Goal: Information Seeking & Learning: Find specific fact

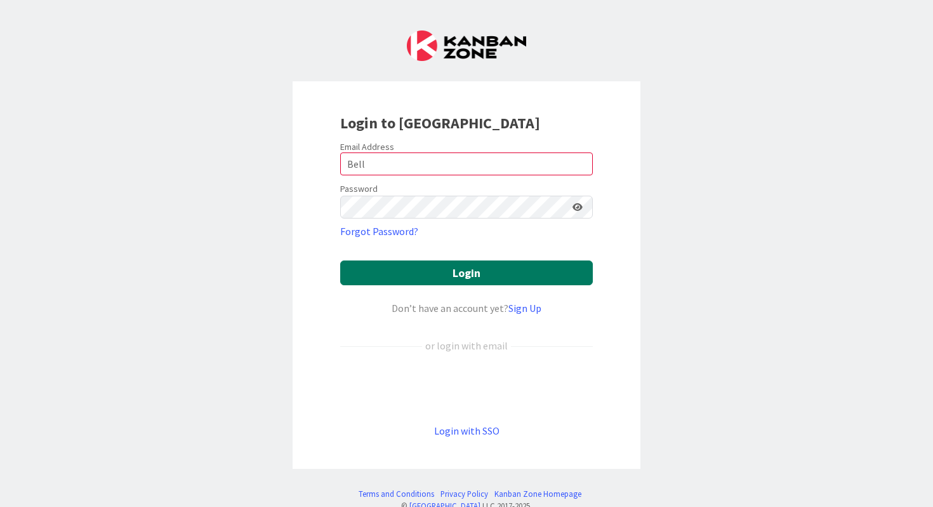
click at [370, 278] on button "Login" at bounding box center [466, 272] width 253 height 25
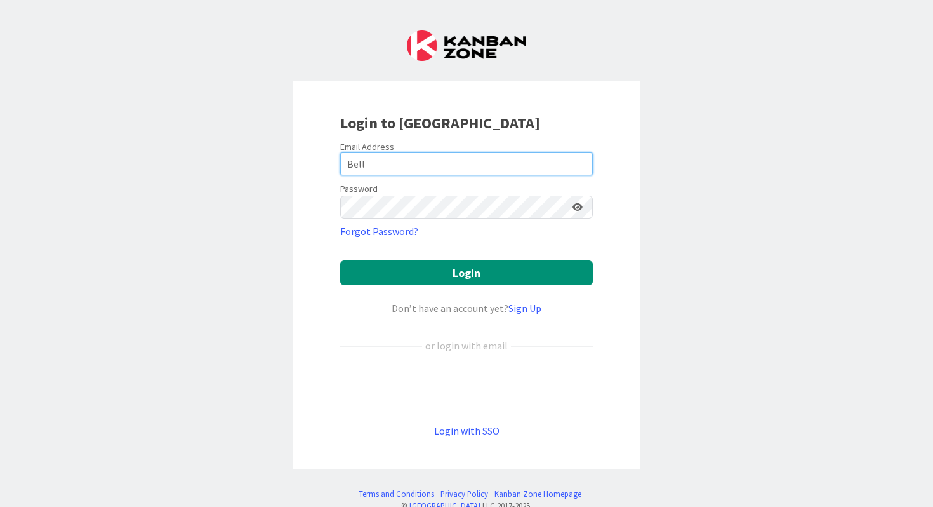
drag, startPoint x: 387, startPoint y: 159, endPoint x: 330, endPoint y: 161, distance: 57.2
click at [330, 162] on div "Login to [GEOGRAPHIC_DATA] Email Address Bell Password Forgot Password? Login D…" at bounding box center [467, 274] width 348 height 387
type input "[PERSON_NAME][EMAIL_ADDRESS][DOMAIN_NAME]"
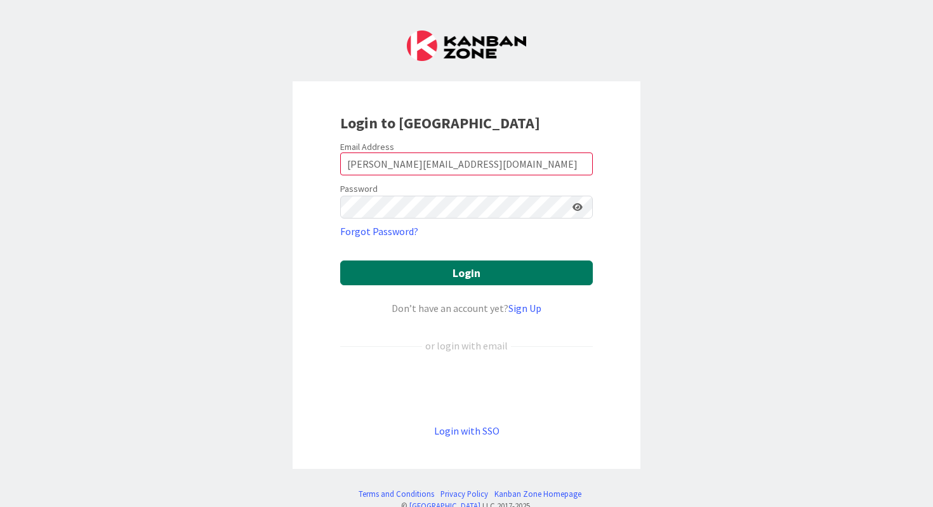
click at [460, 270] on button "Login" at bounding box center [466, 272] width 253 height 25
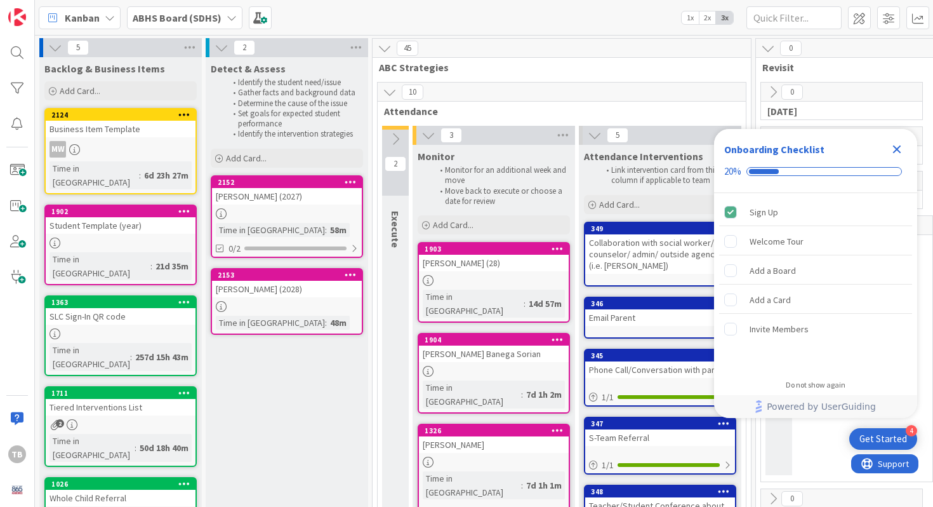
click at [897, 149] on icon "Close Checklist" at bounding box center [897, 149] width 8 height 8
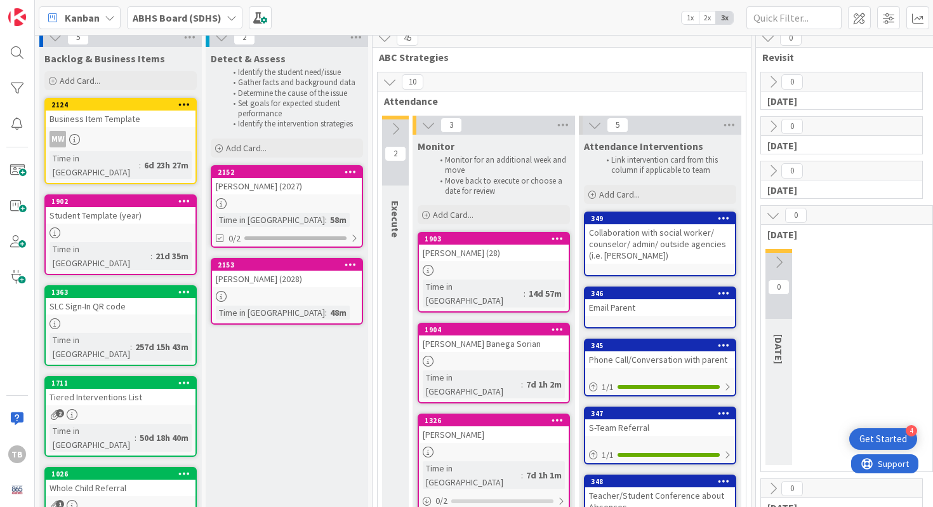
scroll to position [18, 0]
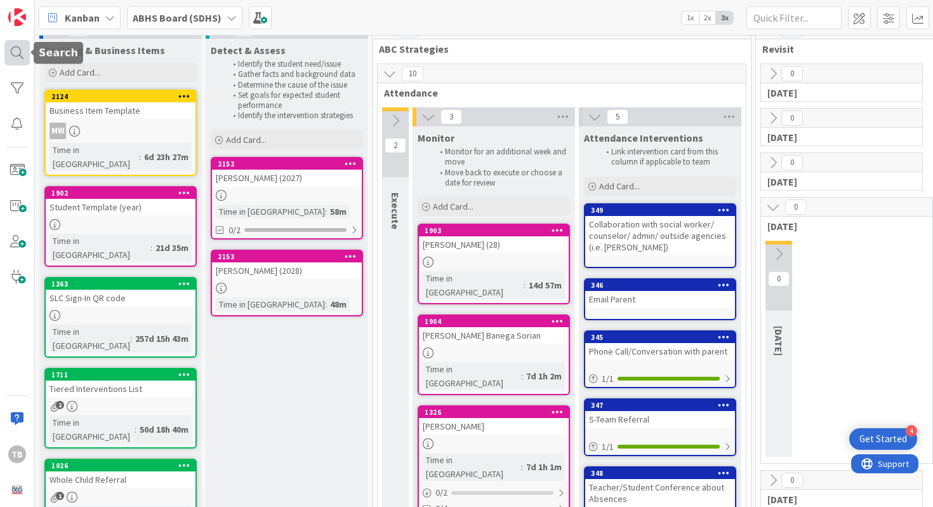
click at [10, 46] on div at bounding box center [16, 52] width 25 height 25
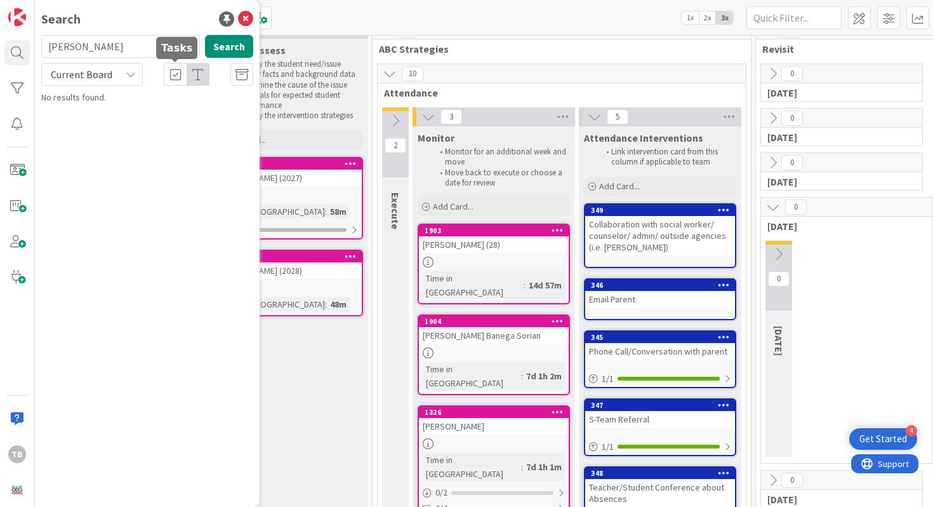
type input "[PERSON_NAME]"
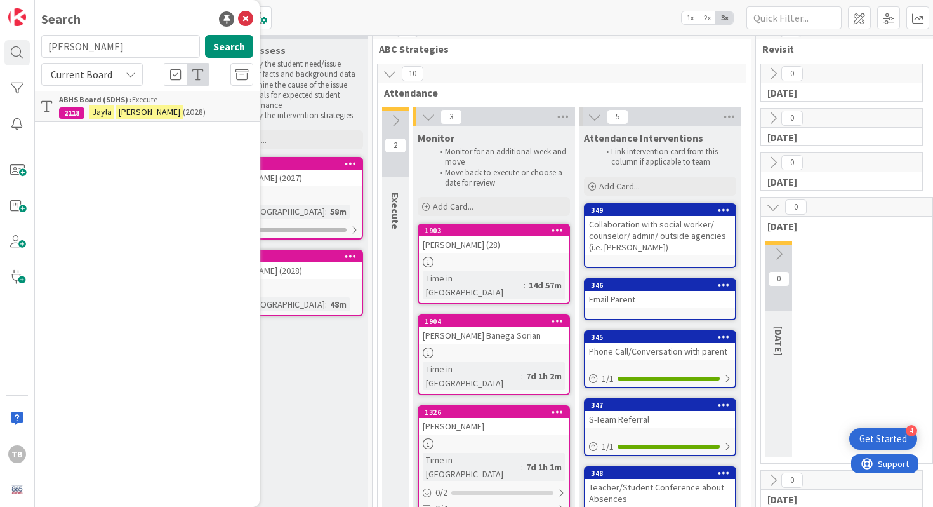
click at [129, 117] on mark "[PERSON_NAME]" at bounding box center [149, 111] width 67 height 13
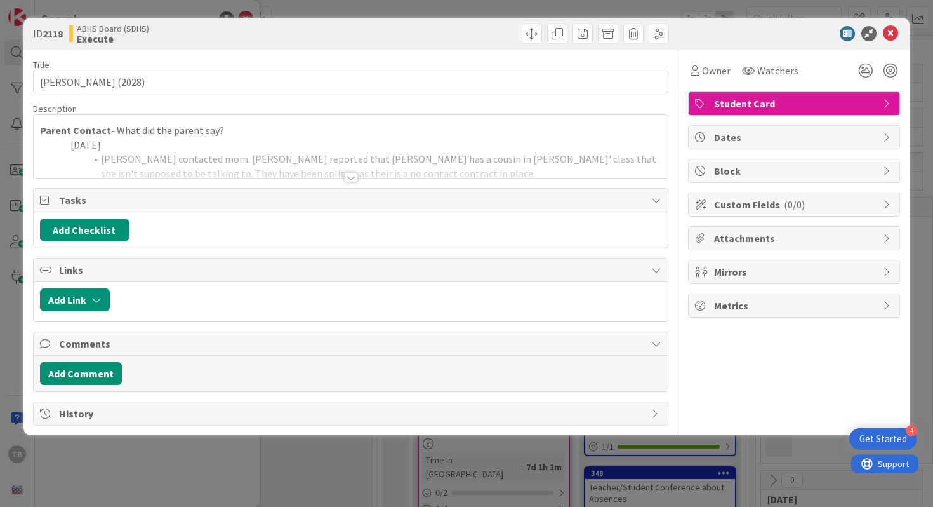
click at [349, 180] on div at bounding box center [351, 177] width 14 height 10
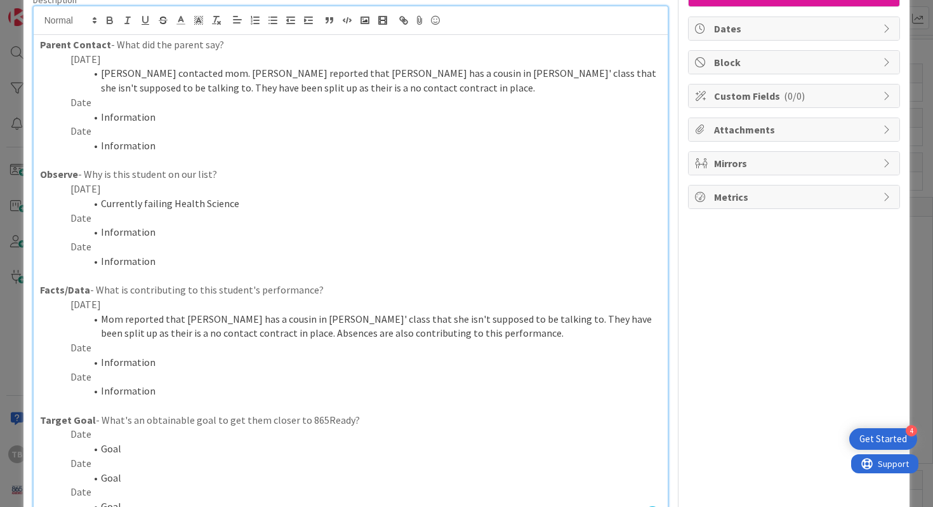
scroll to position [111, 0]
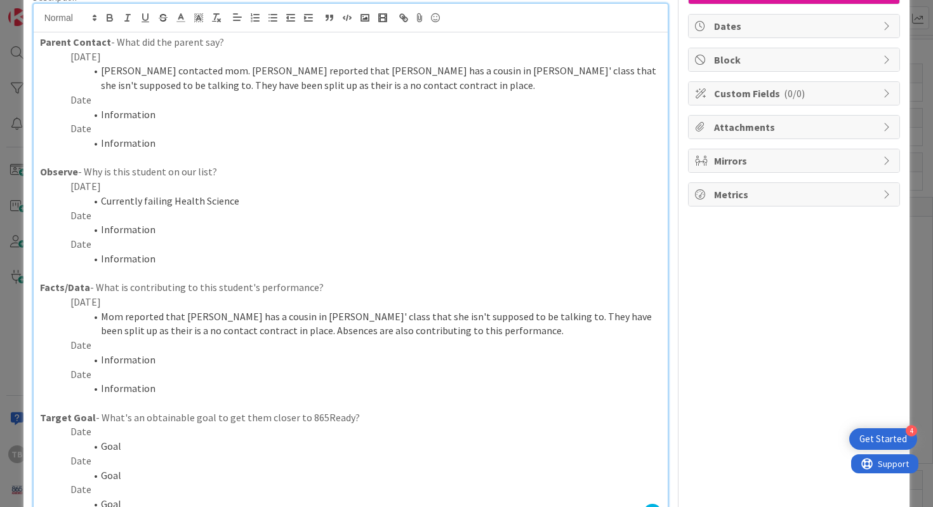
click at [221, 208] on p "Date" at bounding box center [351, 215] width 622 height 15
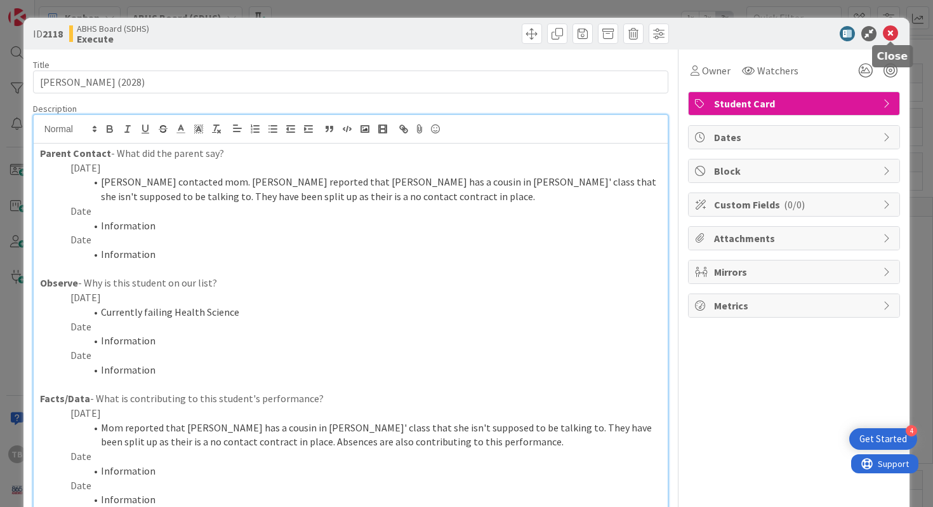
click at [887, 39] on icon at bounding box center [890, 33] width 15 height 15
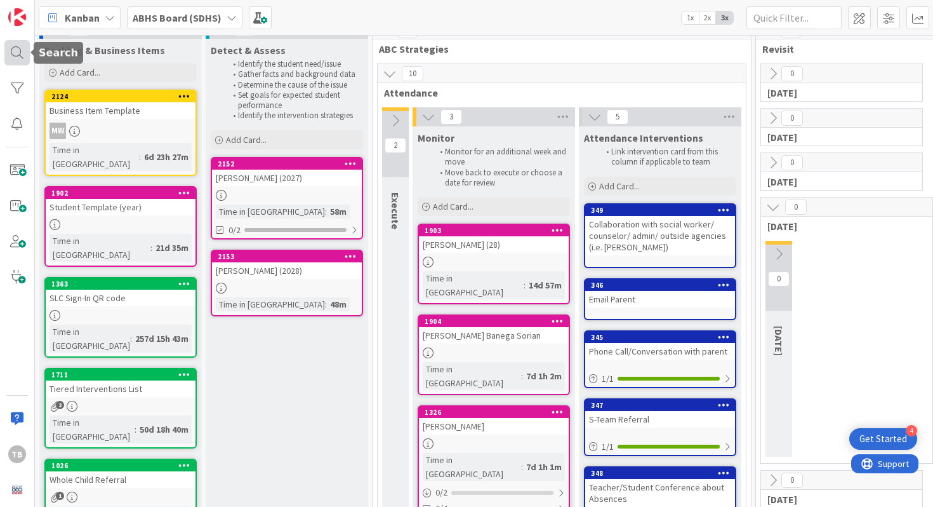
click at [22, 60] on div at bounding box center [16, 52] width 25 height 25
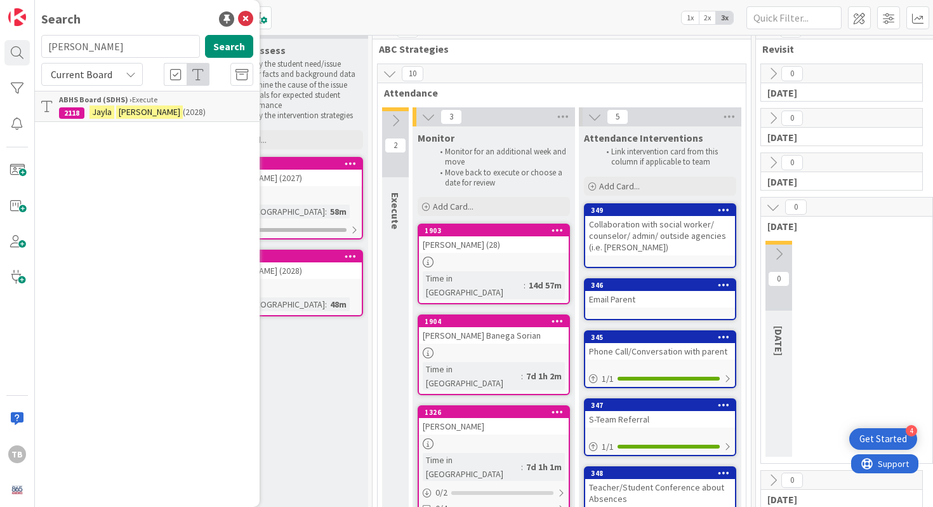
drag, startPoint x: 149, startPoint y: 53, endPoint x: 37, endPoint y: 48, distance: 111.3
click at [37, 47] on div "[PERSON_NAME] Search" at bounding box center [147, 49] width 227 height 28
type input "[PERSON_NAME]"
click at [110, 112] on mark "[PERSON_NAME]" at bounding box center [123, 111] width 67 height 13
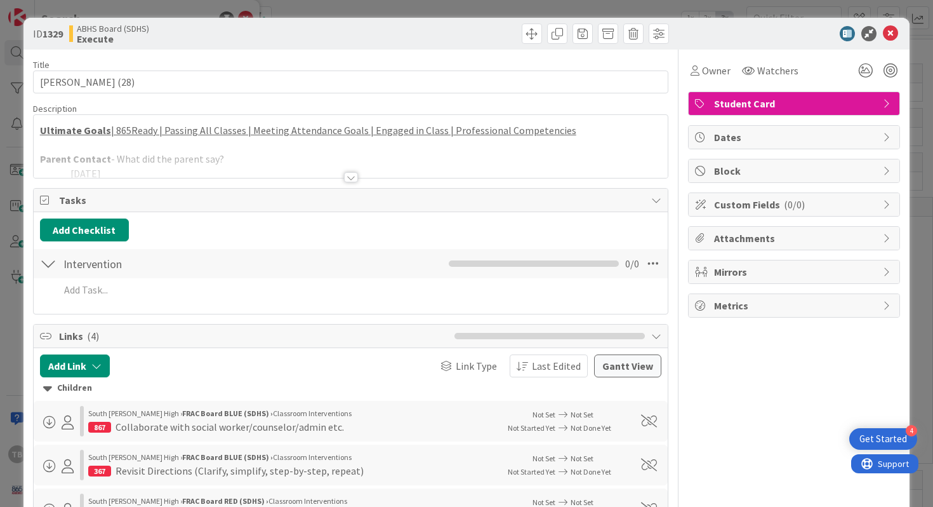
click at [345, 181] on div at bounding box center [351, 177] width 14 height 10
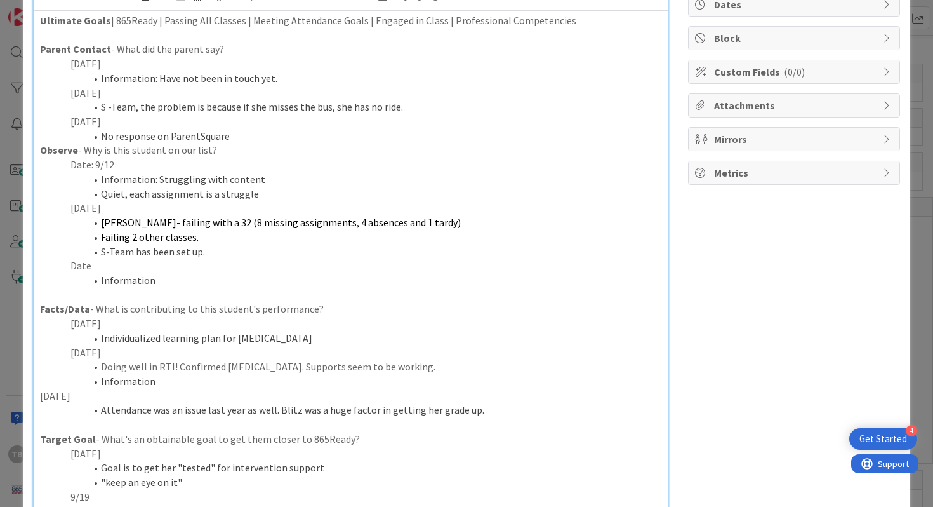
scroll to position [131, 0]
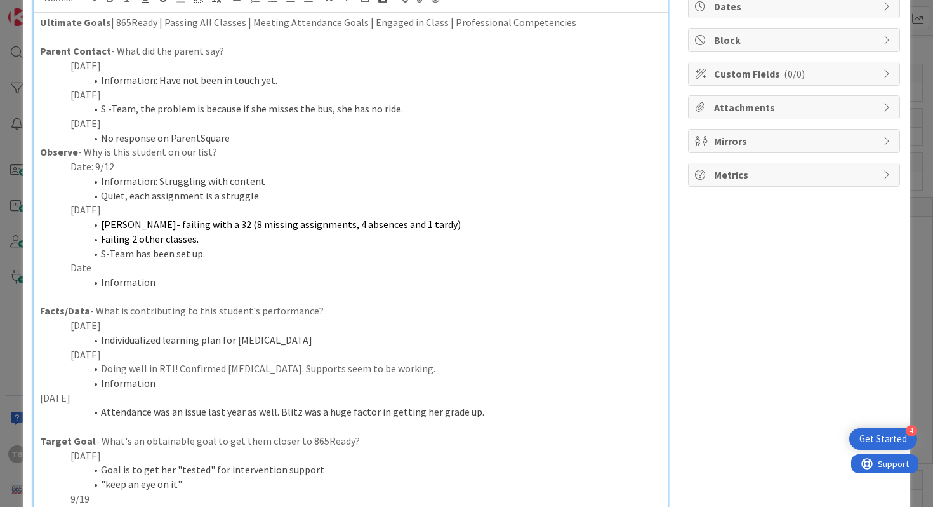
click at [232, 267] on p "Date" at bounding box center [351, 267] width 622 height 15
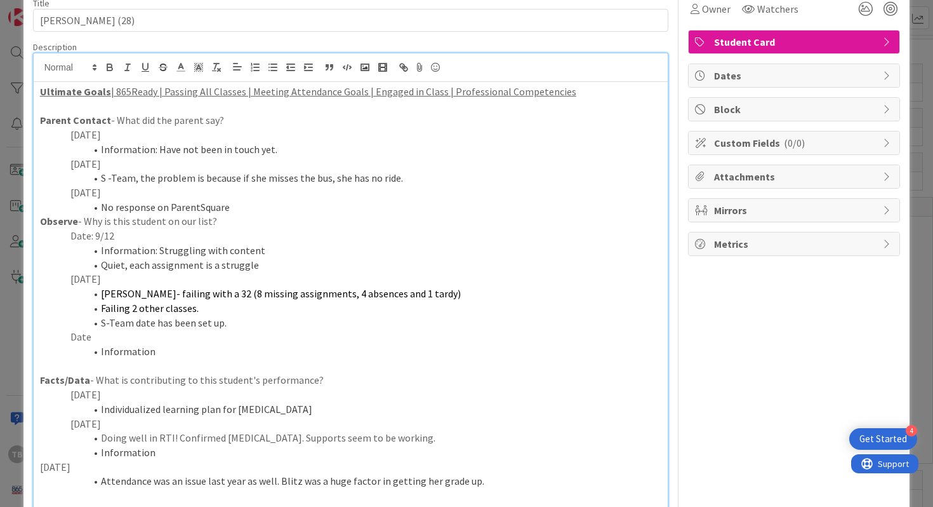
scroll to position [0, 0]
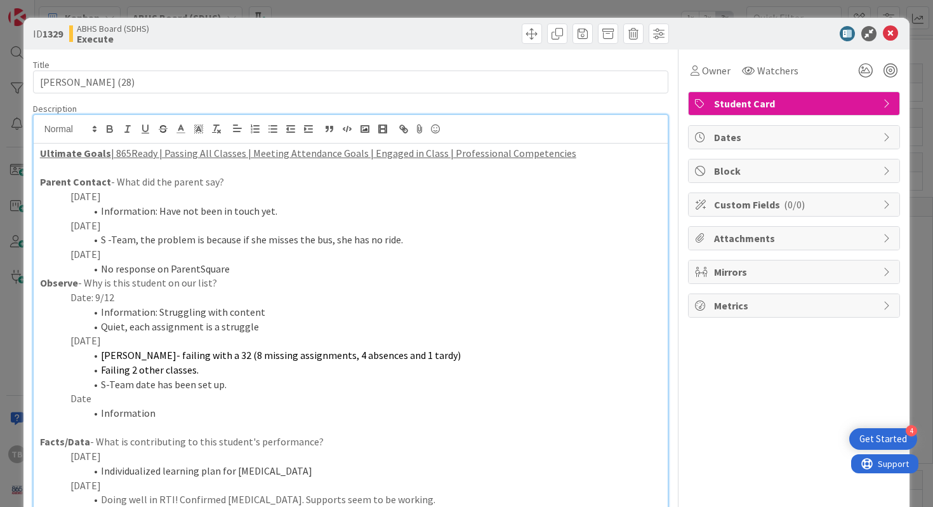
click at [889, 42] on div "ID 1329 ABHS Board (SDHS) Execute" at bounding box center [466, 34] width 887 height 32
click at [889, 39] on icon at bounding box center [890, 33] width 15 height 15
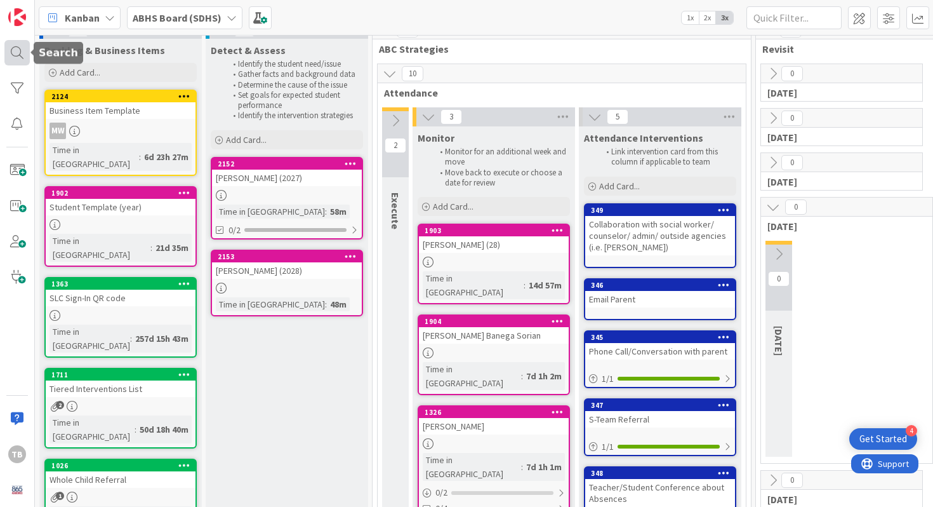
click at [28, 55] on div at bounding box center [16, 52] width 25 height 25
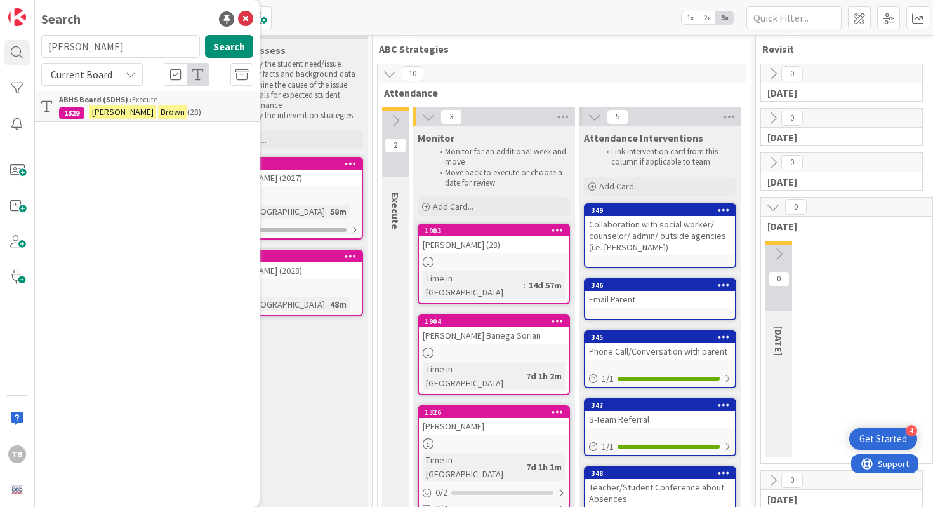
click at [153, 124] on div "Search [PERSON_NAME] Search Current Board ABHS Board (SDHS) › Execute 1329 [PER…" at bounding box center [147, 253] width 225 height 507
click at [153, 121] on link "ABHS Board (SDHS) › Execute 1329 [PERSON_NAME] (28)" at bounding box center [147, 106] width 225 height 31
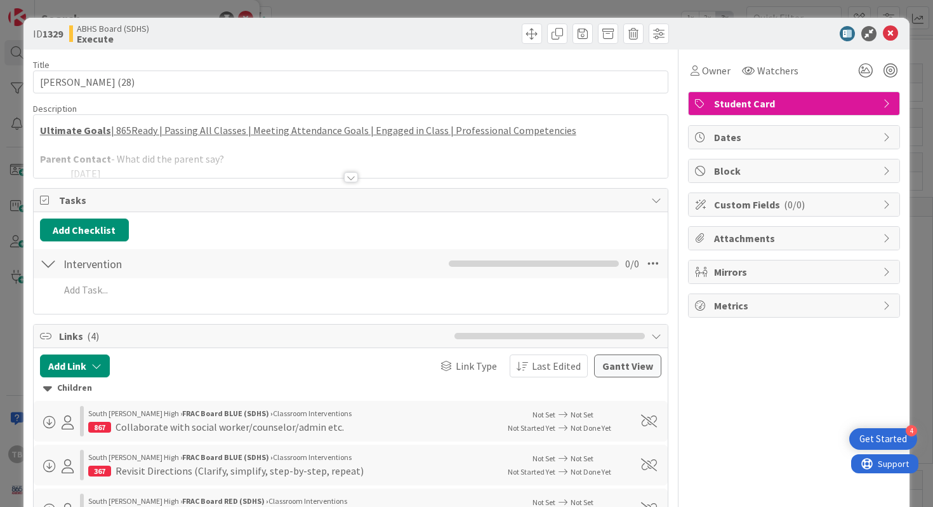
click at [358, 178] on div at bounding box center [351, 171] width 636 height 14
click at [347, 189] on div "Tasks" at bounding box center [351, 200] width 635 height 23
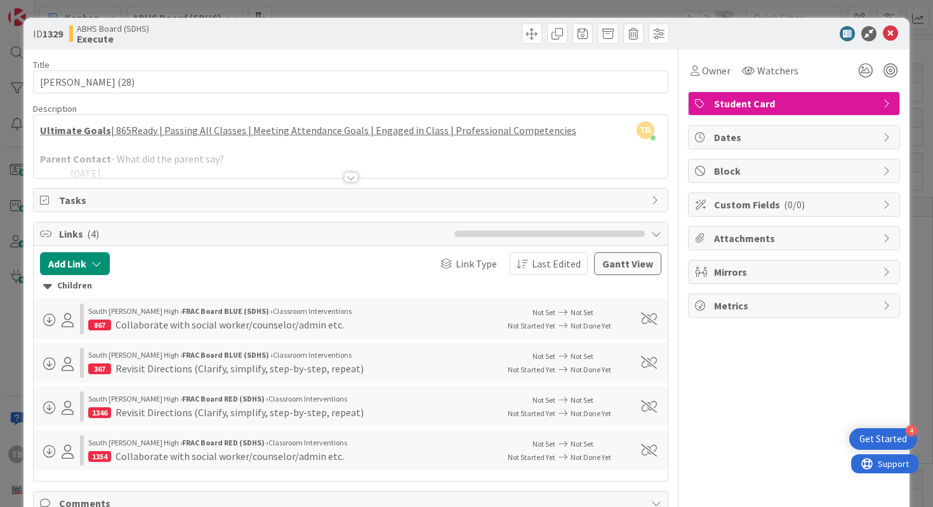
click at [349, 173] on div at bounding box center [351, 177] width 14 height 10
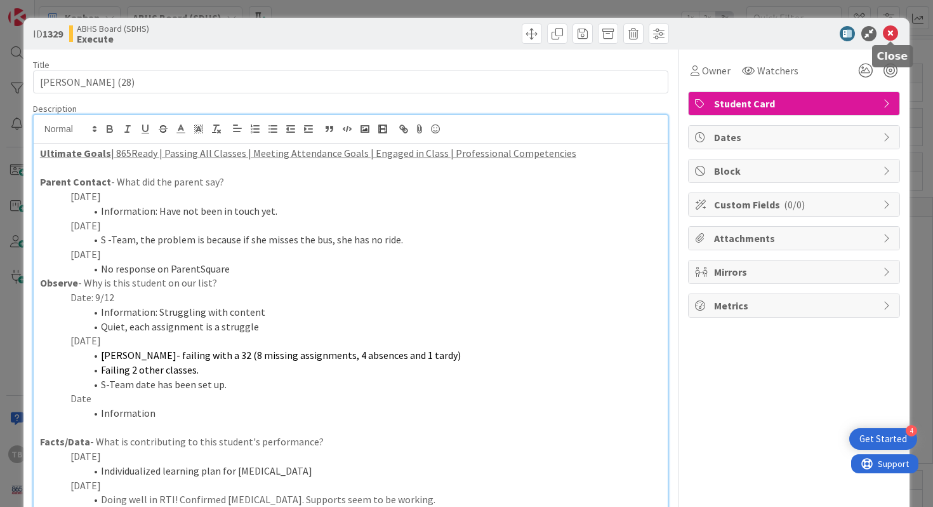
click at [893, 37] on icon at bounding box center [890, 33] width 15 height 15
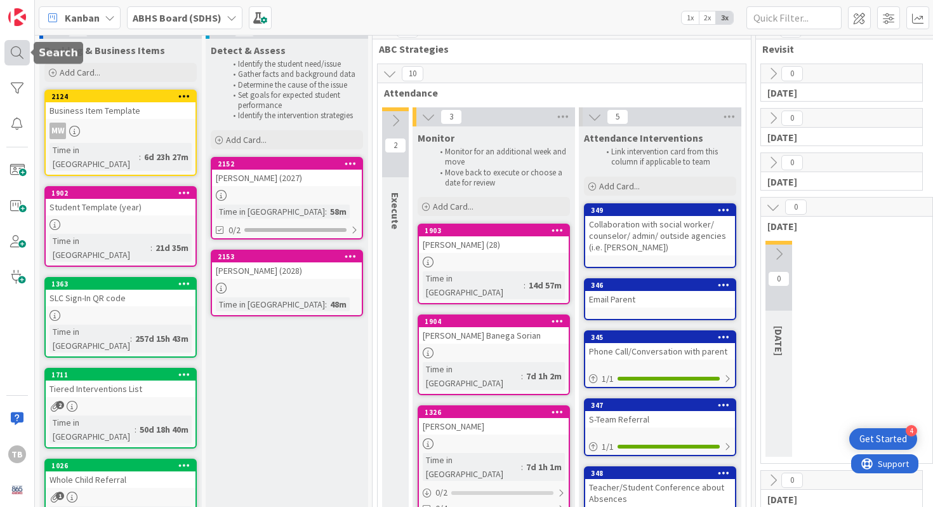
click at [8, 47] on div at bounding box center [16, 52] width 25 height 25
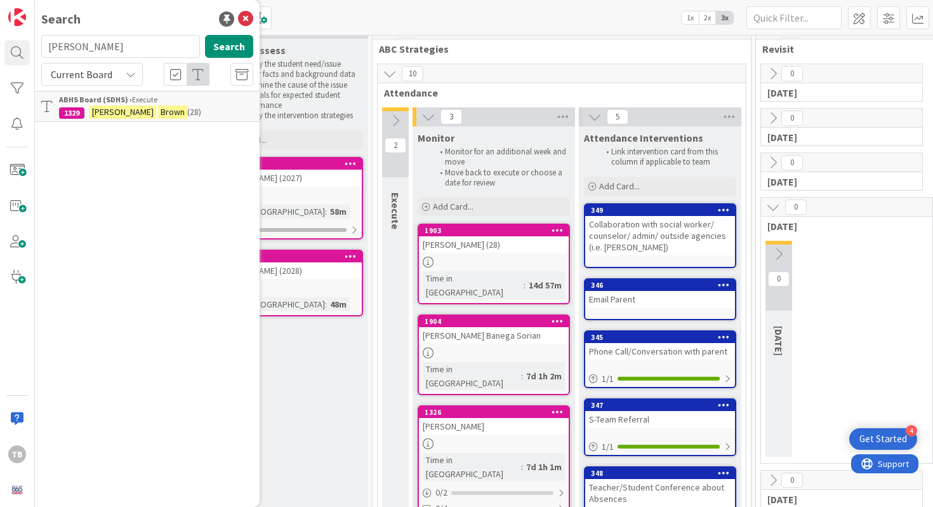
drag, startPoint x: 137, startPoint y: 49, endPoint x: 33, endPoint y: 45, distance: 103.6
click at [33, 45] on div "TB Search [PERSON_NAME] Search Current Board ABHS Board (SDHS) › Execute 1329 […" at bounding box center [17, 253] width 35 height 507
type input "[PERSON_NAME]"
click at [109, 102] on b "ABHS Board (SDHS) ›" at bounding box center [95, 100] width 73 height 10
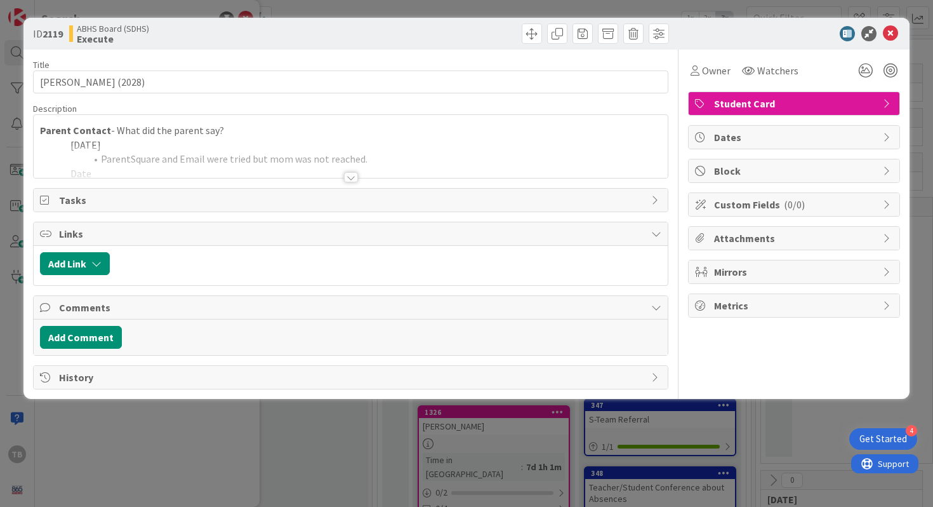
click at [361, 181] on div "Title 19 / 128 [PERSON_NAME] (2028) Description Parent Contact - What did the p…" at bounding box center [351, 220] width 636 height 340
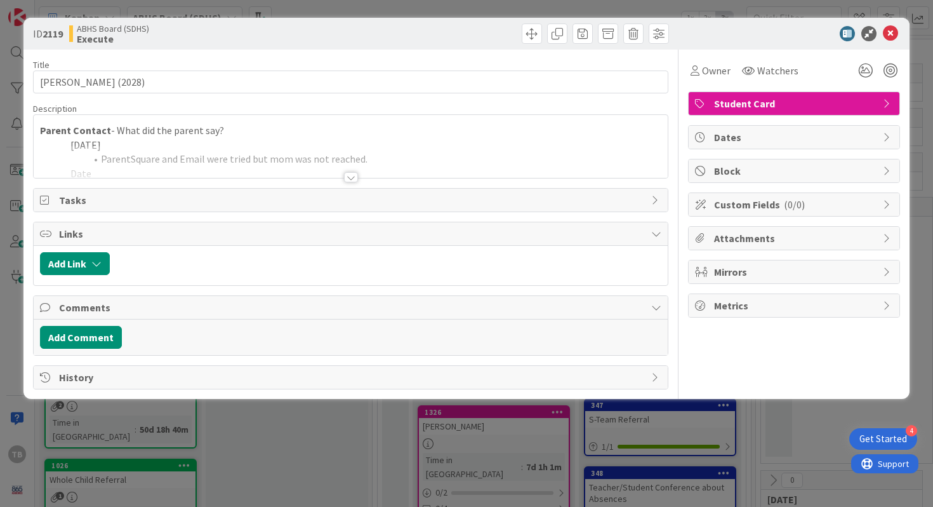
click at [357, 181] on div "Title 19 / 128 [PERSON_NAME] (2028) Description Parent Contact - What did the p…" at bounding box center [351, 220] width 636 height 340
click at [354, 179] on div at bounding box center [351, 177] width 14 height 10
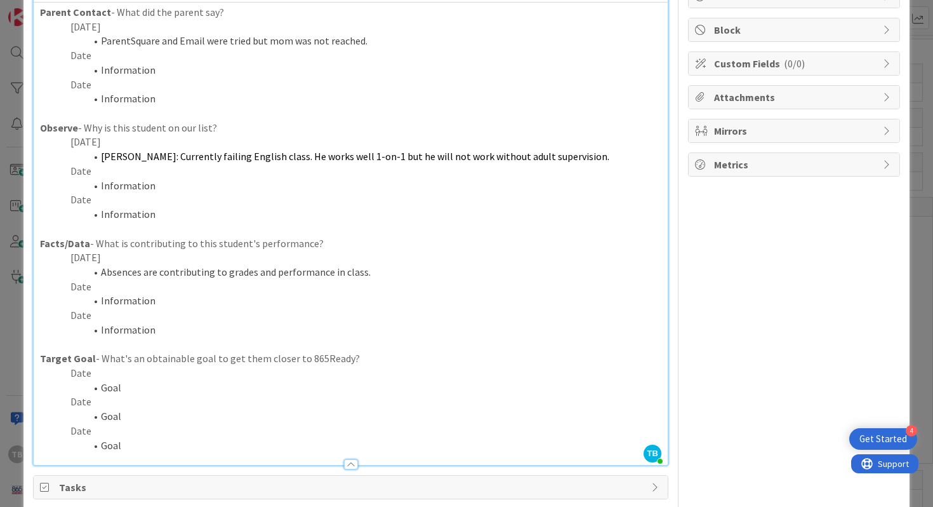
scroll to position [142, 0]
click at [230, 283] on p "Date" at bounding box center [351, 286] width 622 height 15
drag, startPoint x: 130, startPoint y: 281, endPoint x: 70, endPoint y: 283, distance: 59.7
click at [70, 283] on p "[DATE]" at bounding box center [351, 286] width 622 height 15
click at [159, 184] on li "Information" at bounding box center [358, 185] width 607 height 15
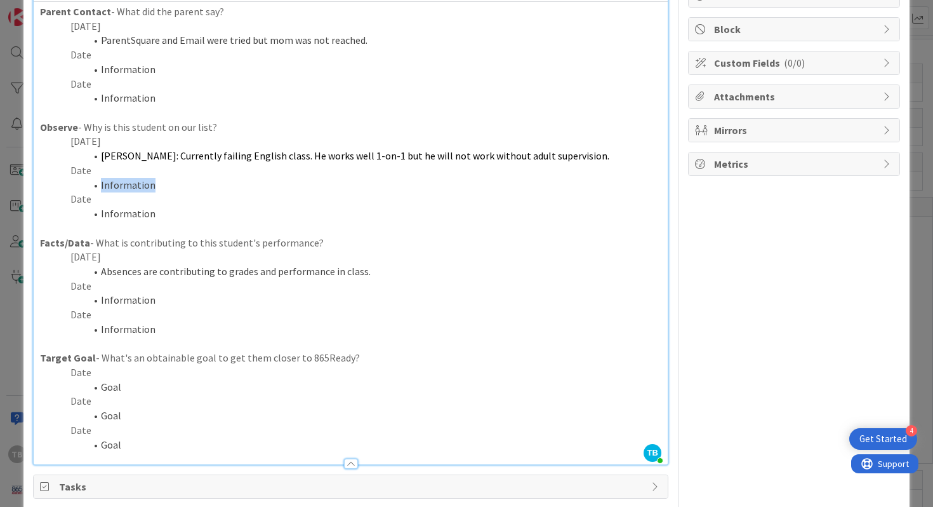
drag, startPoint x: 159, startPoint y: 184, endPoint x: 99, endPoint y: 182, distance: 60.3
click at [99, 182] on li "Information" at bounding box center [358, 185] width 607 height 15
click at [164, 202] on p "Date" at bounding box center [351, 199] width 622 height 15
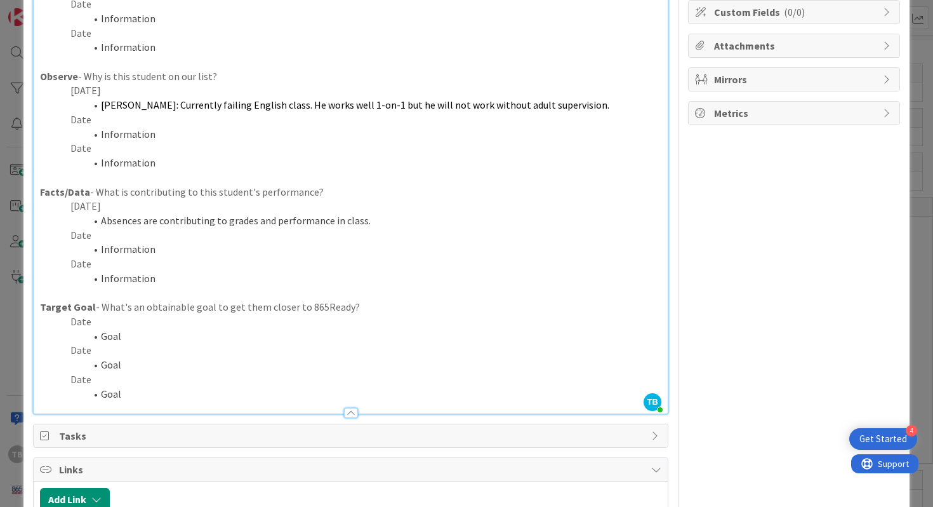
scroll to position [194, 0]
click at [154, 334] on li "Goal" at bounding box center [358, 335] width 607 height 15
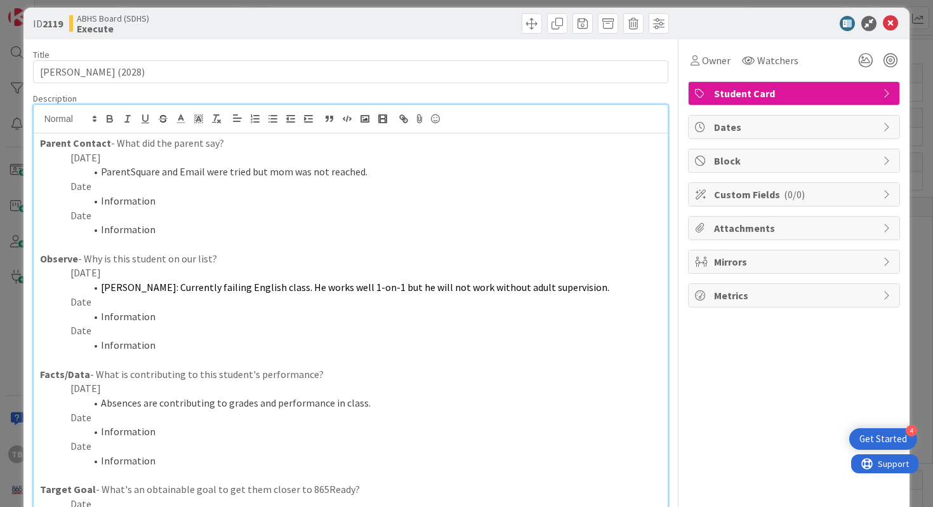
scroll to position [0, 0]
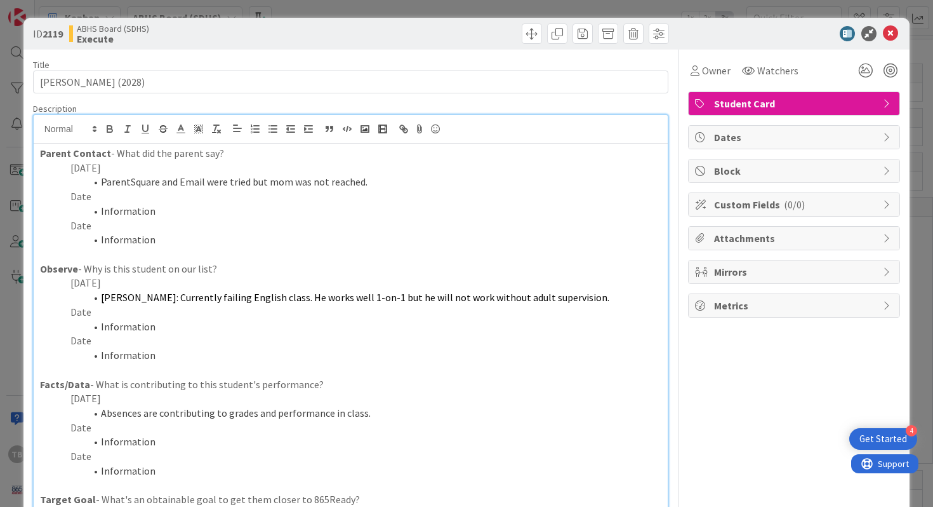
click at [166, 229] on p "Date" at bounding box center [351, 225] width 622 height 15
click at [899, 33] on div at bounding box center [788, 33] width 225 height 15
click at [888, 33] on icon at bounding box center [890, 33] width 15 height 15
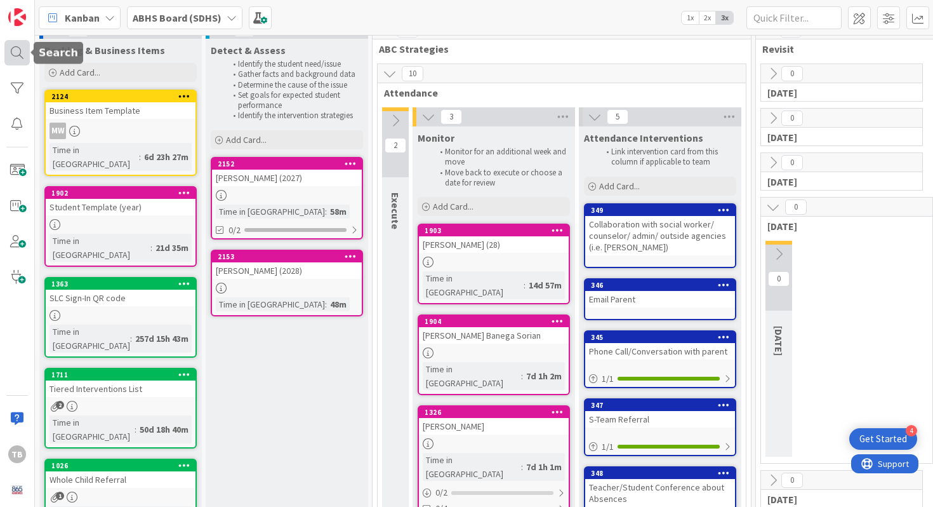
click at [17, 52] on div at bounding box center [16, 52] width 25 height 25
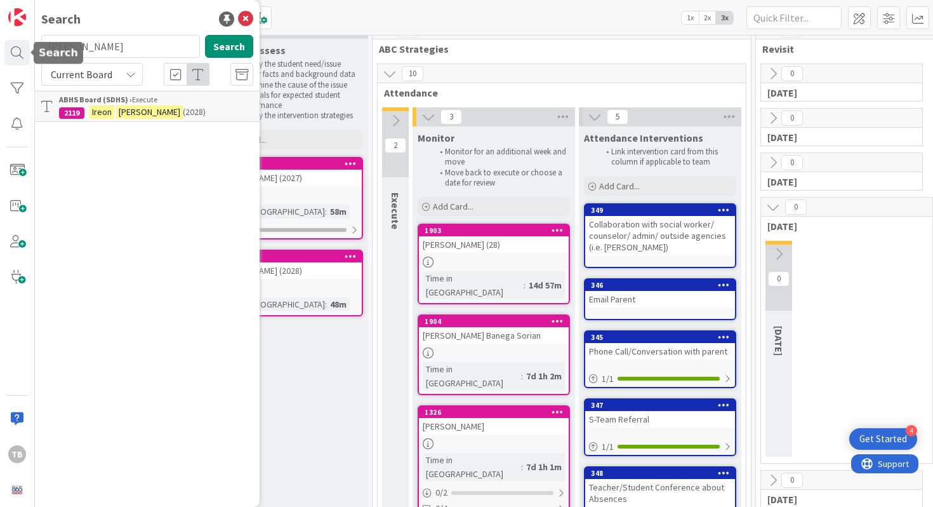
drag, startPoint x: 133, startPoint y: 48, endPoint x: 1, endPoint y: 39, distance: 131.7
click at [1, 40] on div "TB Search [PERSON_NAME] Search Current Board ABHS Board (SDHS) › Execute 2119 […" at bounding box center [17, 253] width 35 height 507
type input "Winter [PERSON_NAME]"
click at [129, 107] on mark "[PERSON_NAME]" at bounding box center [154, 111] width 67 height 13
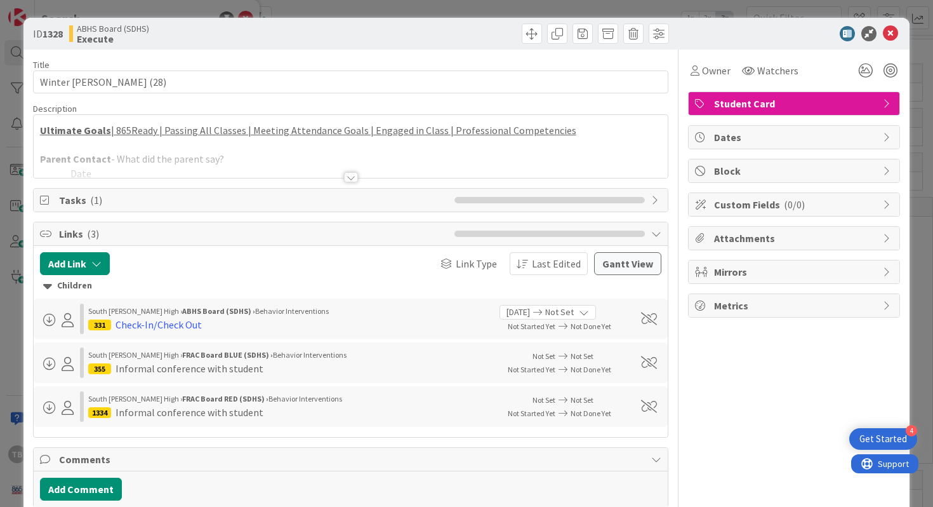
click at [350, 173] on div at bounding box center [351, 177] width 14 height 10
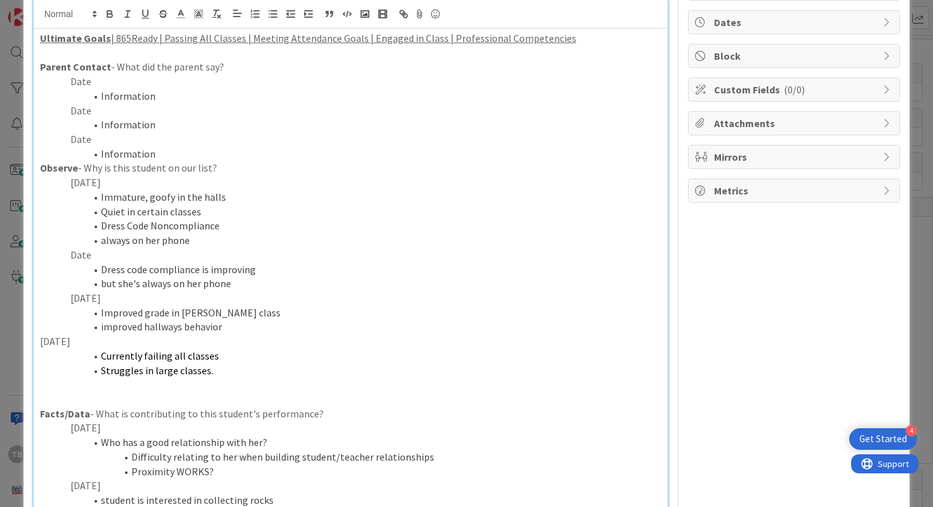
scroll to position [134, 0]
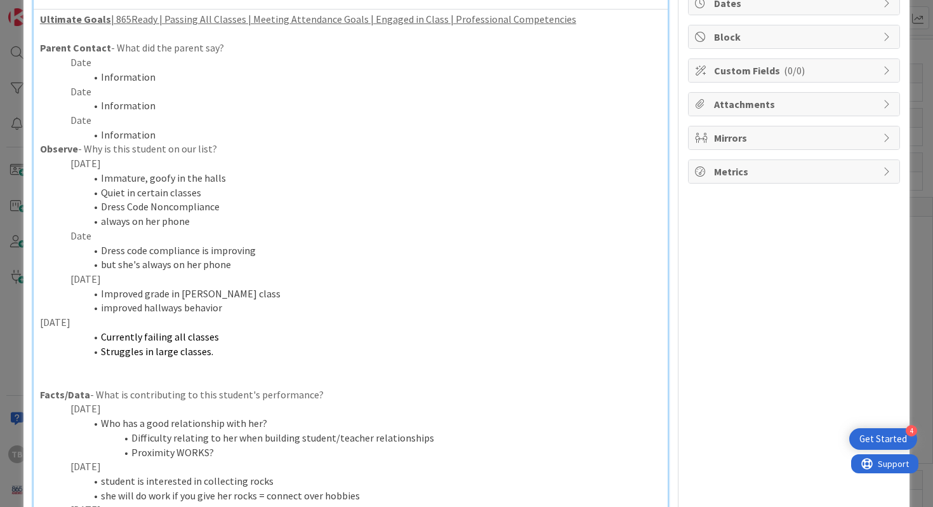
click at [233, 229] on p "Date" at bounding box center [351, 236] width 622 height 15
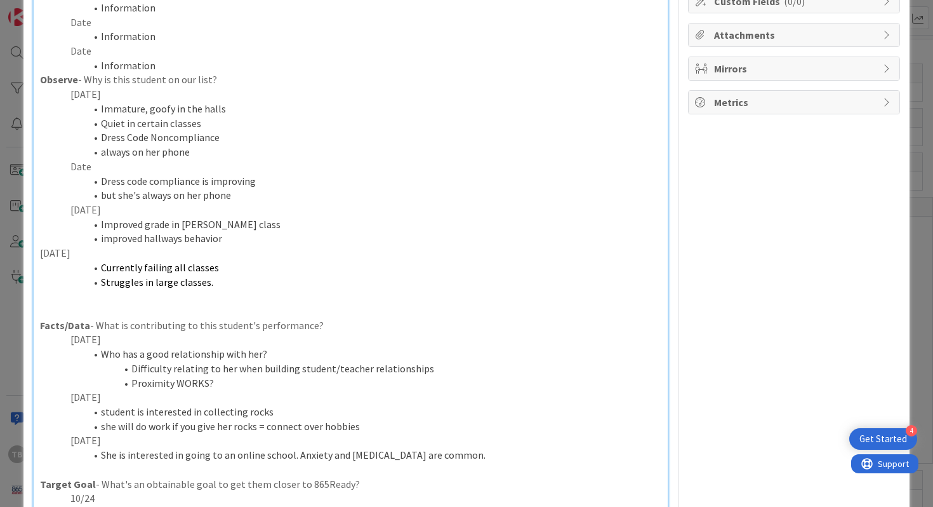
scroll to position [227, 0]
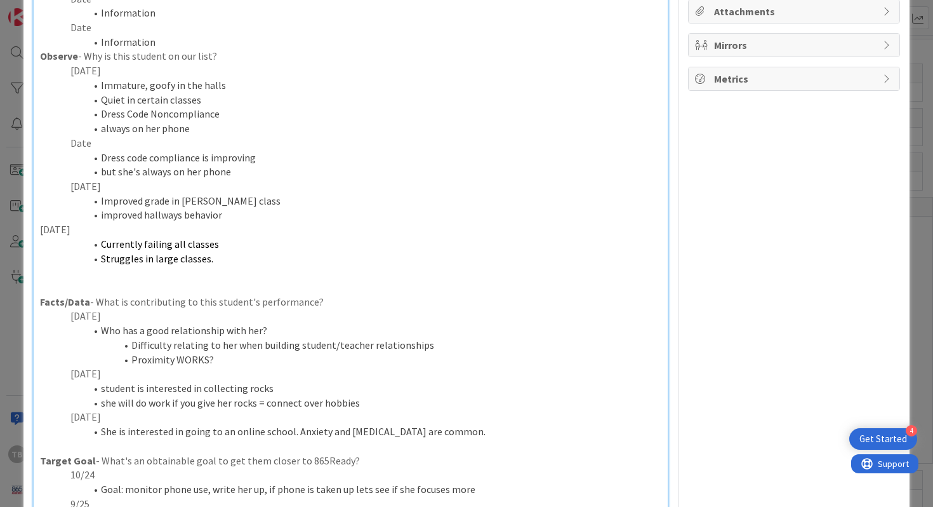
click at [206, 308] on p "Facts/Data - What is contributing to this student's performance?" at bounding box center [351, 302] width 622 height 15
click at [275, 301] on p "Facts/Data - What is contributing to this student's performance?" at bounding box center [351, 302] width 622 height 15
click at [324, 301] on p "Facts/Data - What is contributing to this student's performance?" at bounding box center [351, 302] width 622 height 15
click at [225, 251] on li "Struggles in large classes." at bounding box center [358, 258] width 607 height 15
click at [229, 246] on li "Currently failing all classes" at bounding box center [358, 244] width 607 height 15
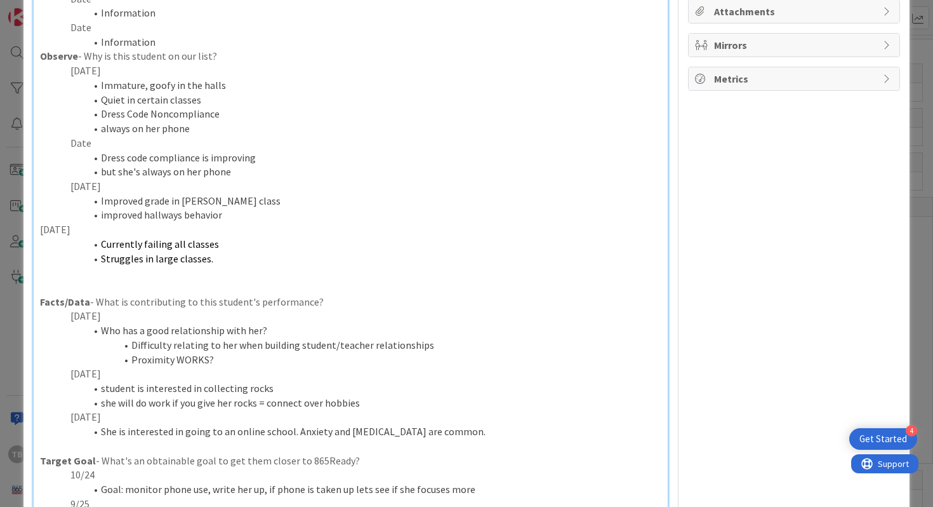
click at [230, 252] on li "Struggles in large classes." at bounding box center [358, 258] width 607 height 15
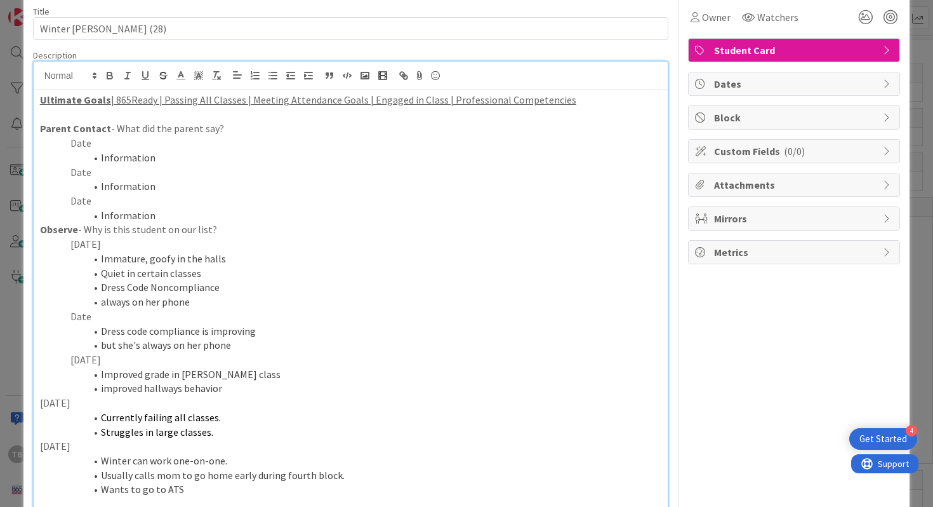
scroll to position [8, 0]
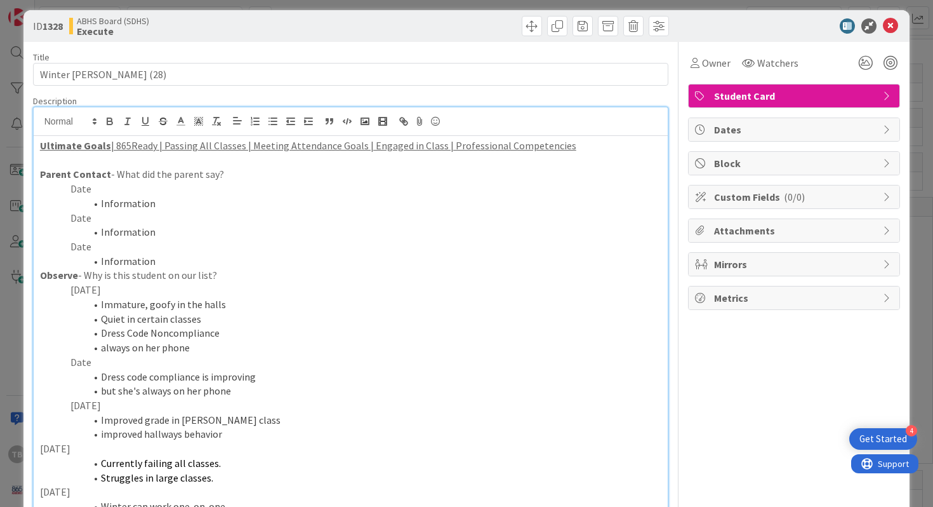
click at [898, 28] on icon at bounding box center [890, 25] width 15 height 15
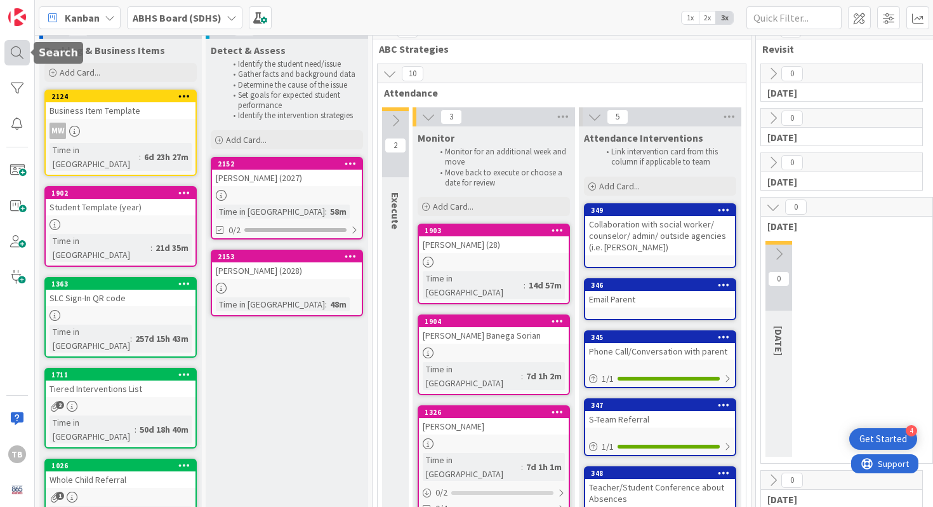
click at [16, 57] on div at bounding box center [16, 52] width 25 height 25
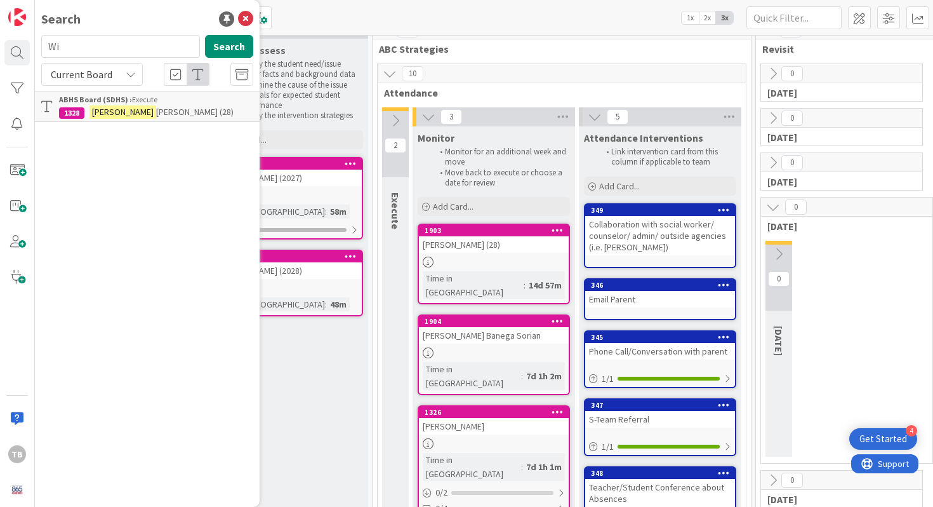
type input "W"
click at [107, 32] on div "Search [PERSON_NAME] Search Current Board No results found." at bounding box center [147, 253] width 225 height 507
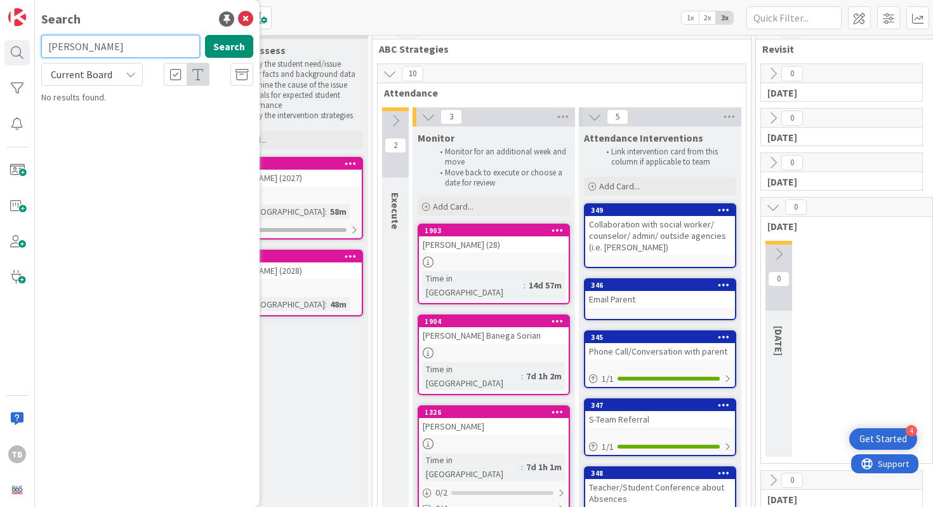
click at [107, 43] on input "[PERSON_NAME]" at bounding box center [120, 46] width 159 height 23
type input "d'wayne"
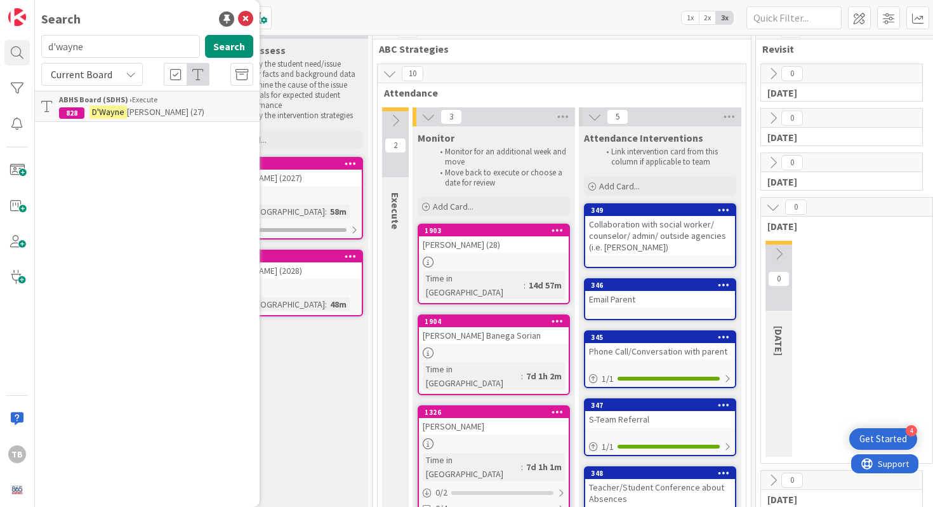
click at [128, 109] on span "[PERSON_NAME] (27)" at bounding box center [165, 111] width 77 height 11
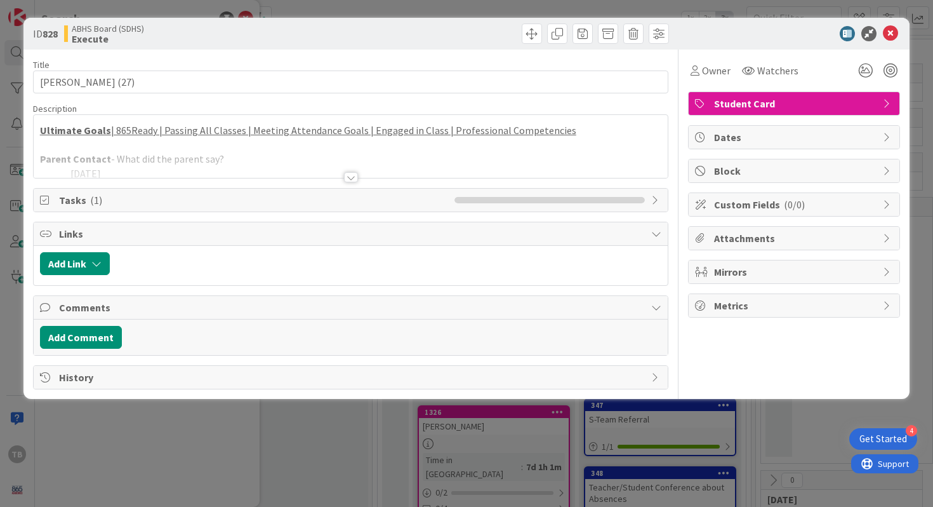
click at [335, 178] on div "Title 20 / 128 [PERSON_NAME] (27) Description Ultimate Goals | 865Ready | Passi…" at bounding box center [351, 220] width 636 height 340
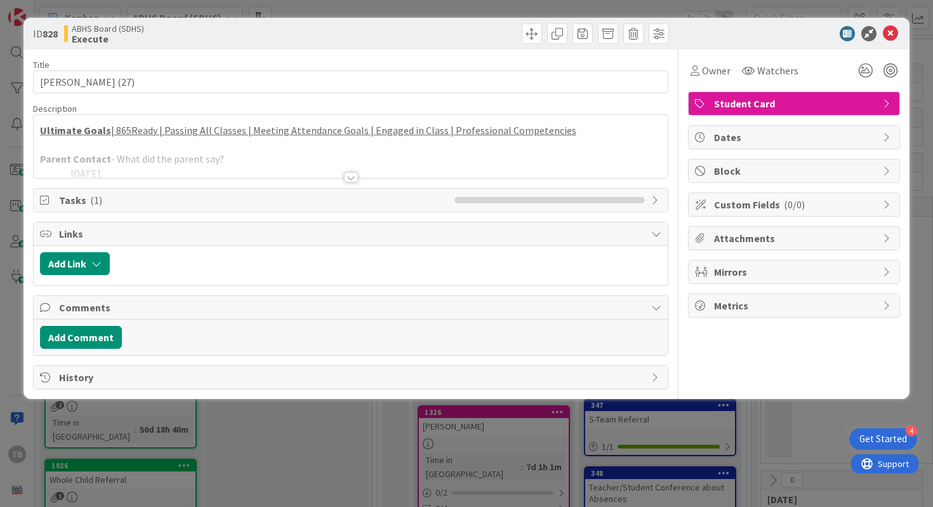
click at [346, 178] on div at bounding box center [351, 177] width 14 height 10
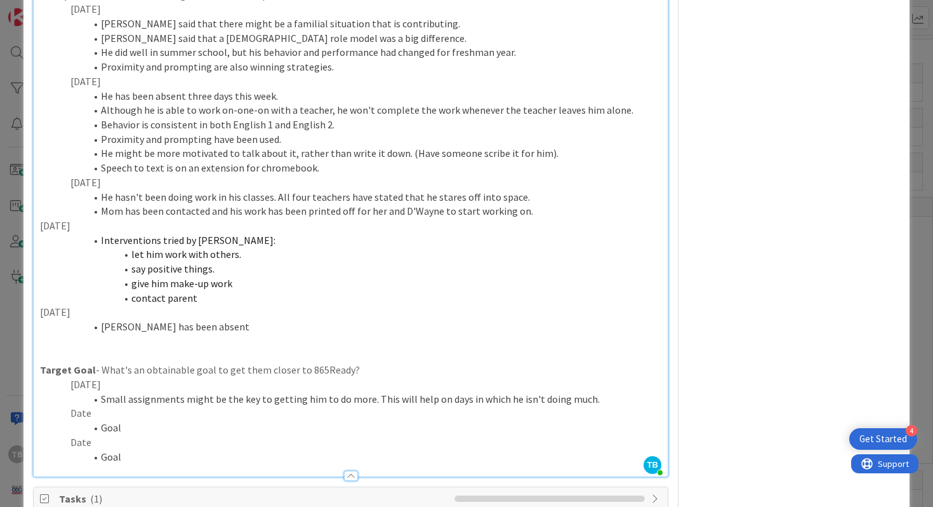
scroll to position [497, 0]
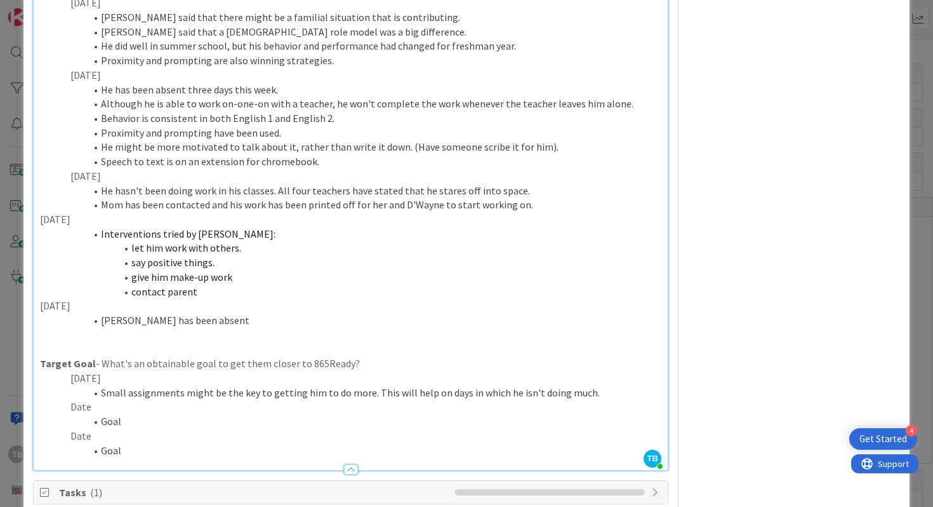
click at [226, 323] on li "[PERSON_NAME] has been absent" at bounding box center [358, 320] width 607 height 15
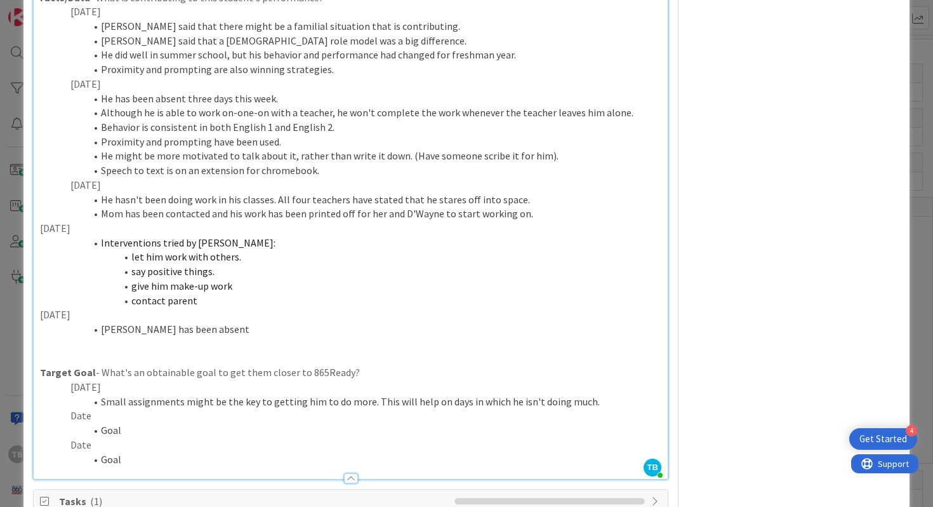
click at [49, 234] on p "[DATE]" at bounding box center [351, 228] width 622 height 15
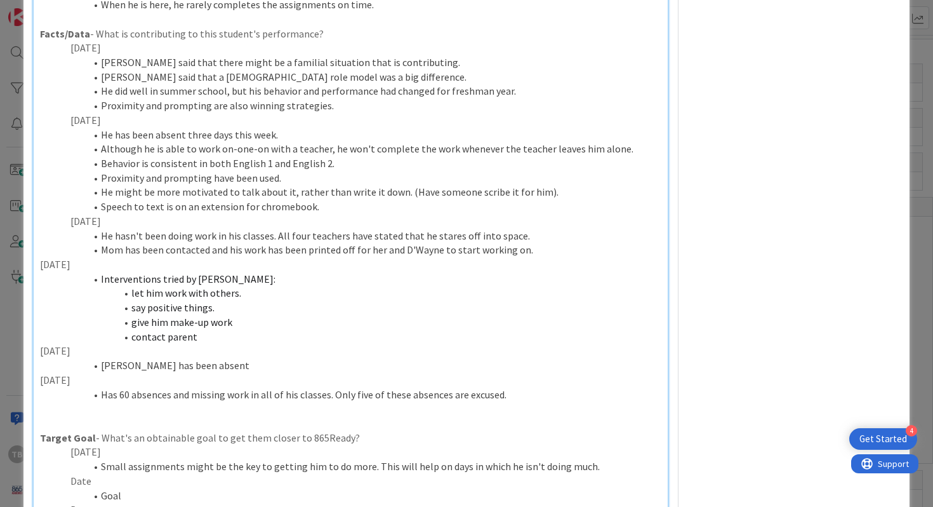
scroll to position [474, 0]
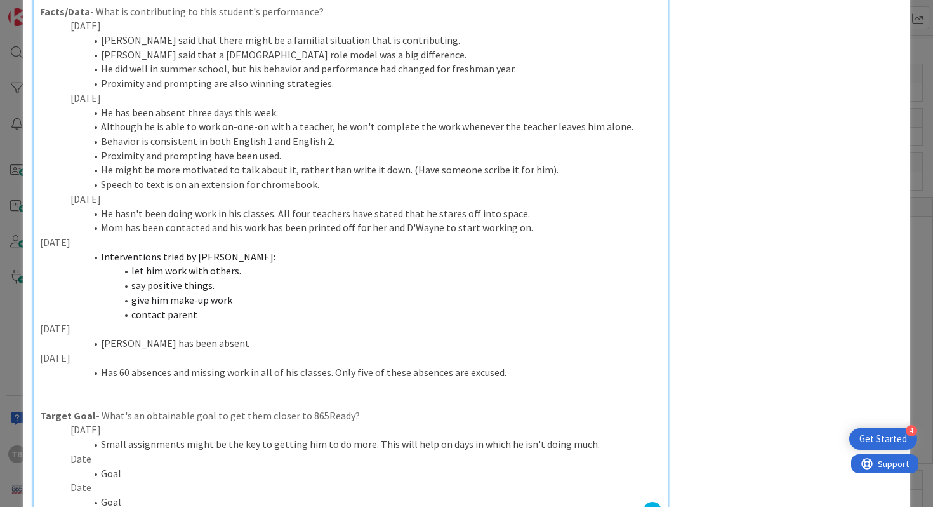
click at [288, 372] on li "Has 60 absences and missing work in all of his classes. Only five of these abse…" at bounding box center [358, 372] width 607 height 15
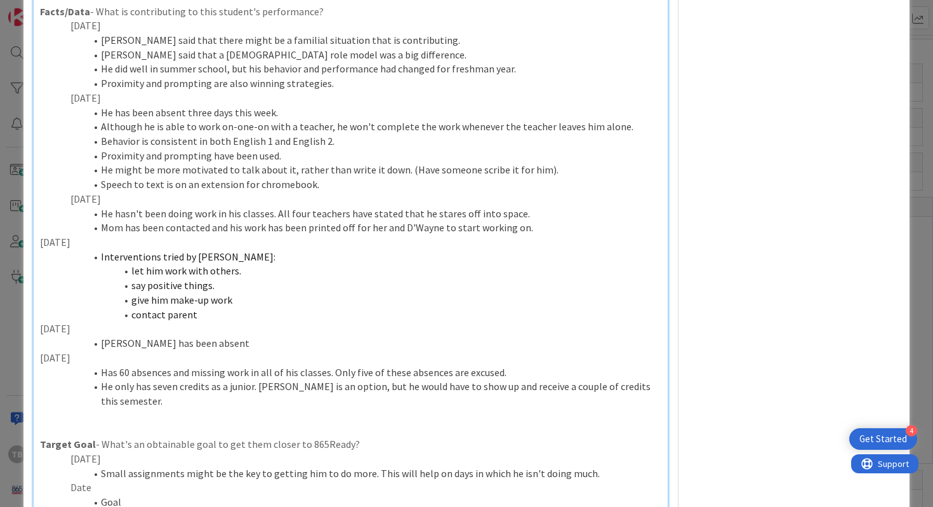
click at [498, 385] on li "He only has seven credits as a junior. [PERSON_NAME] is an option, but he would…" at bounding box center [358, 393] width 607 height 29
click at [505, 385] on li "He only has seven credits as a junior. [PERSON_NAME] is an option, but he would…" at bounding box center [358, 393] width 607 height 29
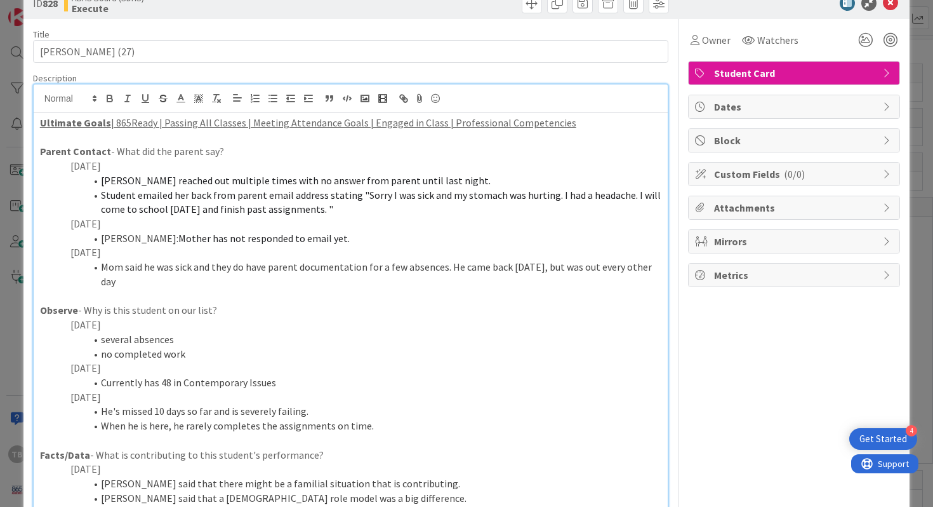
scroll to position [0, 0]
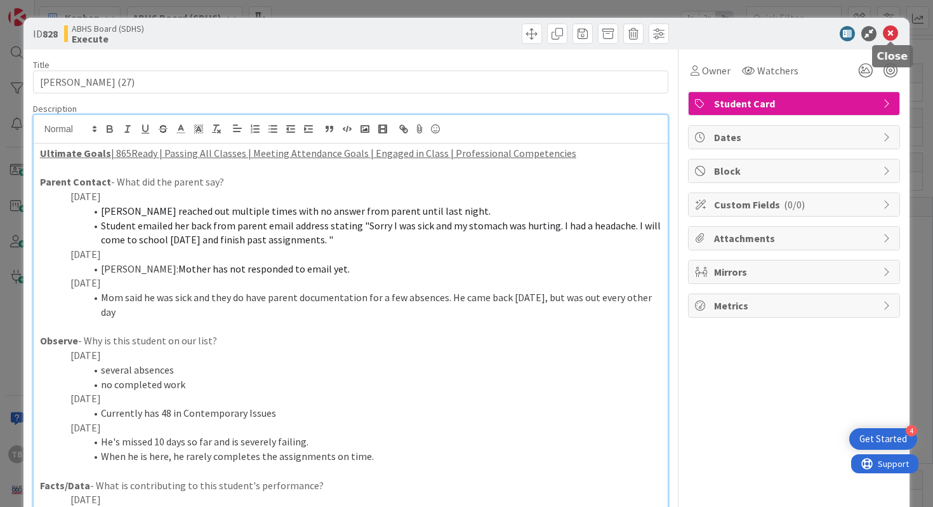
click at [888, 34] on icon at bounding box center [890, 33] width 15 height 15
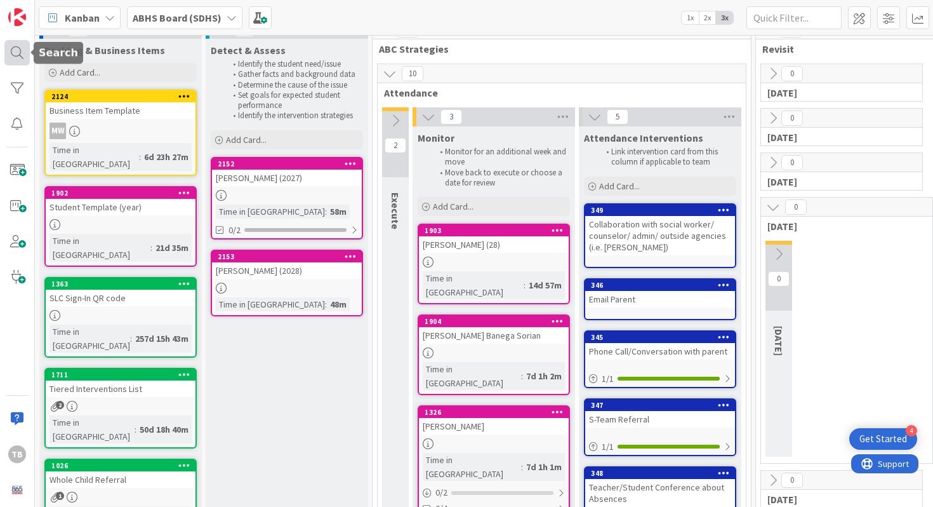
click at [19, 52] on div at bounding box center [16, 52] width 25 height 25
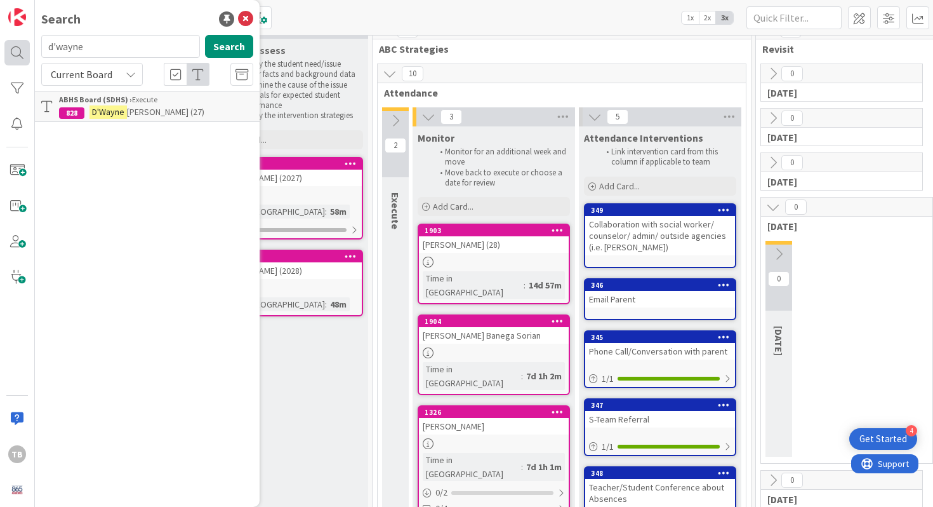
drag, startPoint x: 126, startPoint y: 53, endPoint x: 21, endPoint y: 47, distance: 105.6
click at [21, 47] on div "TB Search d'wayne Search Current Board ABHS Board (SDHS) › Execute 828 D'[PERSO…" at bounding box center [17, 253] width 35 height 507
type input "[PERSON_NAME]"
click at [164, 111] on span "(2027)" at bounding box center [175, 111] width 23 height 11
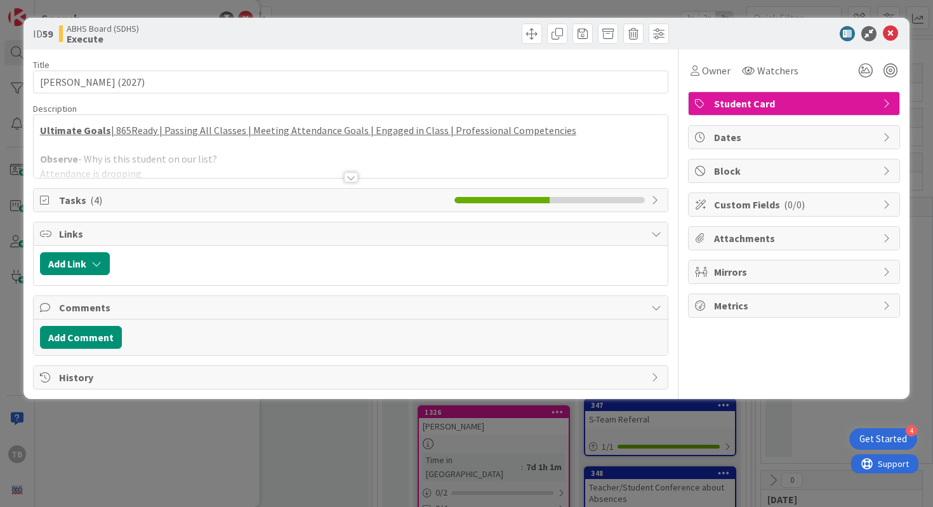
click at [351, 172] on div at bounding box center [351, 177] width 14 height 10
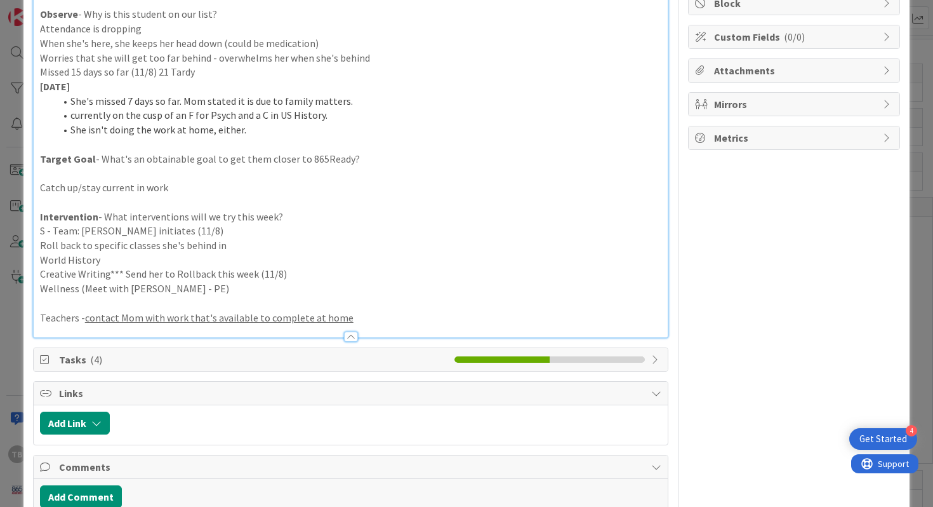
scroll to position [237, 0]
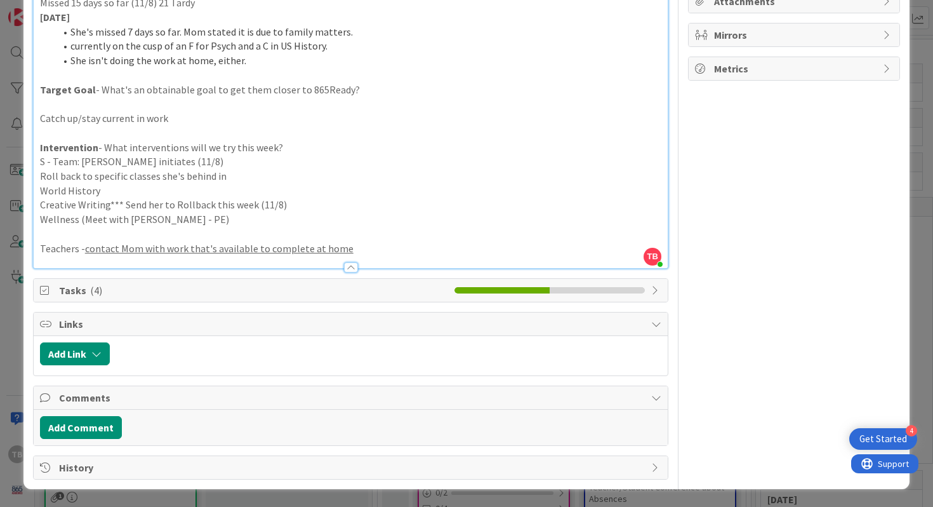
click at [297, 213] on p "Wellness (Meet with [PERSON_NAME] - PE)" at bounding box center [351, 219] width 622 height 15
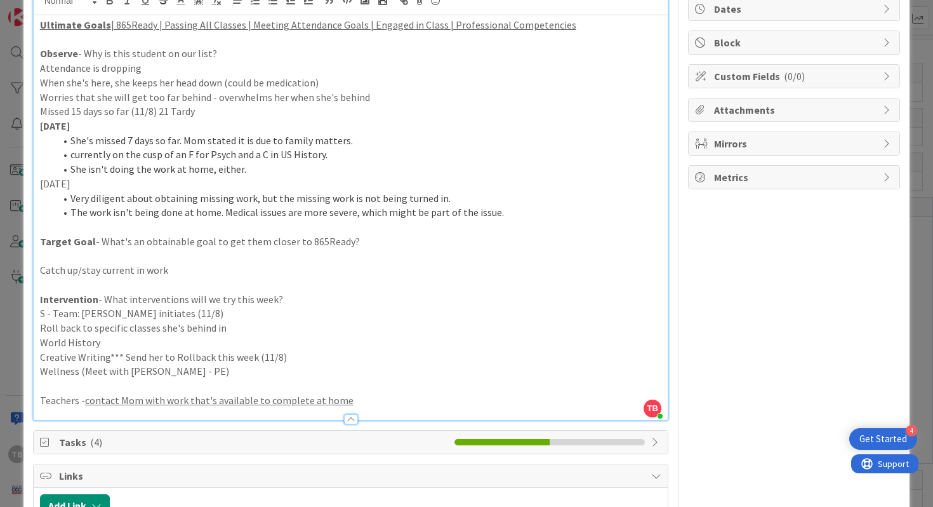
scroll to position [130, 0]
click at [274, 221] on p at bounding box center [351, 225] width 622 height 15
click at [257, 235] on p "Target Goal - What's an obtainable goal to get them closer to 865Ready?" at bounding box center [351, 240] width 622 height 15
click at [241, 267] on p "Catch up/stay current in work" at bounding box center [351, 269] width 622 height 15
click at [253, 314] on p "S - Team: [PERSON_NAME] initiates (11/8)" at bounding box center [351, 312] width 622 height 15
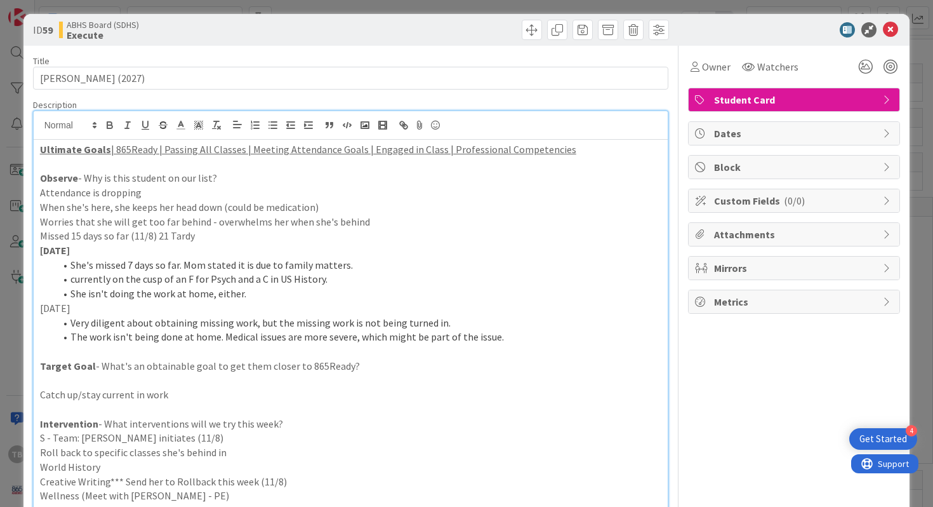
scroll to position [0, 0]
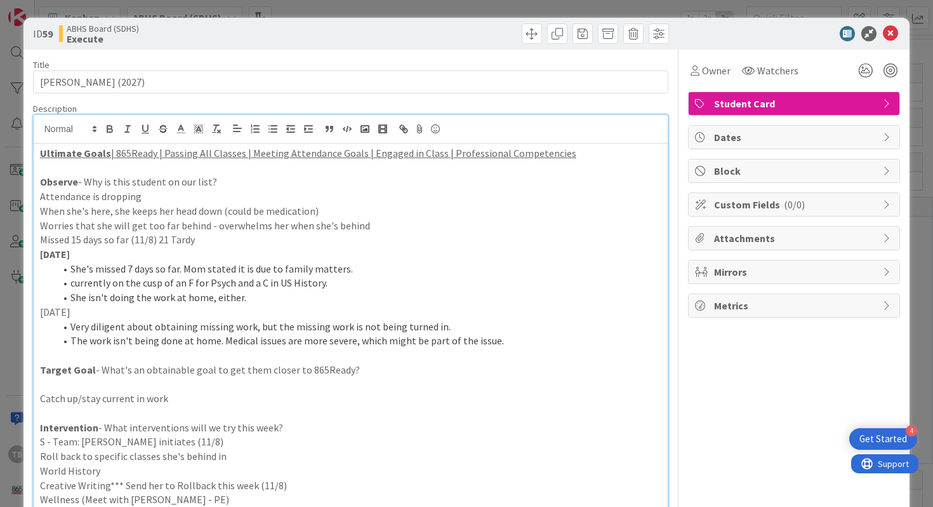
drag, startPoint x: 78, startPoint y: 314, endPoint x: 38, endPoint y: 313, distance: 40.0
click at [38, 314] on div "Ultimate Goals | 865Ready | Passing All Classes | Meeting Attendance Goals | En…" at bounding box center [351, 346] width 635 height 404
click at [114, 132] on icon "button" at bounding box center [109, 128] width 11 height 11
click at [138, 284] on li "currently on the cusp of an F for Psych and a C in US History." at bounding box center [358, 283] width 607 height 15
click at [888, 34] on icon at bounding box center [890, 33] width 15 height 15
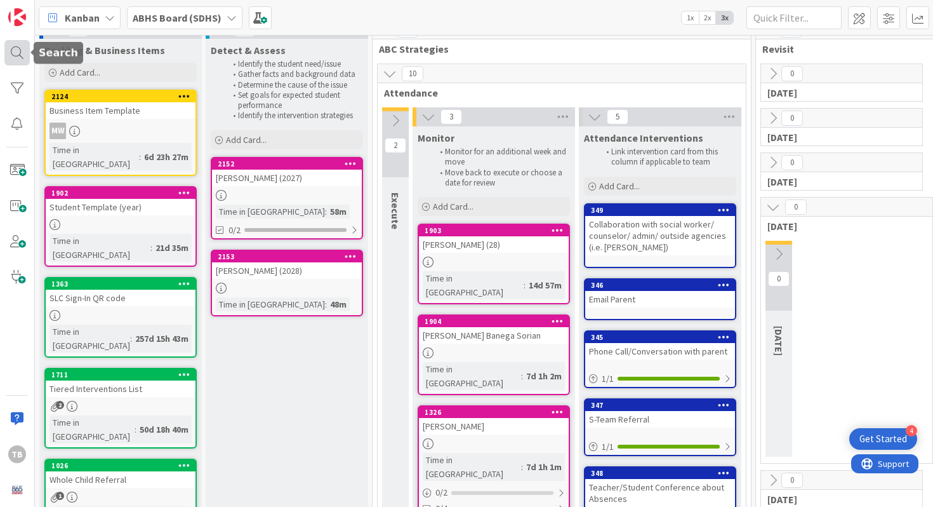
click at [18, 53] on div at bounding box center [16, 52] width 25 height 25
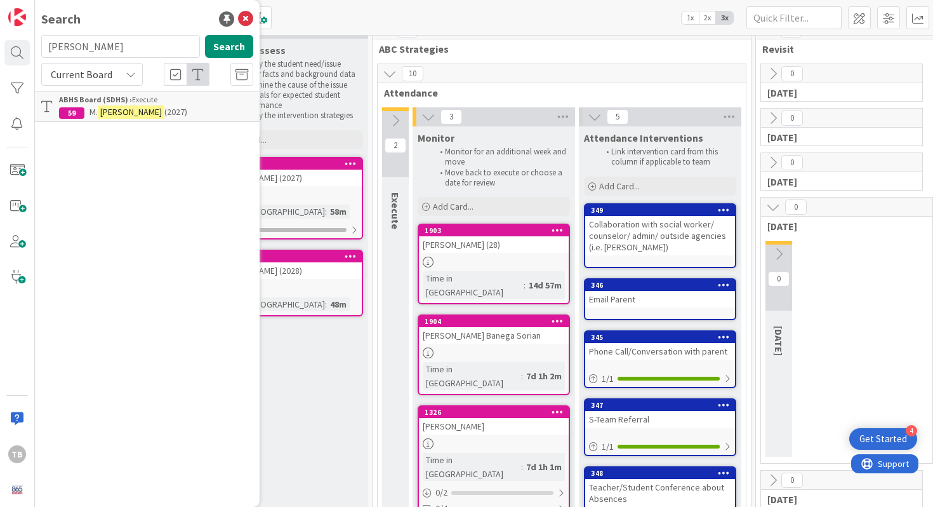
drag, startPoint x: 117, startPoint y: 50, endPoint x: 33, endPoint y: 43, distance: 84.7
click at [33, 43] on div "TB Search [PERSON_NAME] Search Current Board ABHS Board (SDHS) › Execute 59 [PE…" at bounding box center [17, 253] width 35 height 507
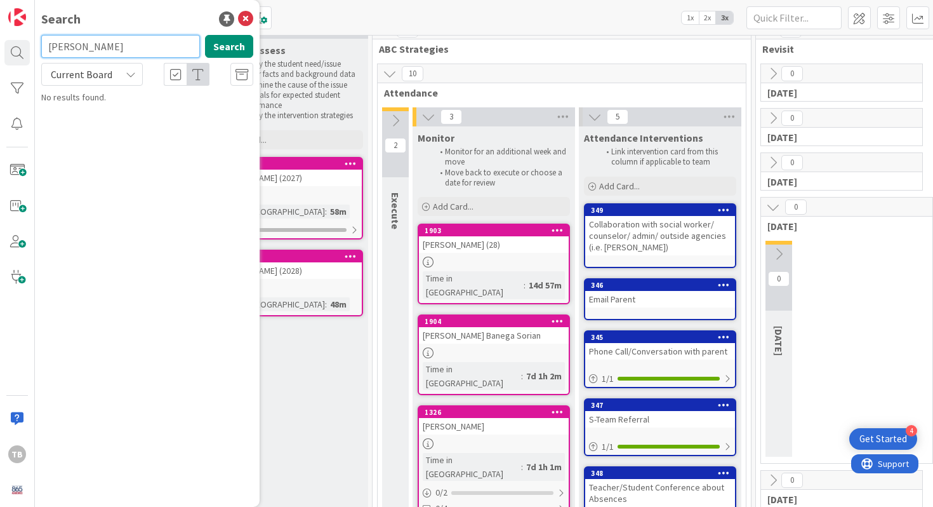
click at [124, 35] on input "[PERSON_NAME]" at bounding box center [120, 46] width 159 height 23
click at [124, 43] on input "[PERSON_NAME]" at bounding box center [120, 46] width 159 height 23
drag, startPoint x: 124, startPoint y: 43, endPoint x: 117, endPoint y: 43, distance: 7.0
click at [117, 43] on input "[PERSON_NAME]" at bounding box center [120, 46] width 159 height 23
type input "MacKenzie"
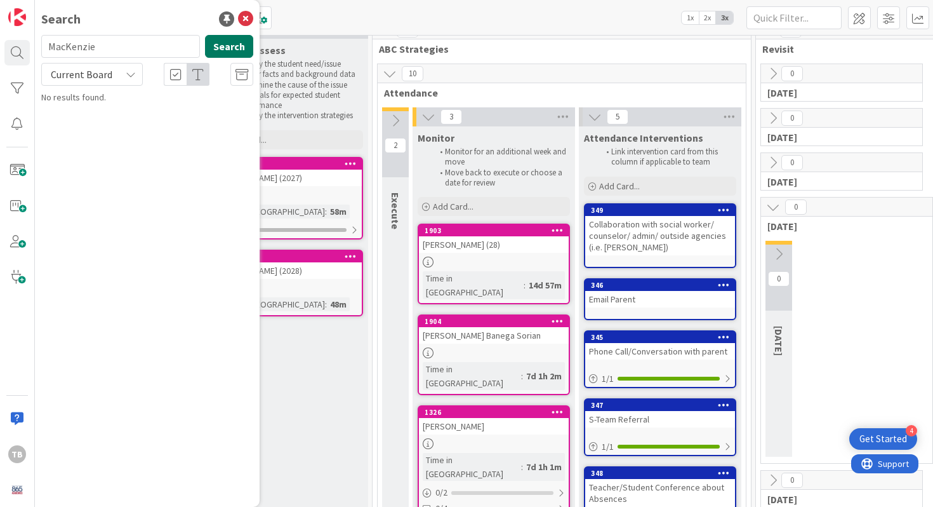
click at [250, 50] on button "Search" at bounding box center [229, 46] width 48 height 23
click at [239, 14] on icon at bounding box center [245, 18] width 15 height 15
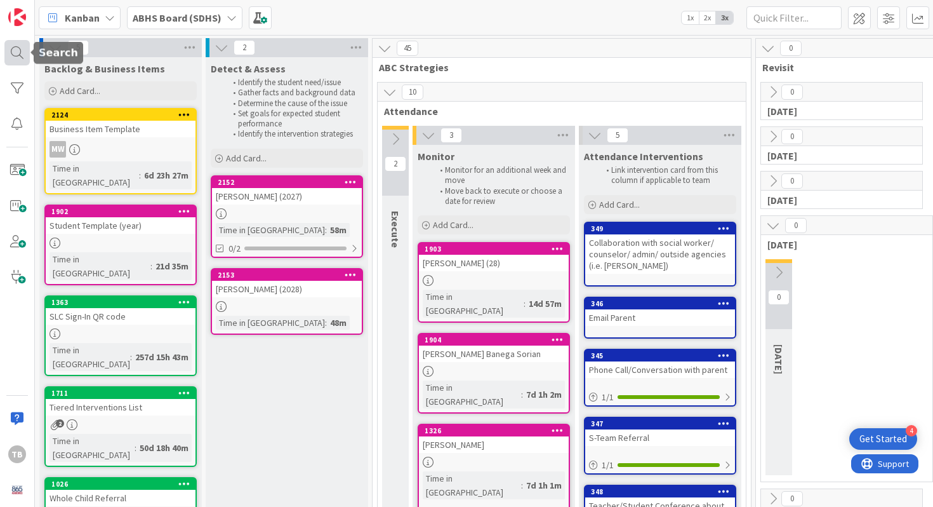
click at [23, 53] on div at bounding box center [16, 52] width 25 height 25
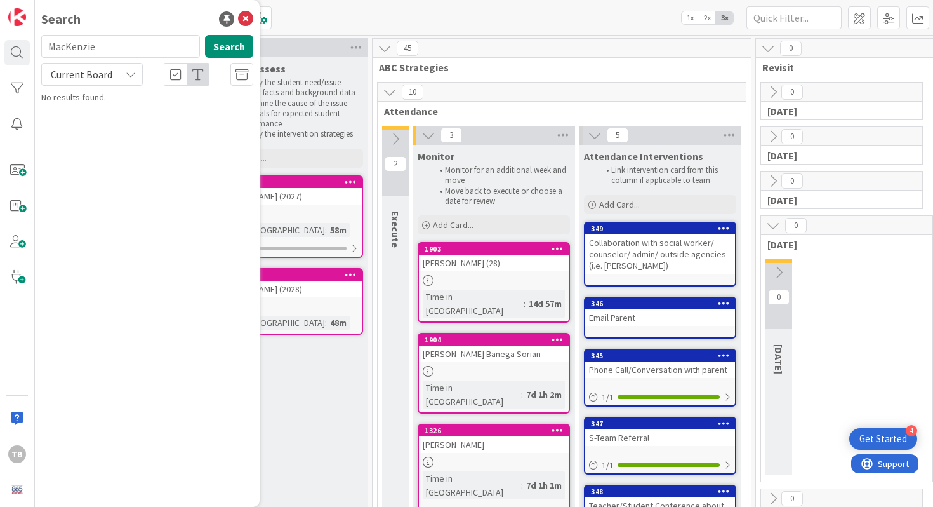
drag, startPoint x: 120, startPoint y: 43, endPoint x: 3, endPoint y: 41, distance: 117.5
click at [3, 41] on div "TB Search MacKenzie Search Current Board No results found." at bounding box center [17, 253] width 35 height 507
type input "[PERSON_NAME]"
click at [246, 24] on icon at bounding box center [245, 18] width 15 height 15
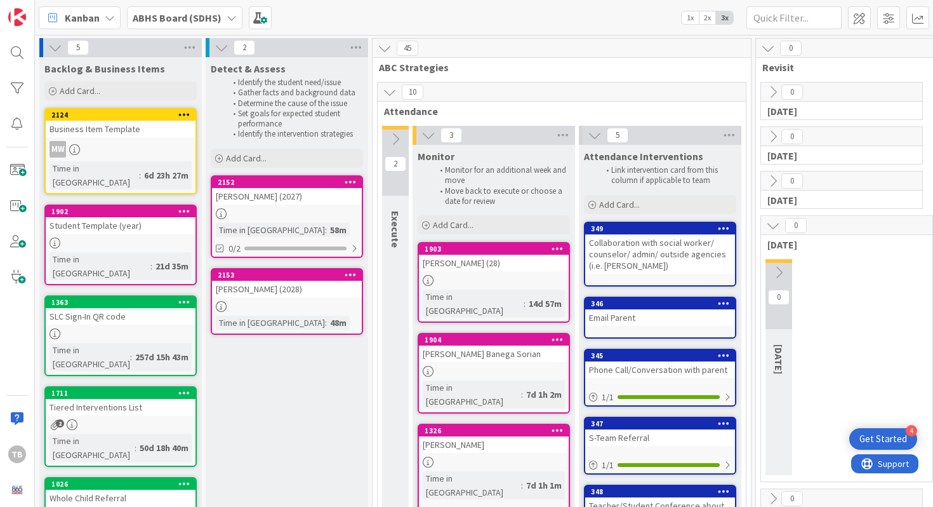
click at [403, 128] on div at bounding box center [395, 128] width 27 height 4
click at [399, 146] on button at bounding box center [395, 139] width 27 height 19
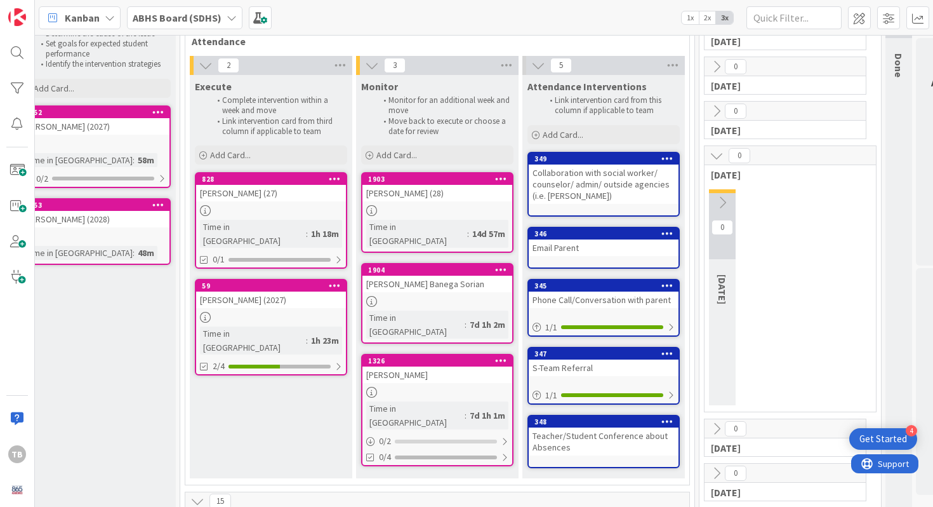
scroll to position [0, 192]
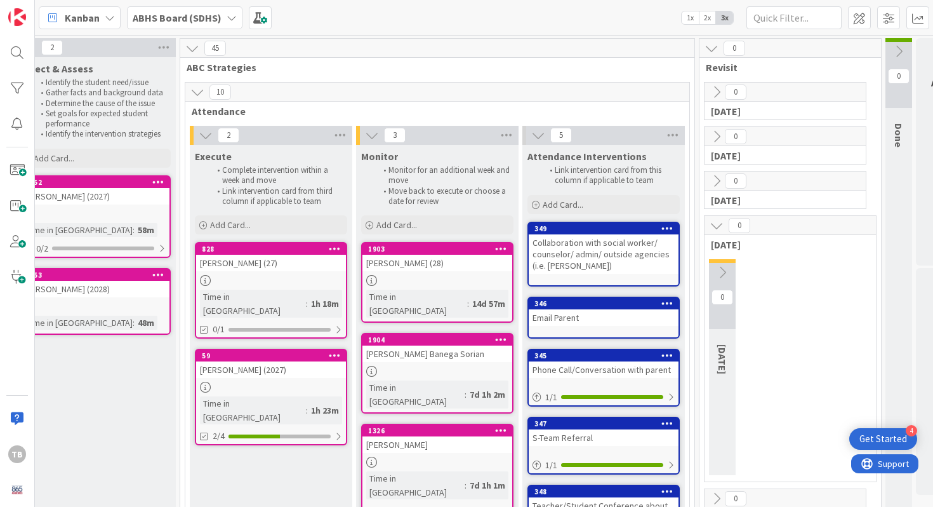
click at [895, 56] on icon at bounding box center [899, 51] width 14 height 14
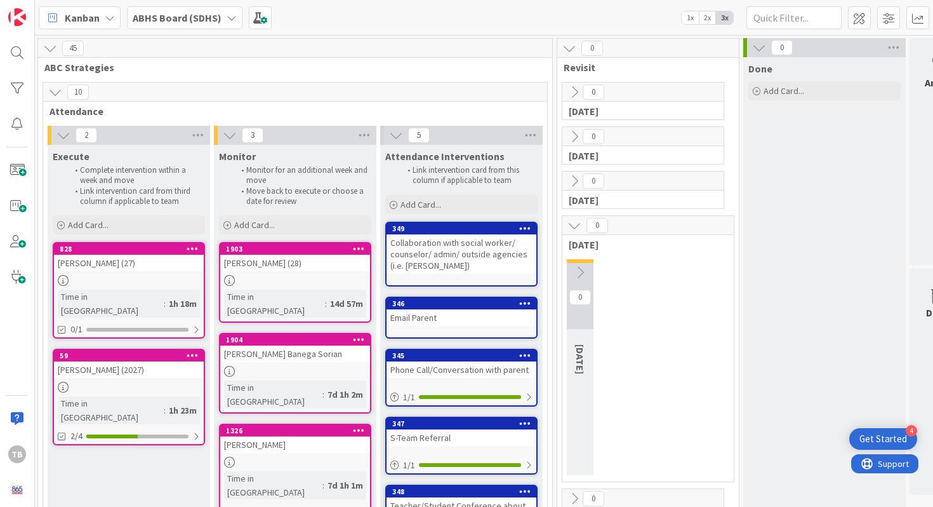
scroll to position [0, 379]
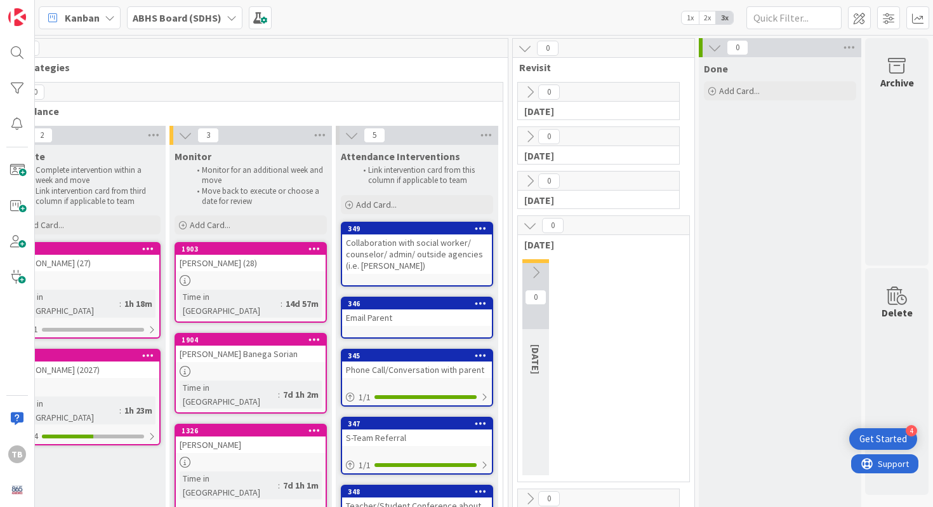
click at [714, 49] on icon at bounding box center [715, 48] width 14 height 14
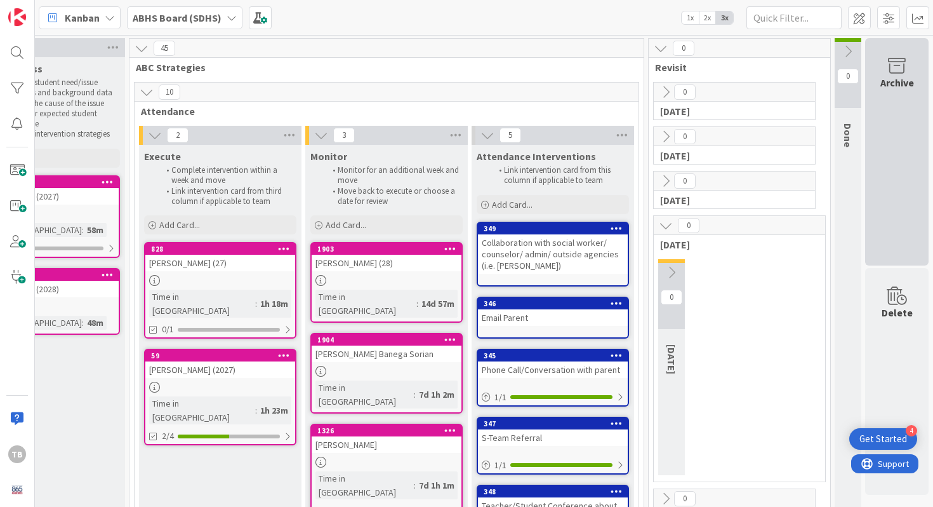
click at [890, 88] on div "Archive" at bounding box center [898, 82] width 34 height 15
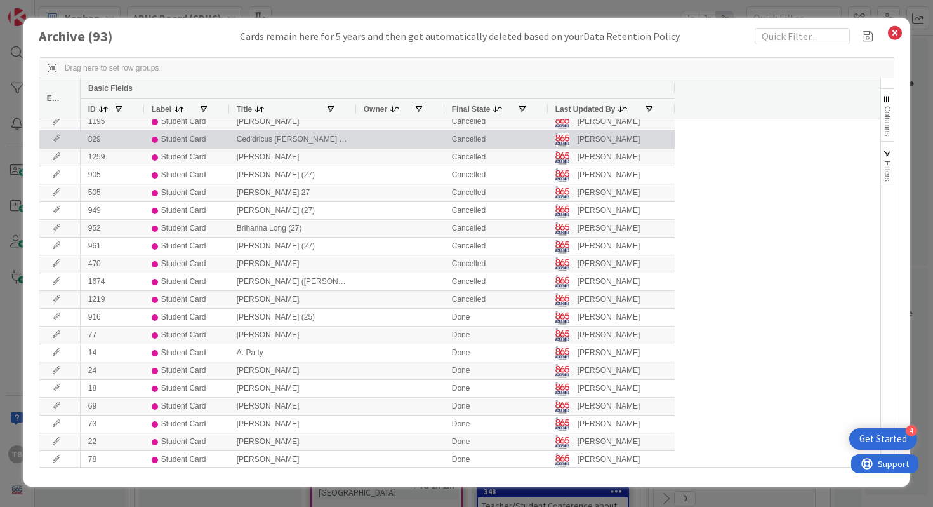
scroll to position [0, 0]
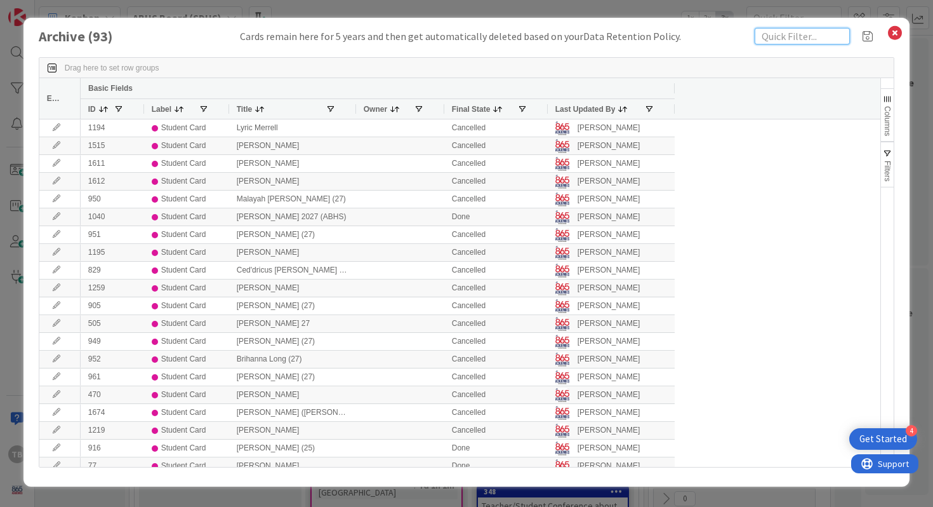
click at [787, 43] on input "text" at bounding box center [802, 36] width 95 height 17
type input "[PERSON_NAME]"
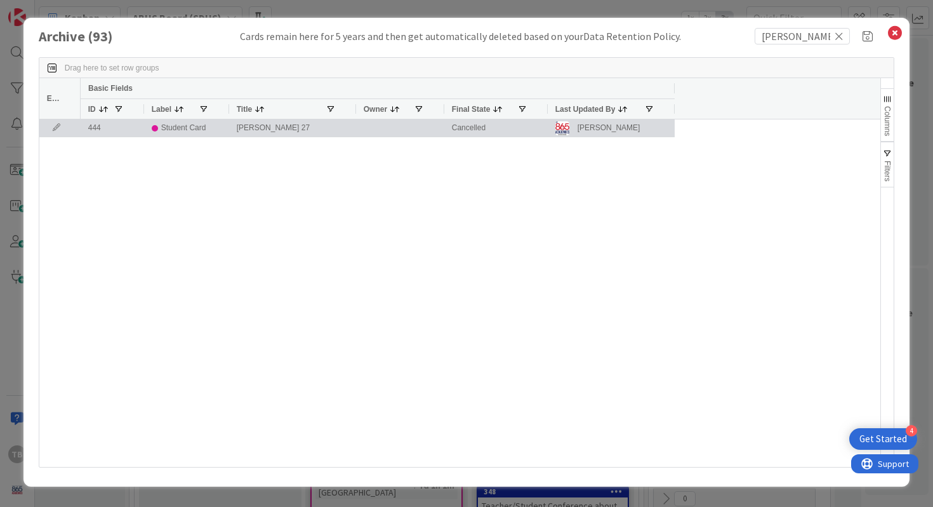
click at [315, 127] on div "[PERSON_NAME] 27" at bounding box center [292, 127] width 127 height 17
click at [199, 129] on div "Student Card" at bounding box center [183, 128] width 45 height 16
click at [123, 124] on div "444" at bounding box center [112, 127] width 63 height 17
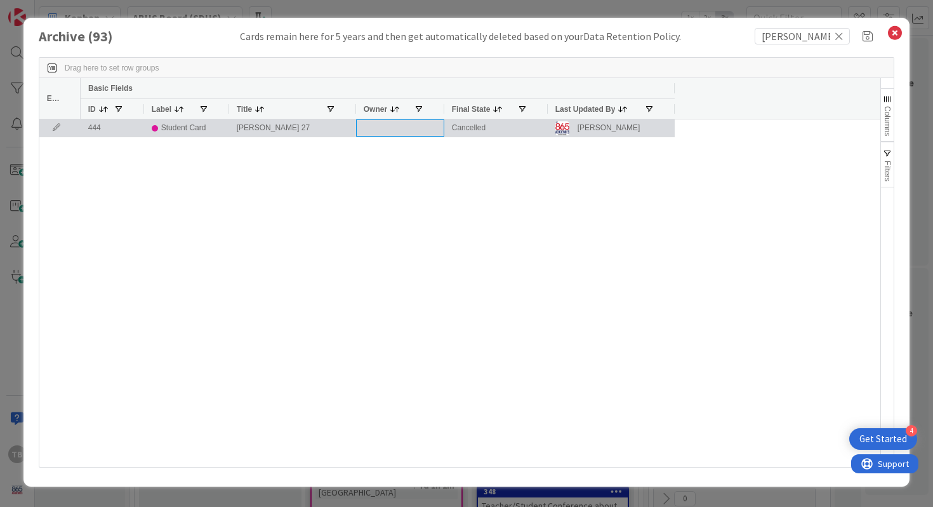
click at [415, 130] on div at bounding box center [400, 127] width 88 height 17
click at [185, 127] on div "Student Card" at bounding box center [183, 128] width 45 height 16
click at [262, 131] on div "[PERSON_NAME] 27" at bounding box center [292, 127] width 127 height 17
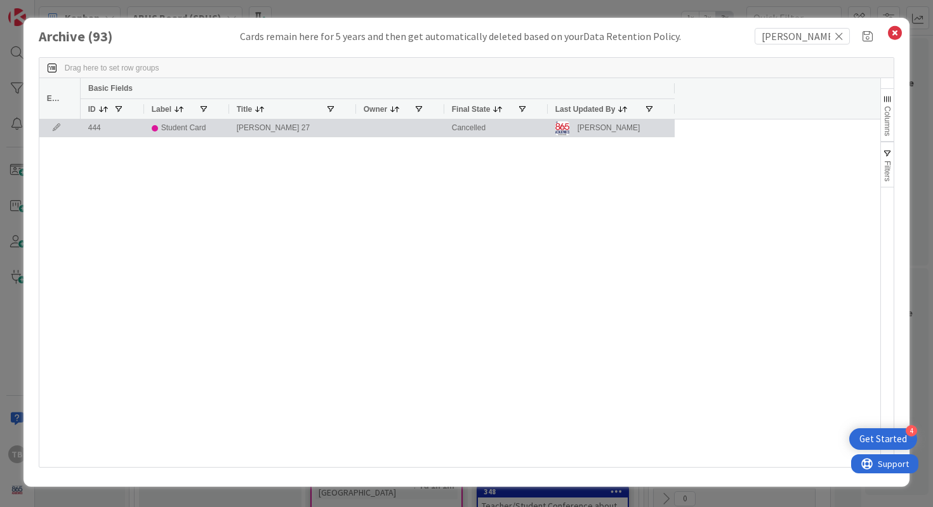
click at [58, 127] on icon at bounding box center [56, 128] width 19 height 8
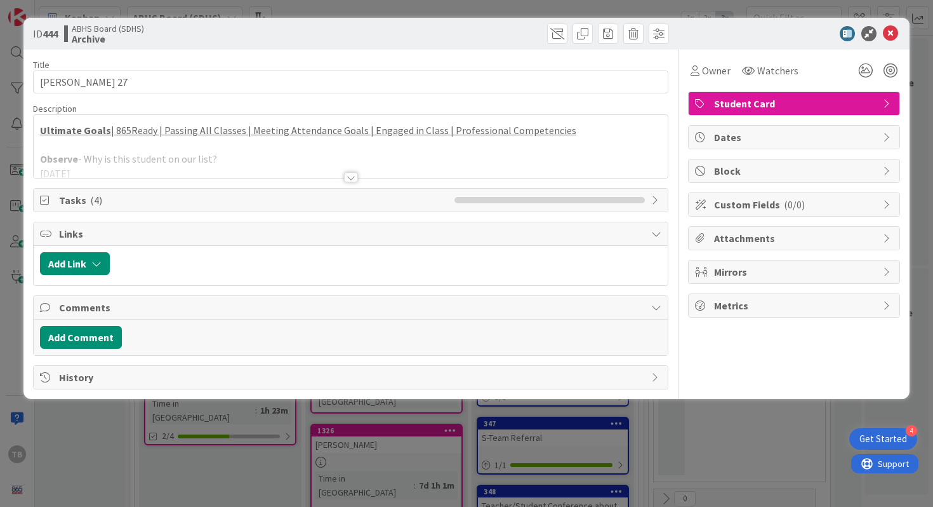
click at [352, 180] on div at bounding box center [351, 177] width 14 height 10
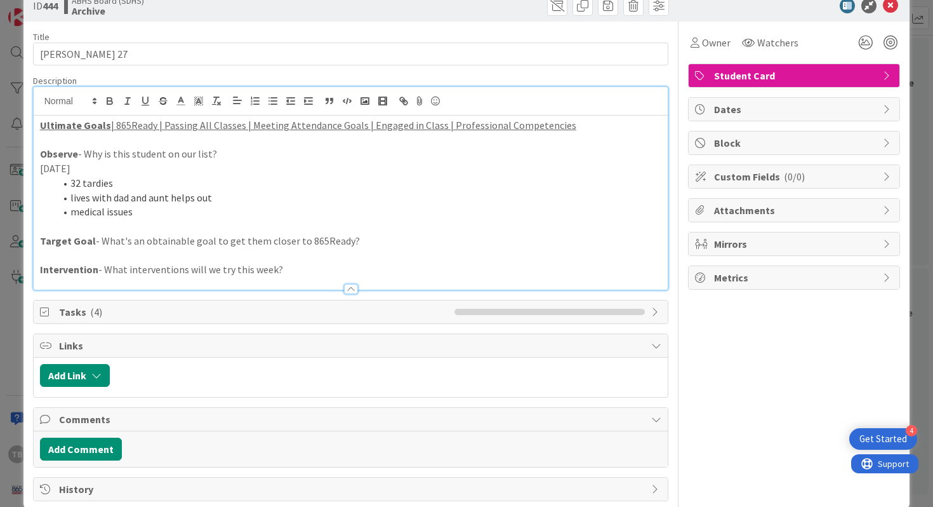
scroll to position [31, 0]
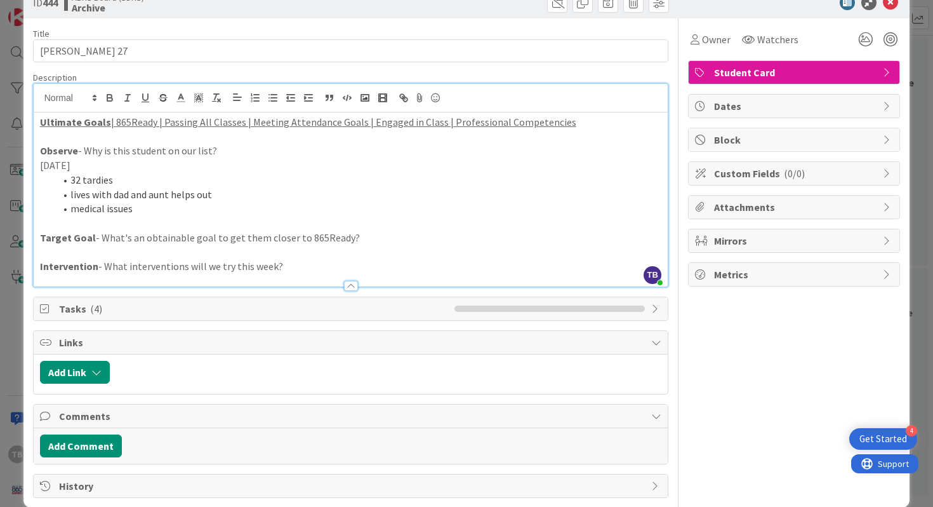
click at [291, 206] on li "medical issues" at bounding box center [358, 208] width 607 height 15
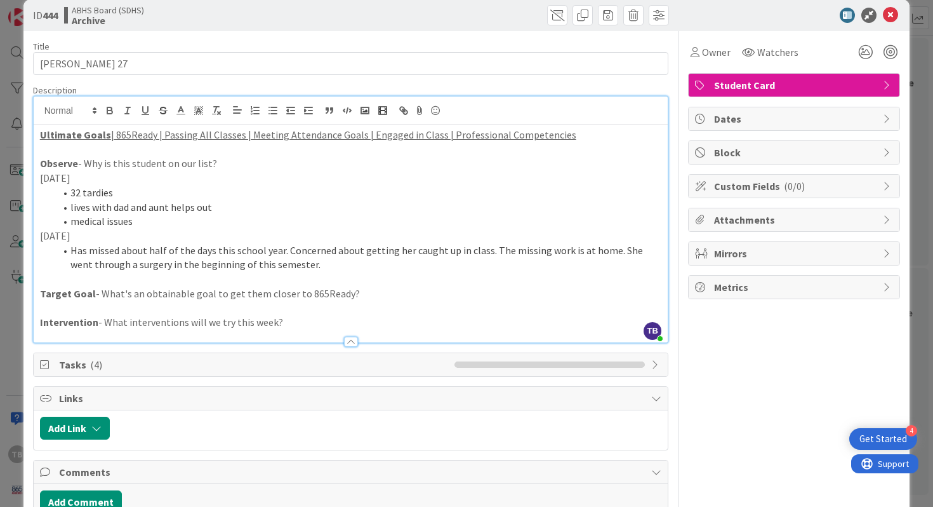
scroll to position [0, 0]
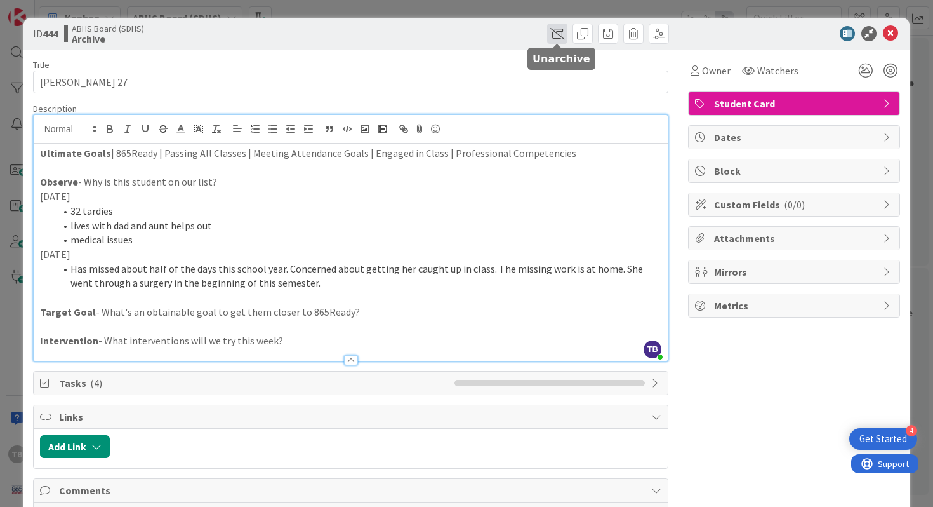
click at [562, 35] on span at bounding box center [557, 33] width 20 height 20
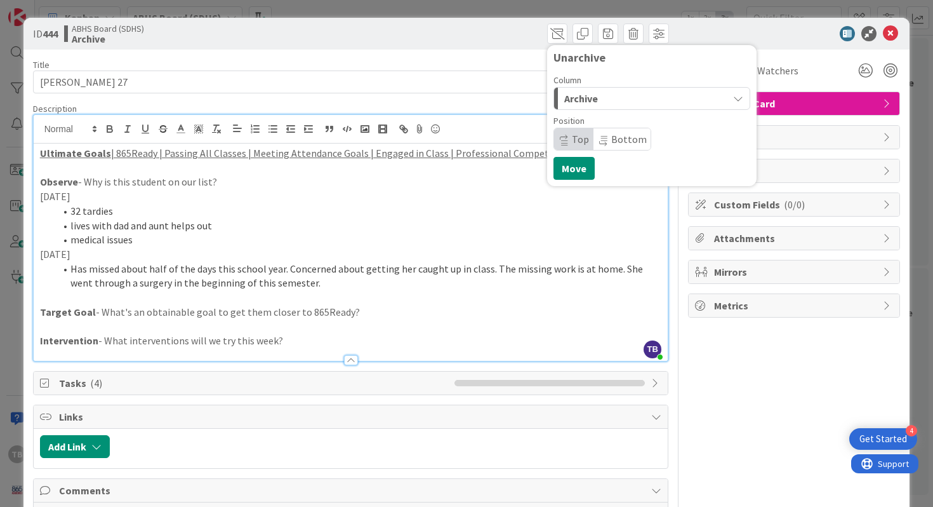
click at [600, 100] on div "Archive" at bounding box center [644, 98] width 167 height 20
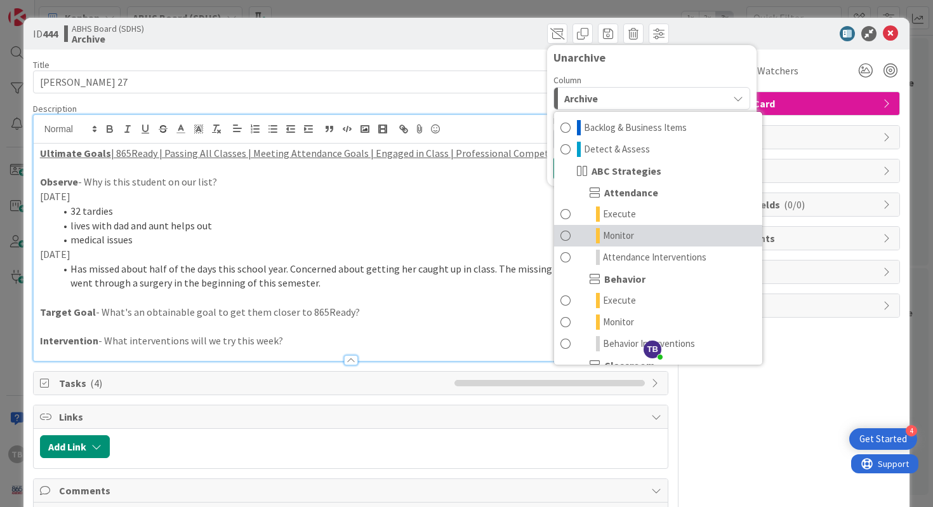
click at [625, 230] on span "Monitor" at bounding box center [618, 235] width 31 height 15
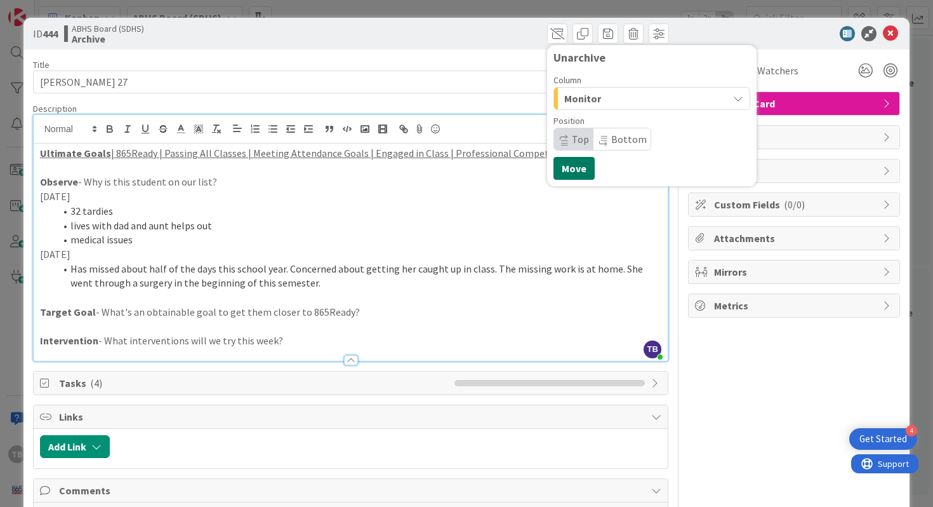
click at [585, 174] on button "Move" at bounding box center [574, 168] width 41 height 23
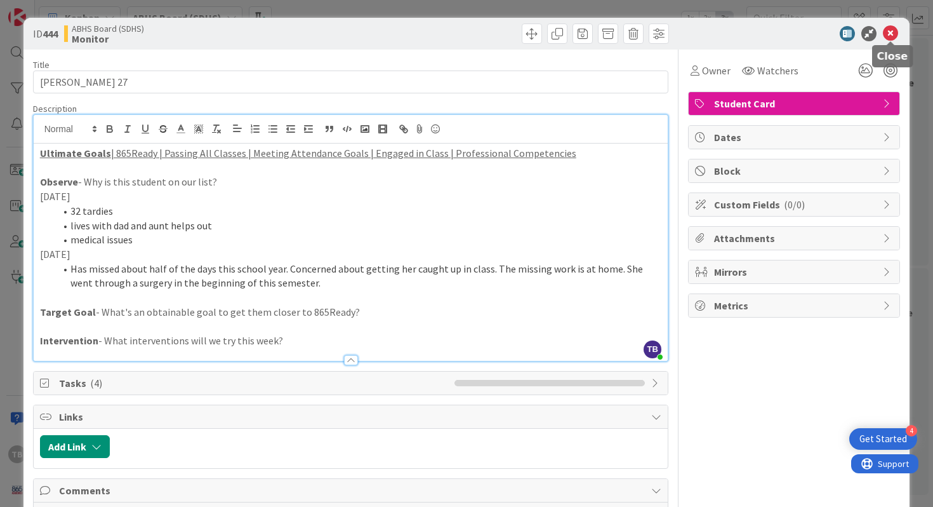
click at [897, 37] on icon at bounding box center [890, 33] width 15 height 15
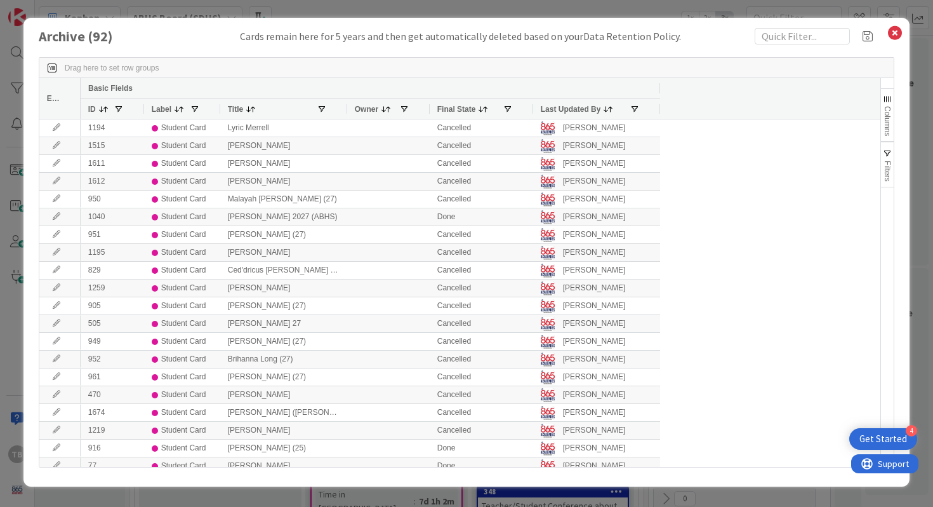
click at [899, 39] on icon at bounding box center [895, 33] width 17 height 18
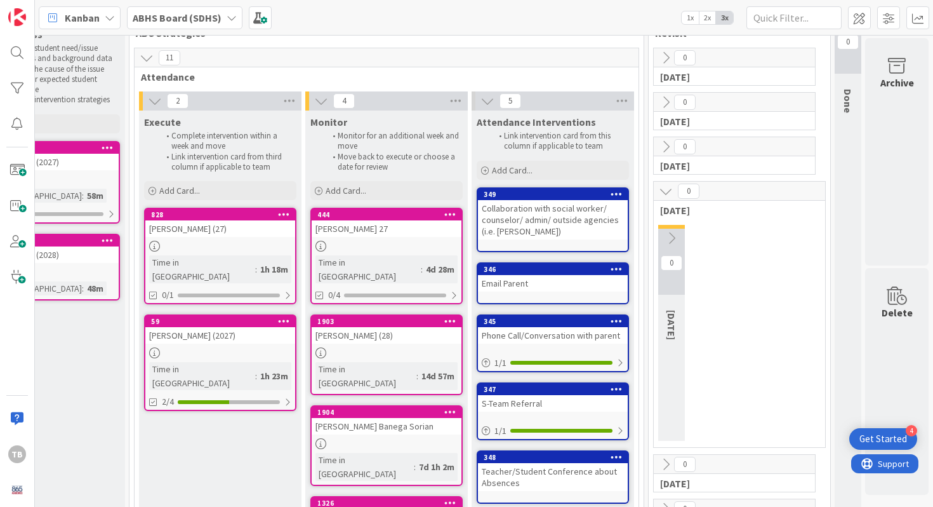
scroll to position [41, 243]
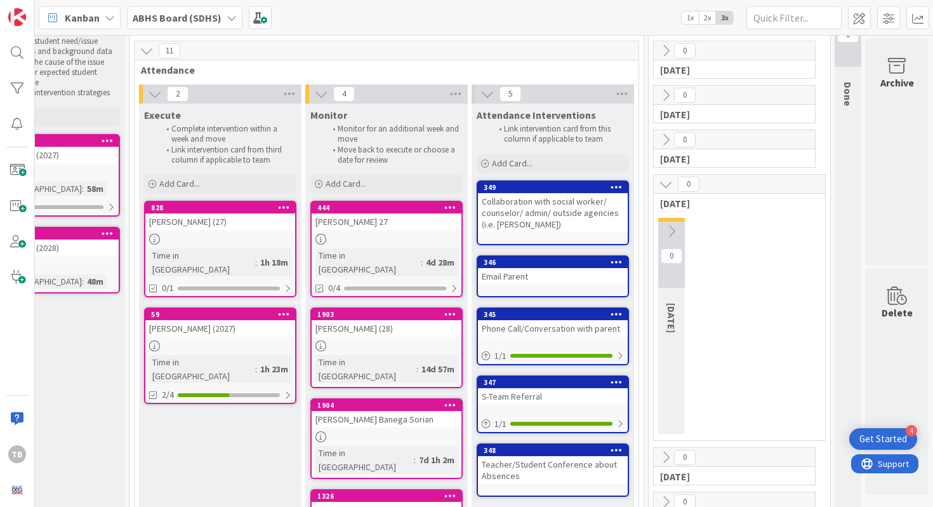
click at [354, 223] on div "[PERSON_NAME] 27" at bounding box center [387, 221] width 150 height 17
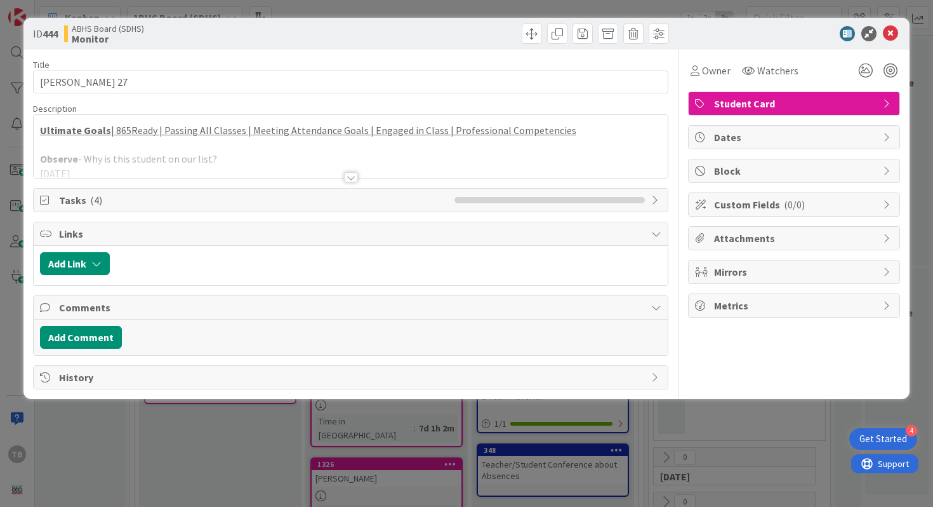
click at [349, 177] on div at bounding box center [351, 177] width 14 height 10
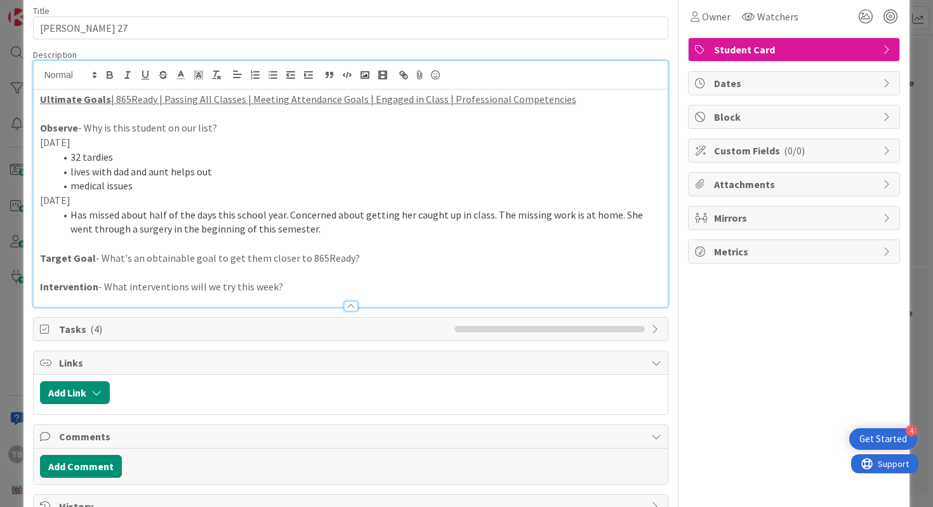
scroll to position [70, 0]
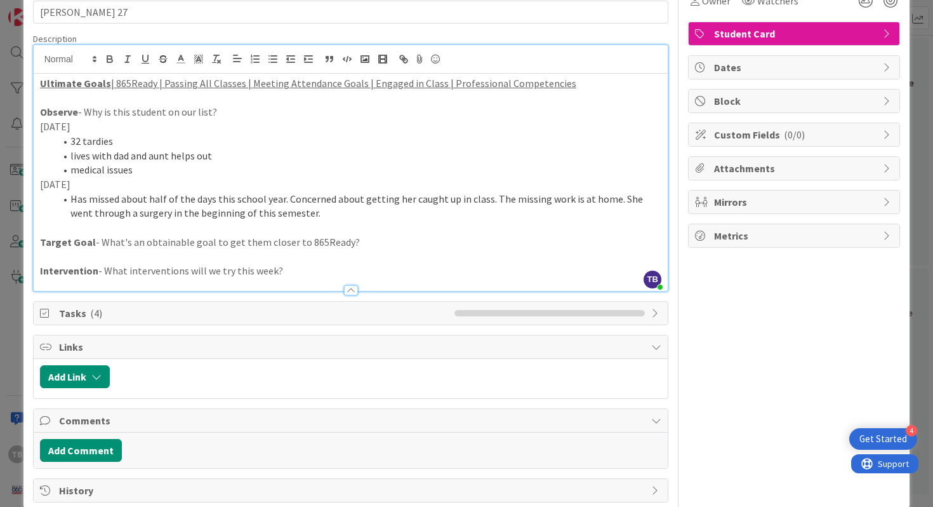
click at [338, 211] on li "Has missed about half of the days this school year. Concerned about getting her…" at bounding box center [358, 206] width 607 height 29
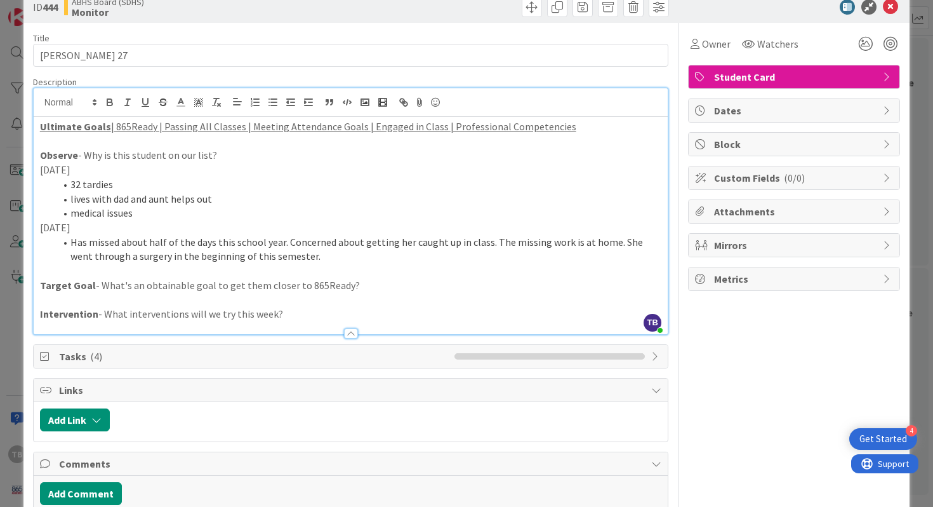
scroll to position [0, 0]
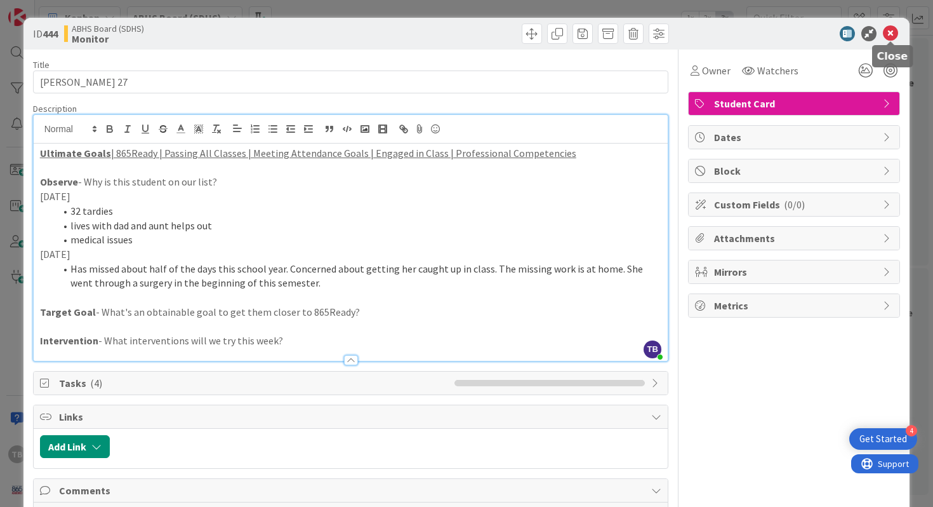
click at [891, 35] on icon at bounding box center [890, 33] width 15 height 15
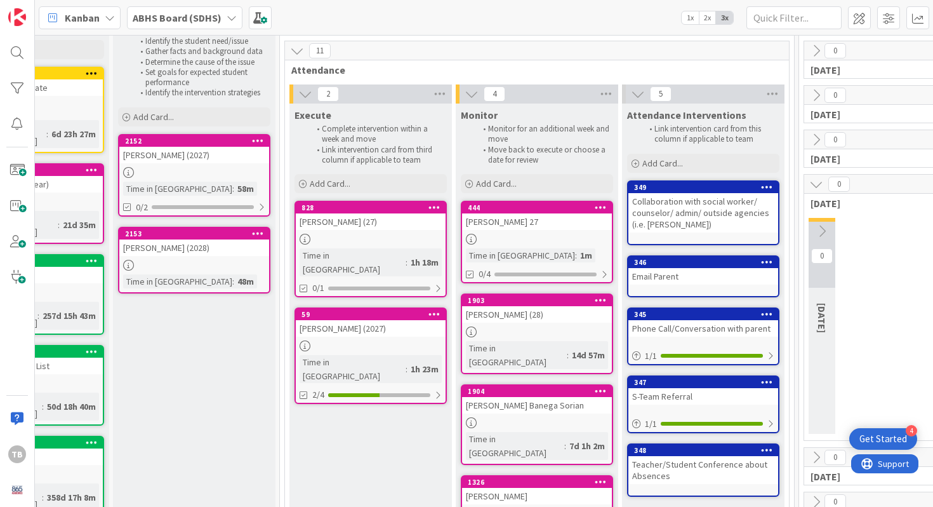
scroll to position [41, 86]
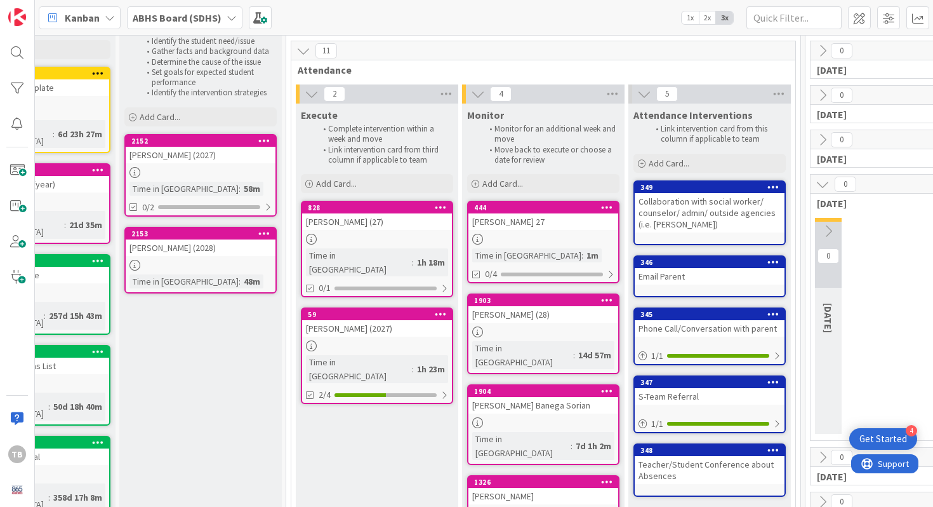
click at [201, 153] on div "[PERSON_NAME] (2027)" at bounding box center [201, 155] width 150 height 17
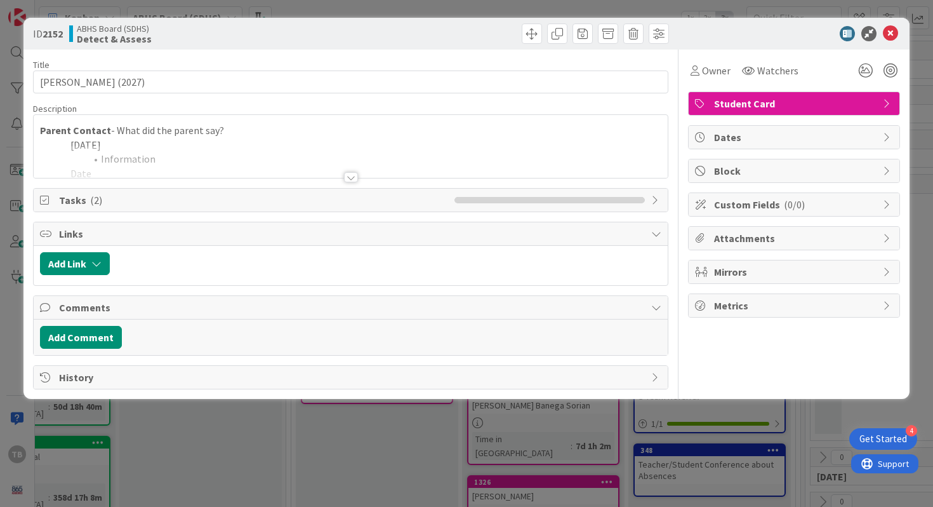
click at [354, 177] on div at bounding box center [351, 177] width 14 height 10
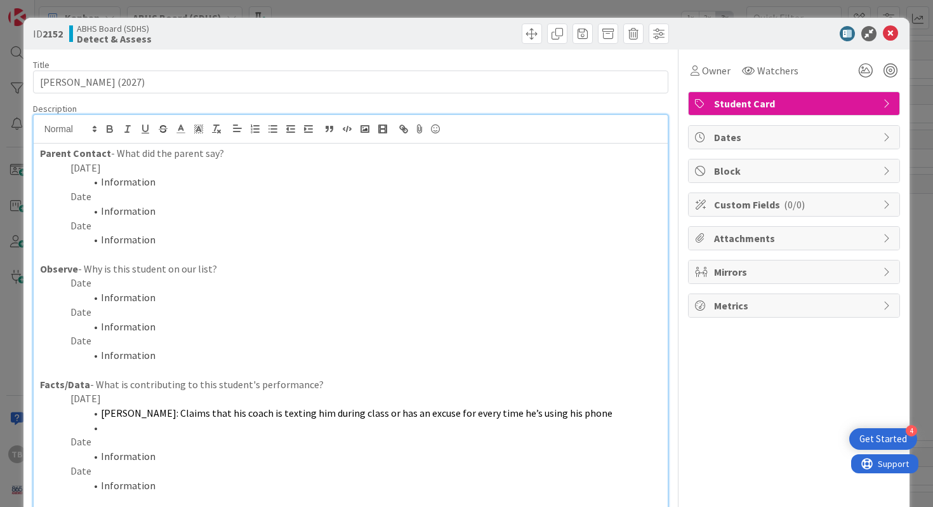
click at [895, 34] on icon at bounding box center [890, 33] width 15 height 15
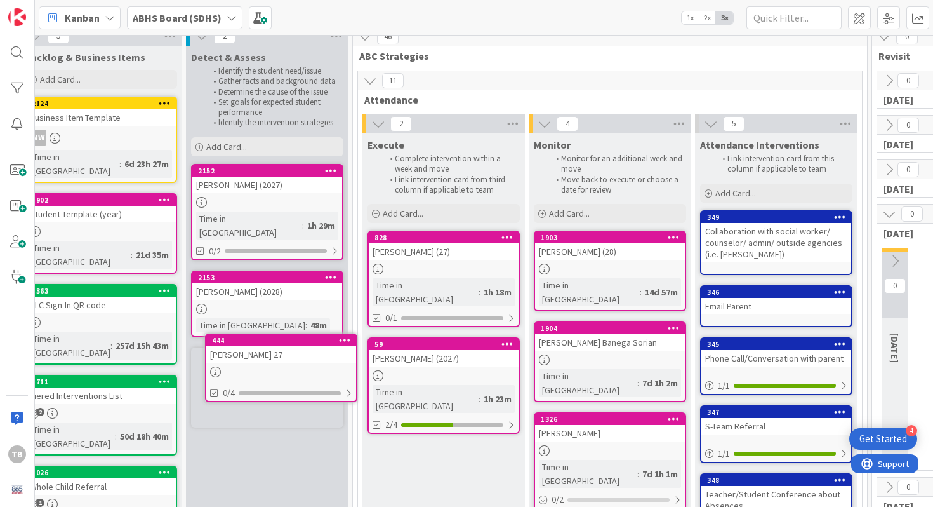
scroll to position [15, 10]
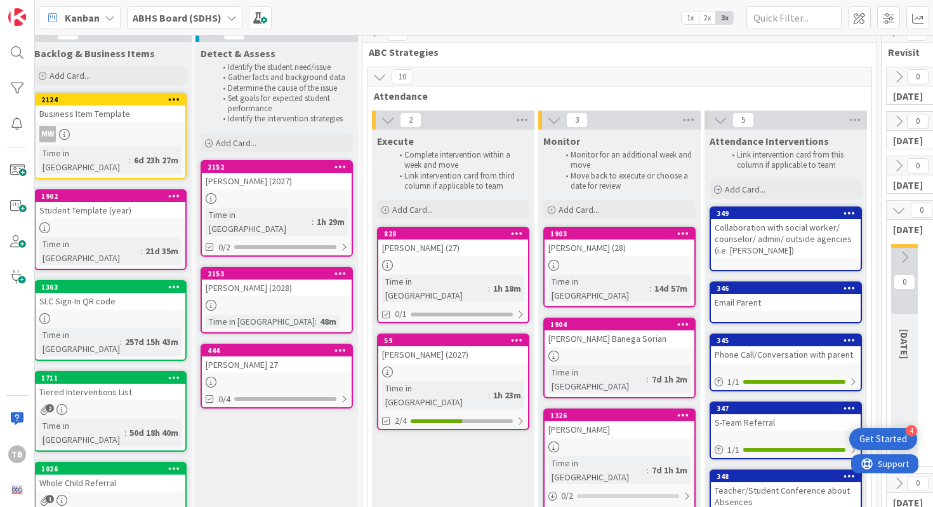
click at [264, 194] on div at bounding box center [277, 198] width 150 height 11
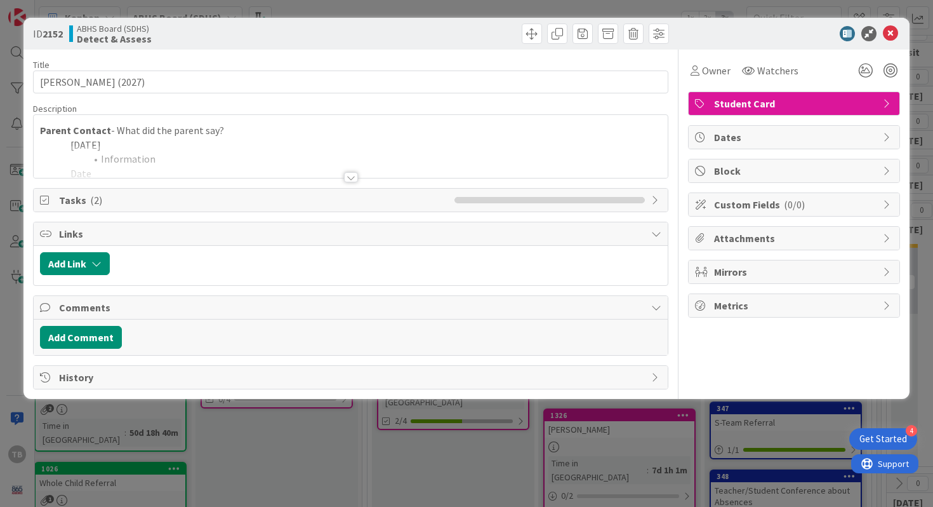
click at [347, 177] on div at bounding box center [351, 177] width 14 height 10
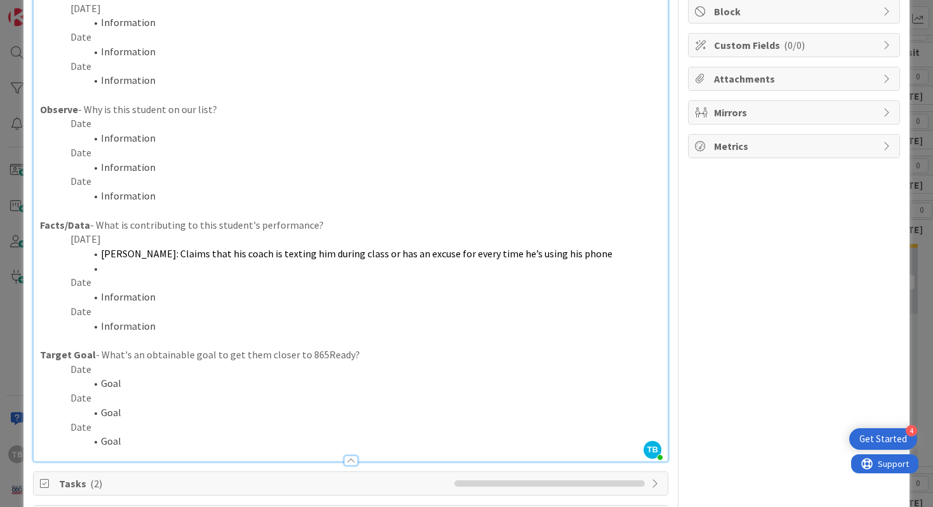
scroll to position [173, 0]
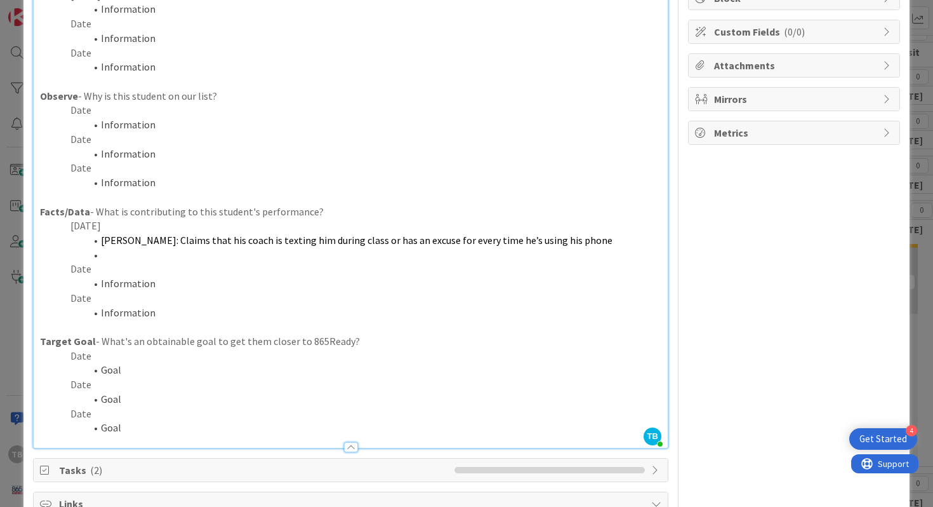
click at [197, 258] on li at bounding box center [358, 255] width 607 height 15
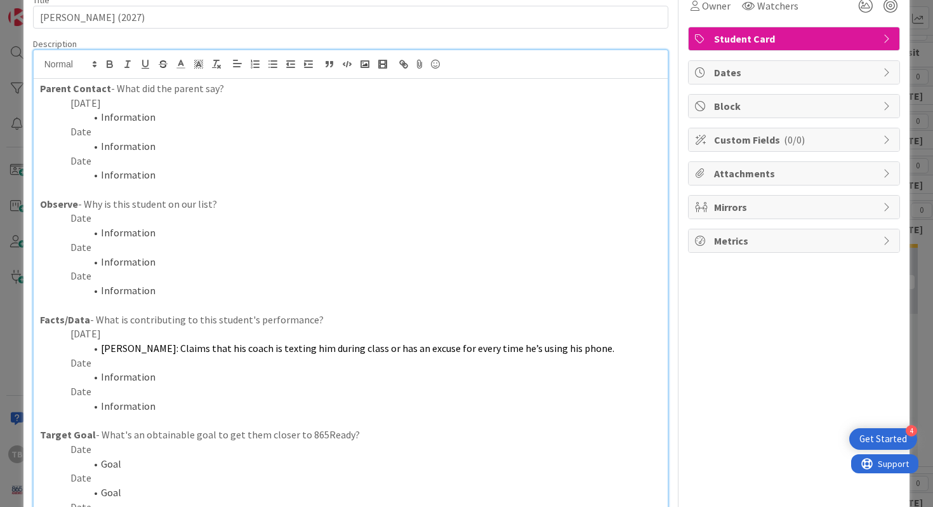
scroll to position [0, 0]
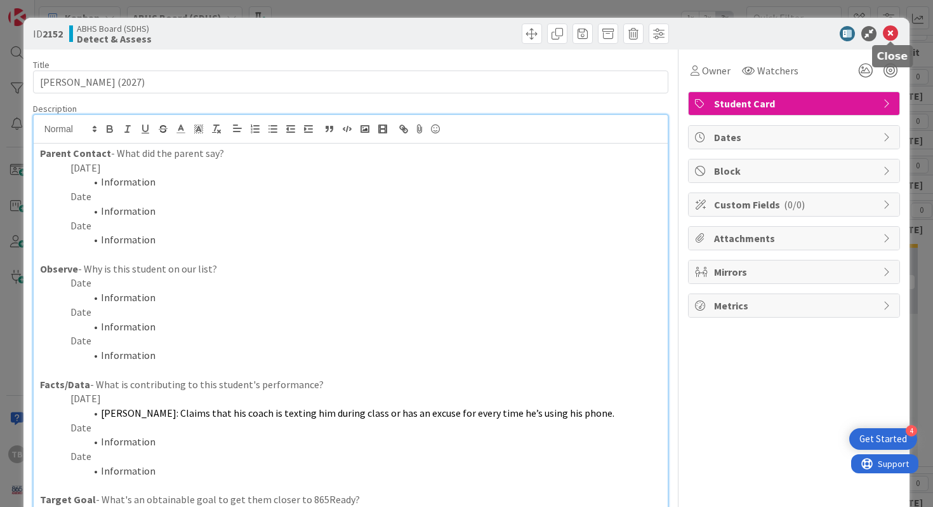
click at [890, 30] on icon at bounding box center [890, 33] width 15 height 15
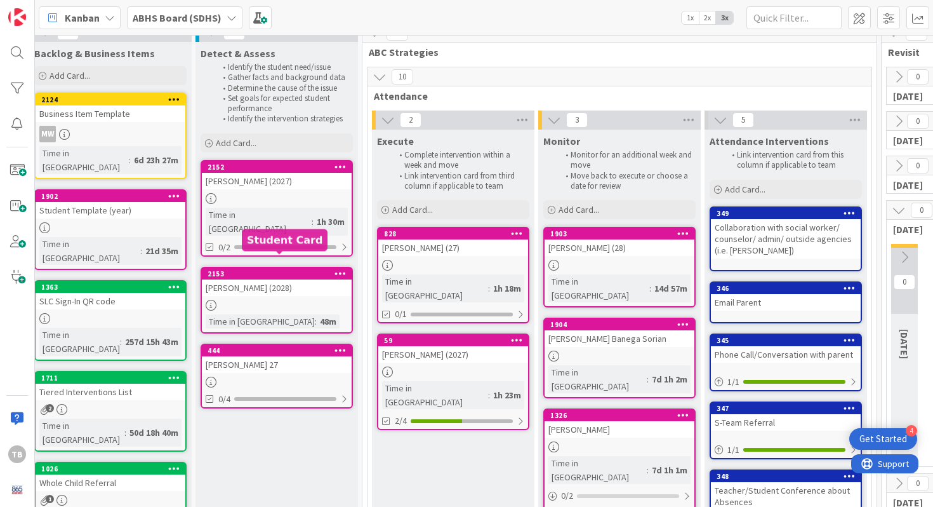
click at [240, 269] on div "2153" at bounding box center [280, 273] width 144 height 9
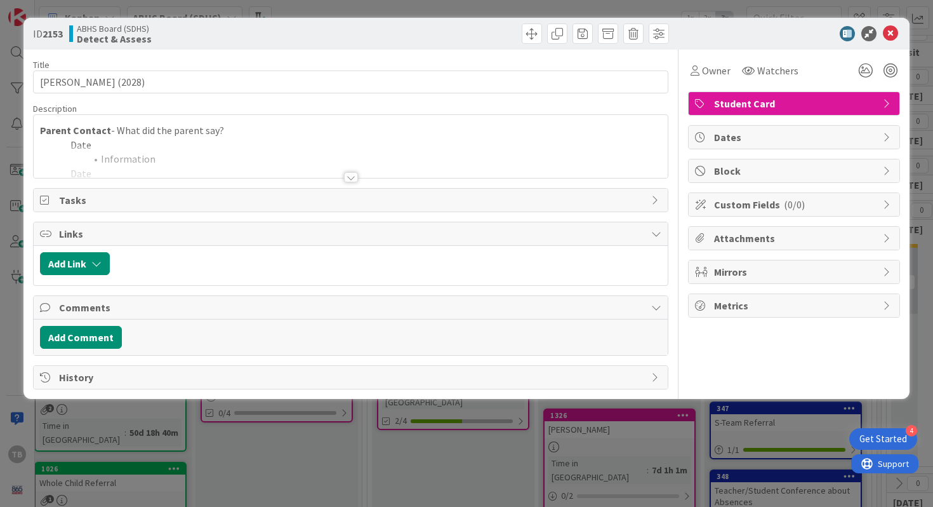
click at [347, 180] on div at bounding box center [351, 177] width 14 height 10
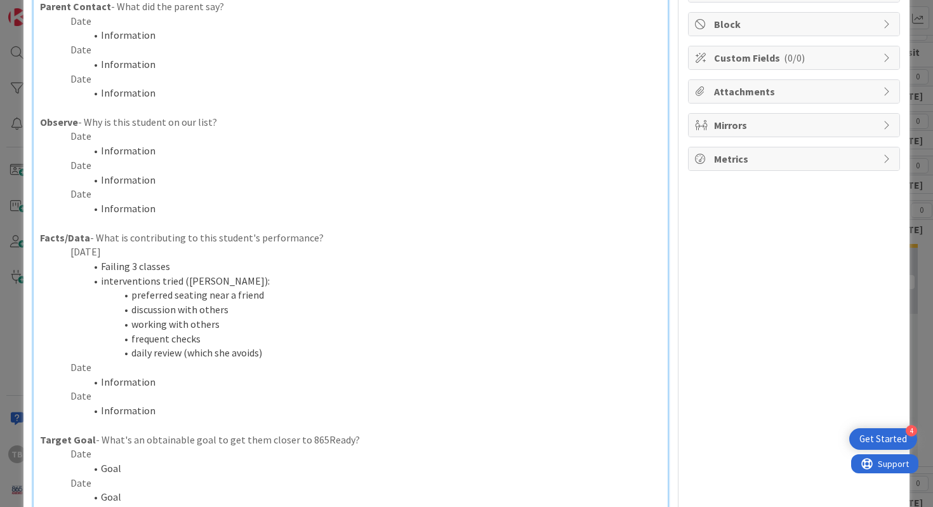
scroll to position [150, 0]
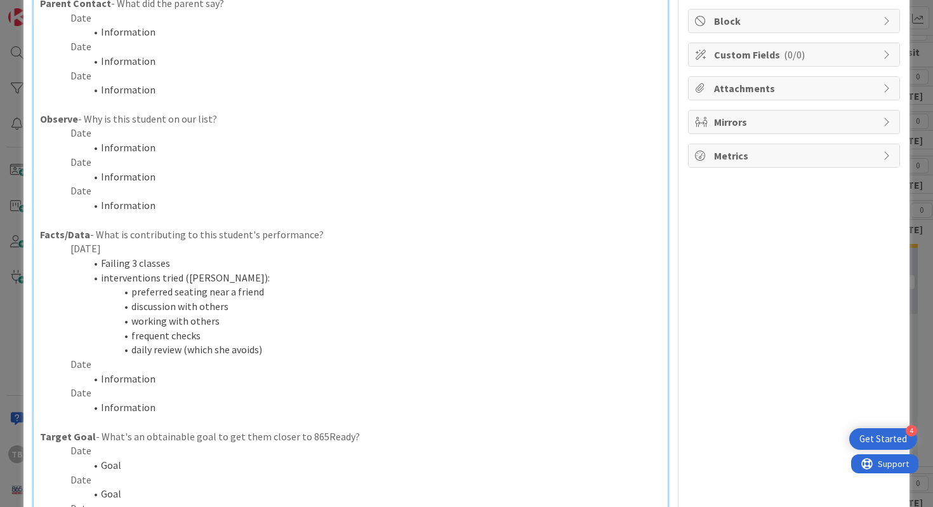
click at [224, 305] on li "discussion with others" at bounding box center [358, 306] width 607 height 15
click at [141, 261] on li "Failing 3 classes" at bounding box center [358, 263] width 607 height 15
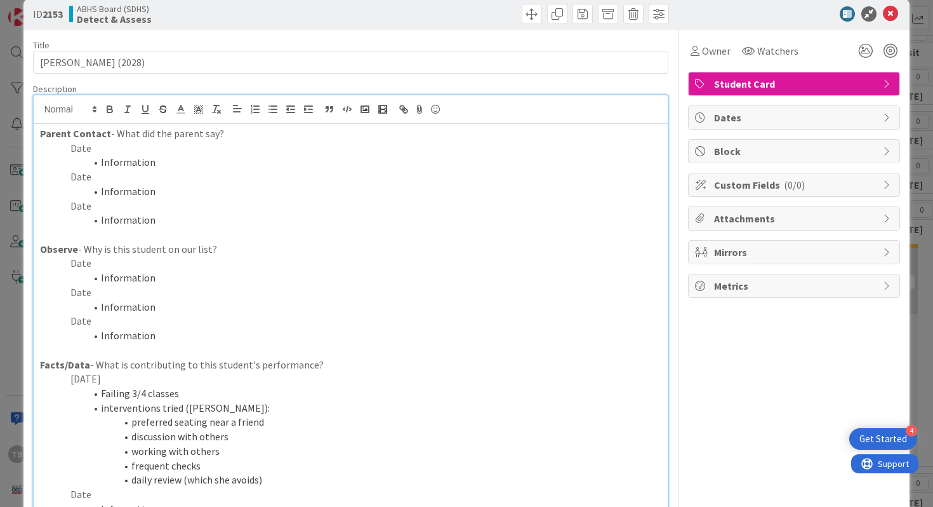
scroll to position [42, 0]
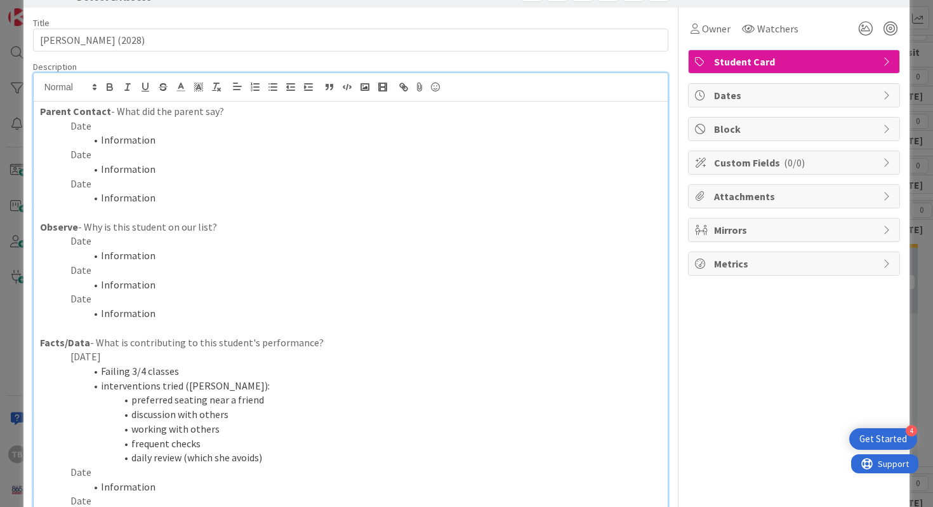
click at [154, 147] on li "Information" at bounding box center [358, 140] width 607 height 15
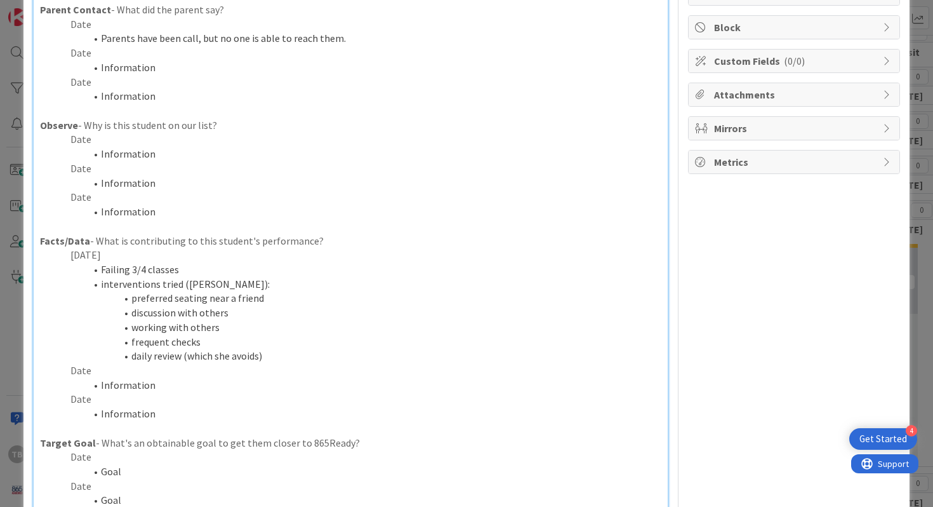
scroll to position [203, 0]
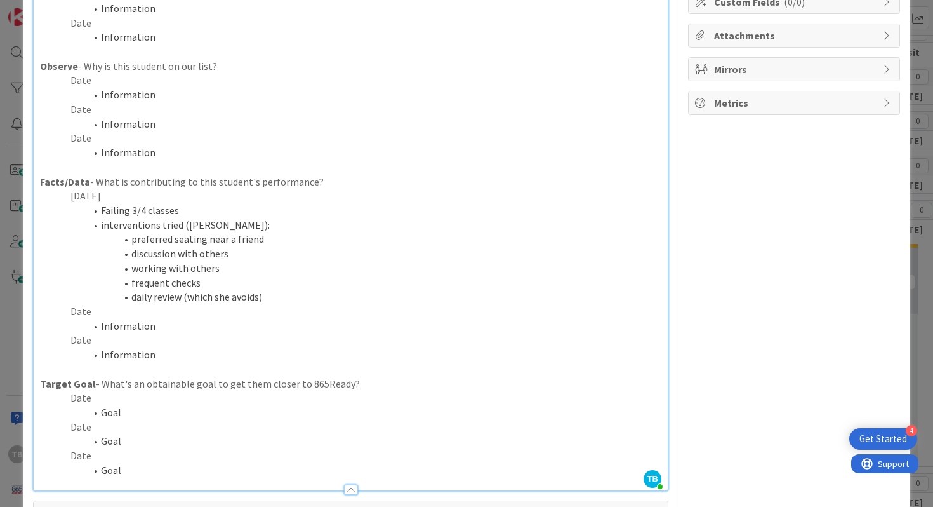
click at [171, 329] on li "Information" at bounding box center [358, 326] width 607 height 15
click at [283, 305] on p "Date" at bounding box center [351, 311] width 622 height 15
click at [294, 297] on li "daily review (which she avoids)" at bounding box center [358, 297] width 607 height 15
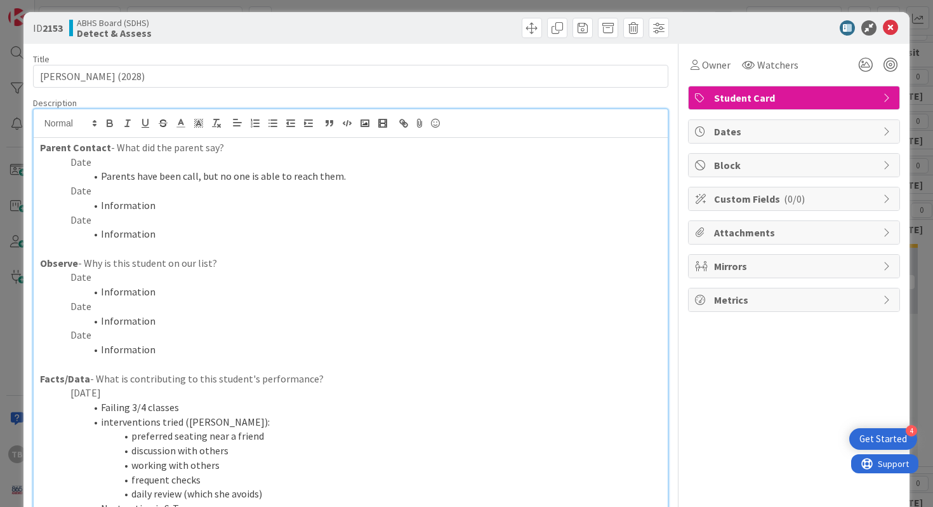
scroll to position [0, 0]
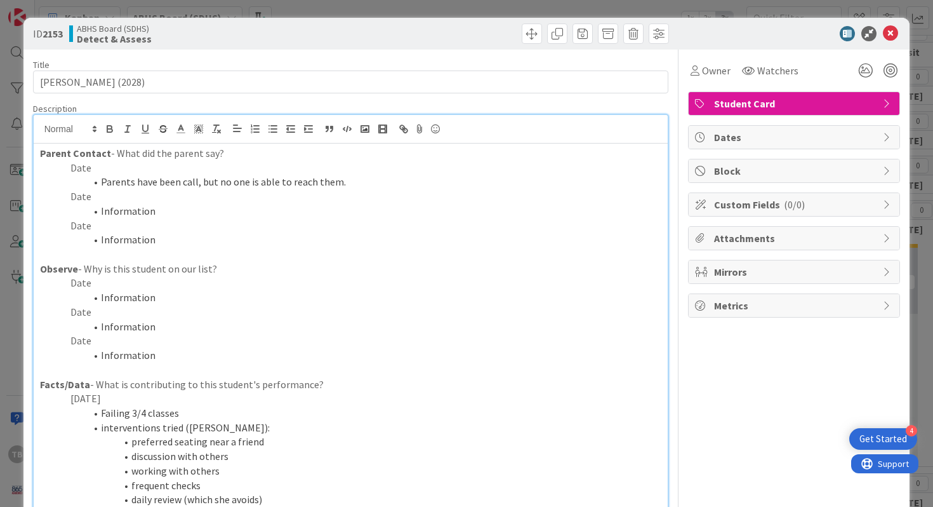
click at [102, 172] on p "Date" at bounding box center [351, 168] width 622 height 15
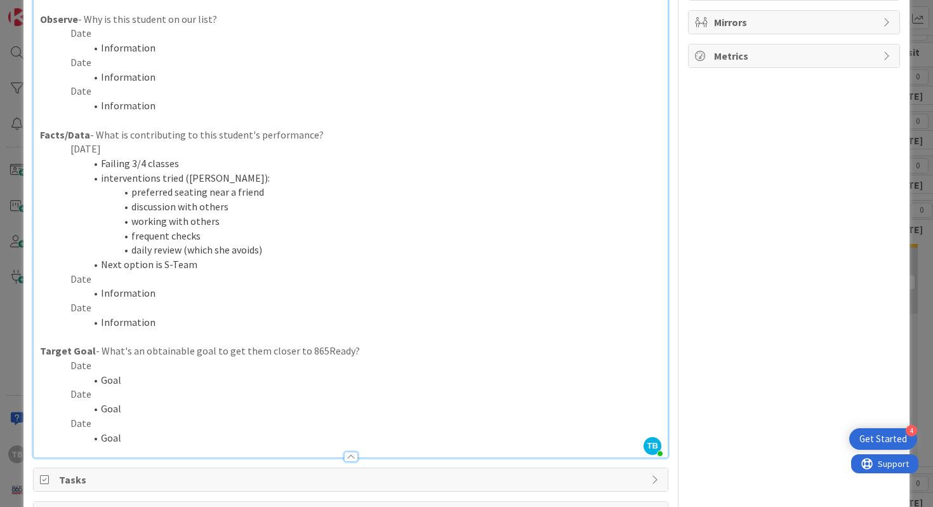
scroll to position [240, 0]
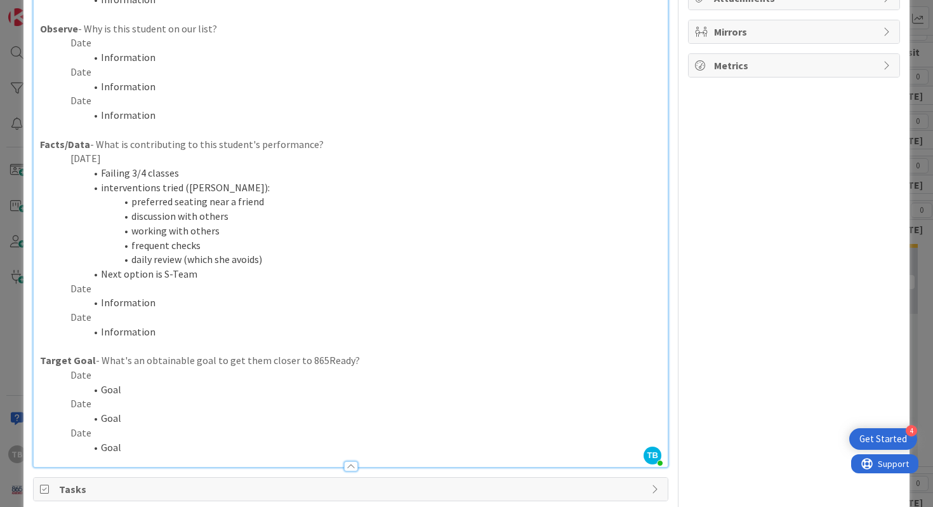
click at [199, 276] on li "Next option is S-Team" at bounding box center [358, 274] width 607 height 15
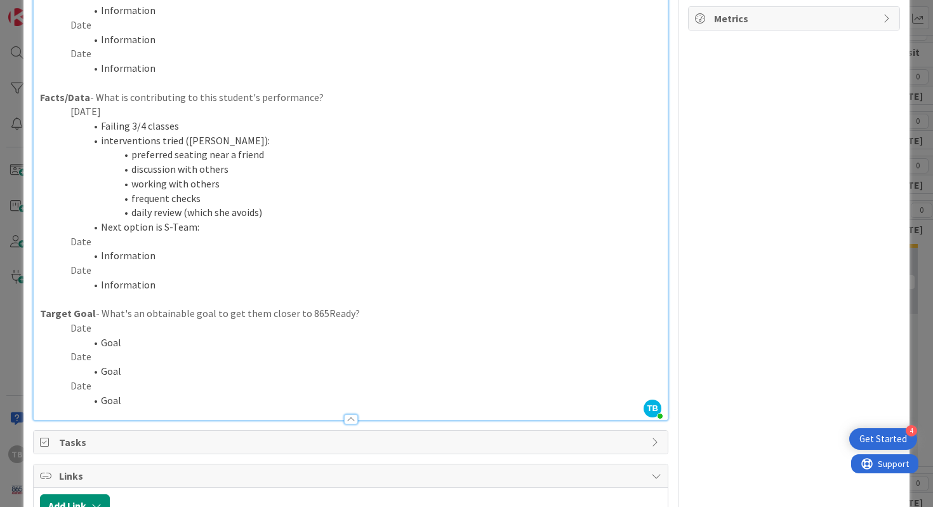
scroll to position [439, 0]
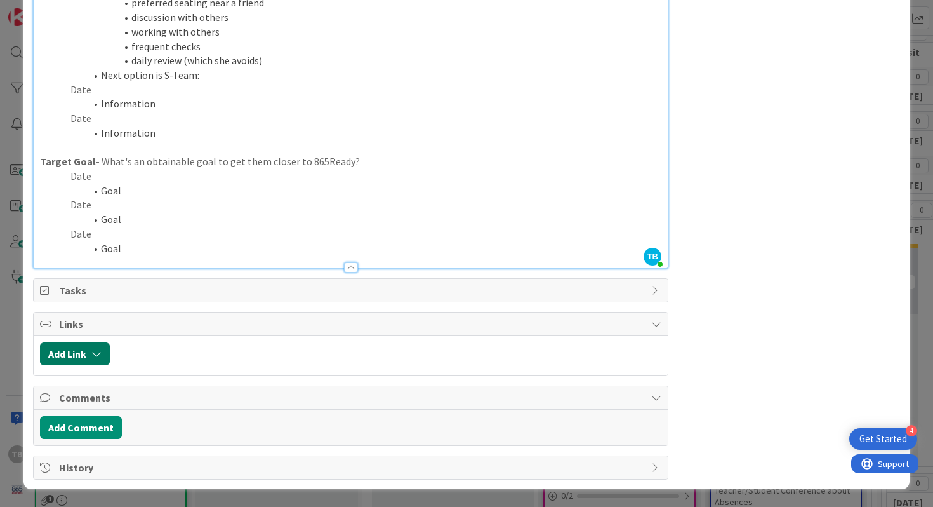
click at [70, 347] on button "Add Link" at bounding box center [75, 353] width 70 height 23
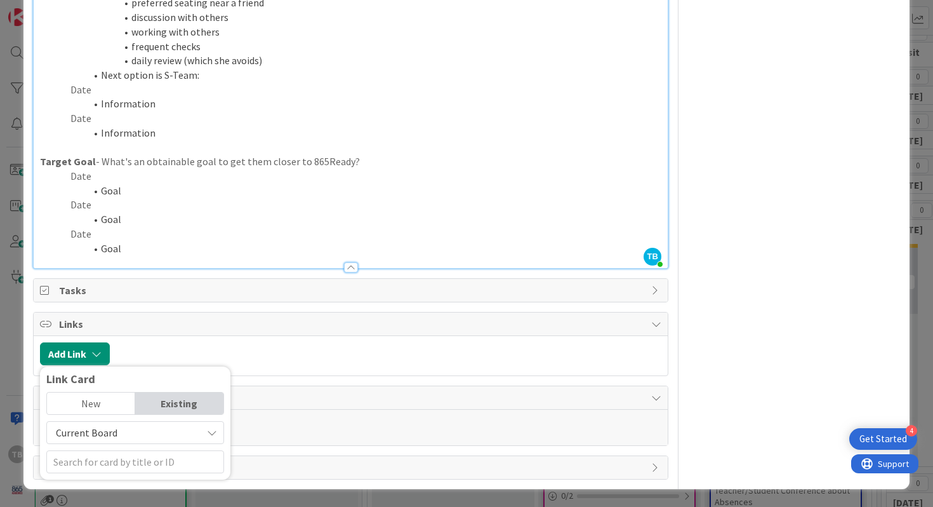
click at [77, 298] on div "Tasks" at bounding box center [351, 290] width 635 height 23
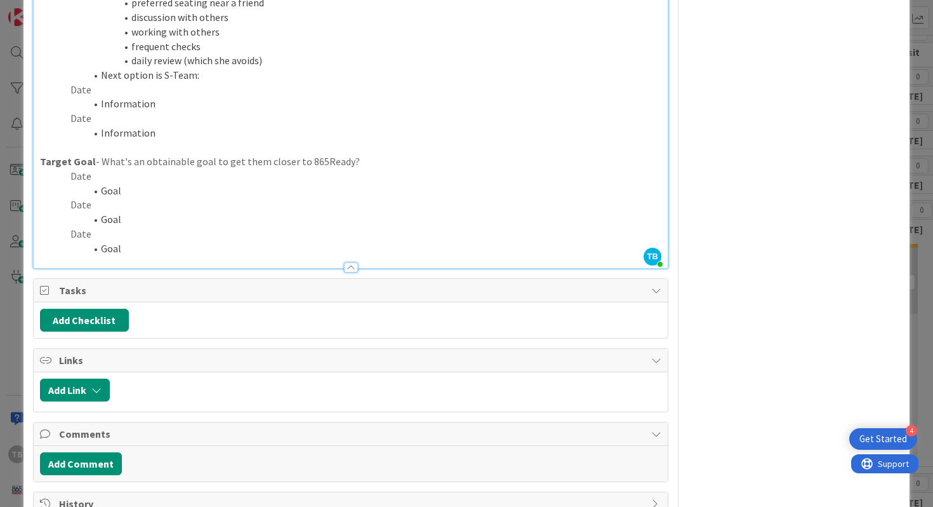
click at [77, 298] on div "Tasks" at bounding box center [351, 290] width 635 height 23
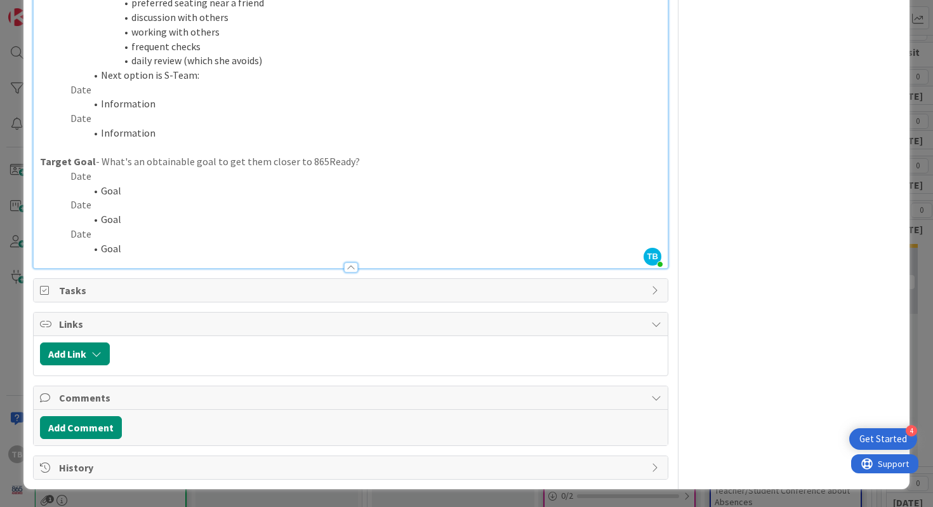
click at [77, 298] on div "Tasks" at bounding box center [351, 290] width 635 height 23
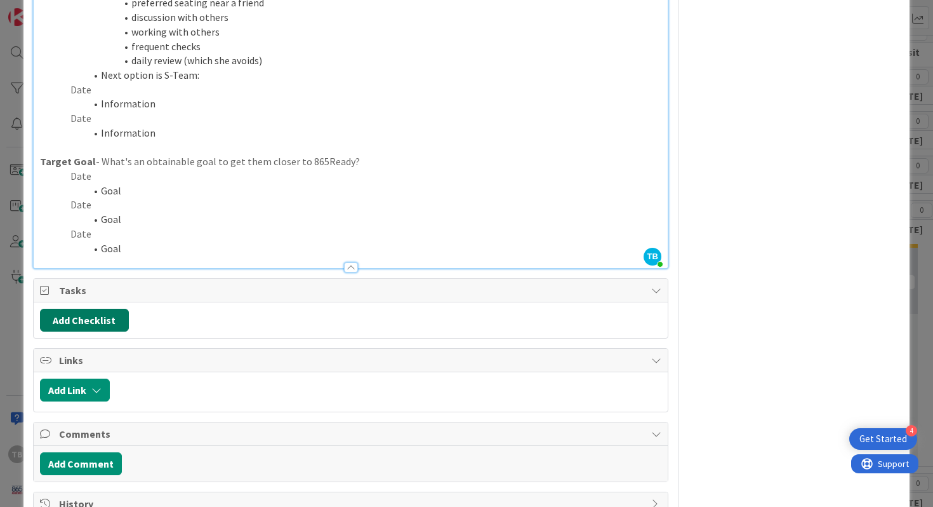
click at [84, 322] on button "Add Checklist" at bounding box center [84, 320] width 89 height 23
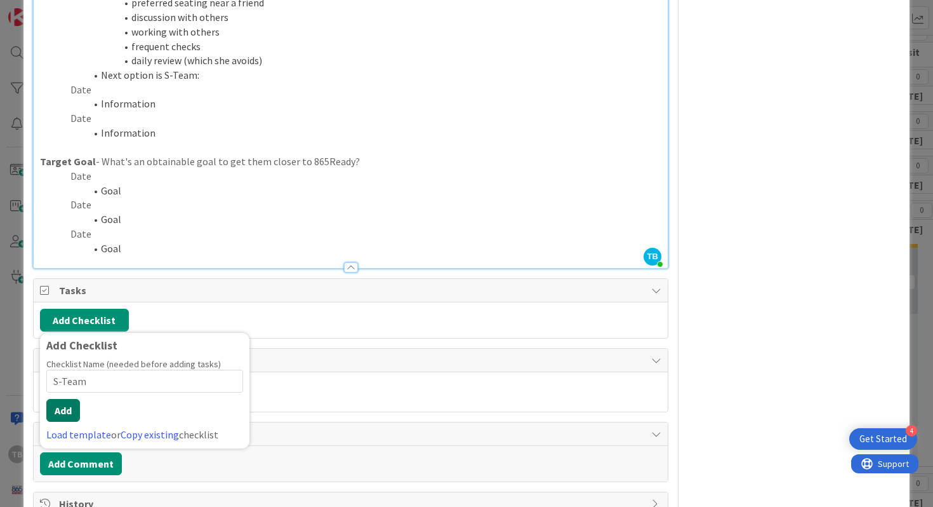
type input "S-Team"
click at [63, 408] on button "Add" at bounding box center [63, 410] width 34 height 23
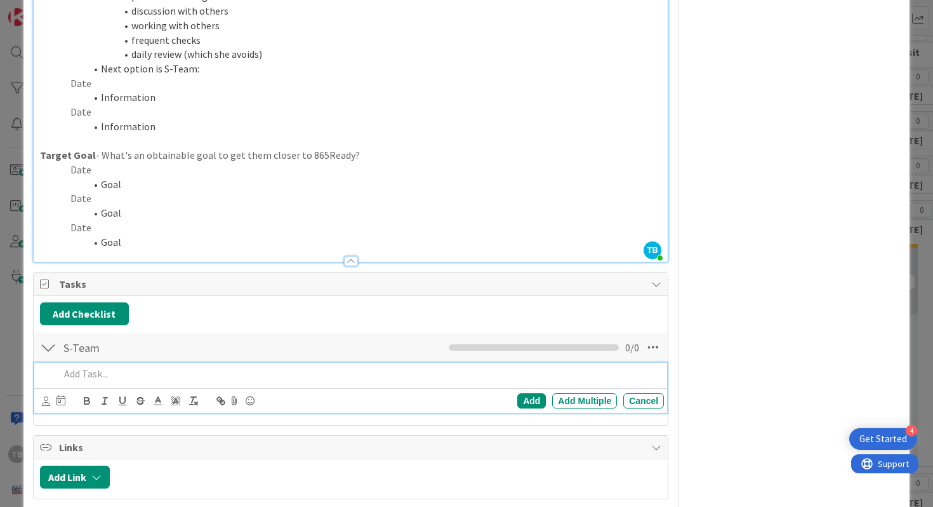
scroll to position [568, 0]
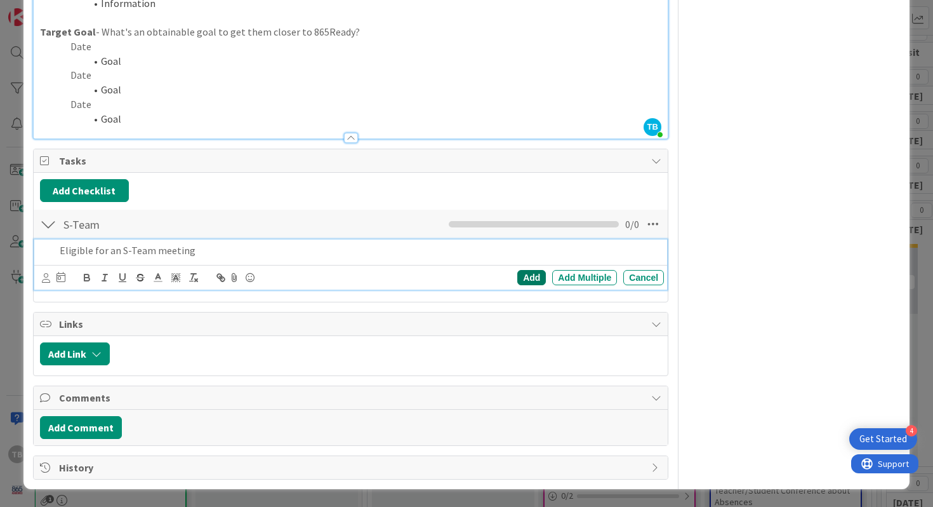
click at [519, 279] on div "Add" at bounding box center [532, 277] width 29 height 15
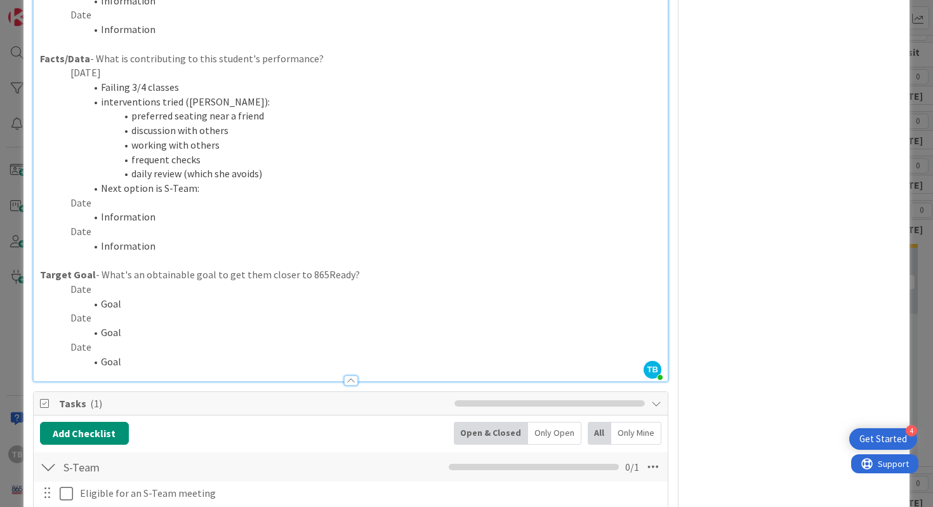
scroll to position [0, 0]
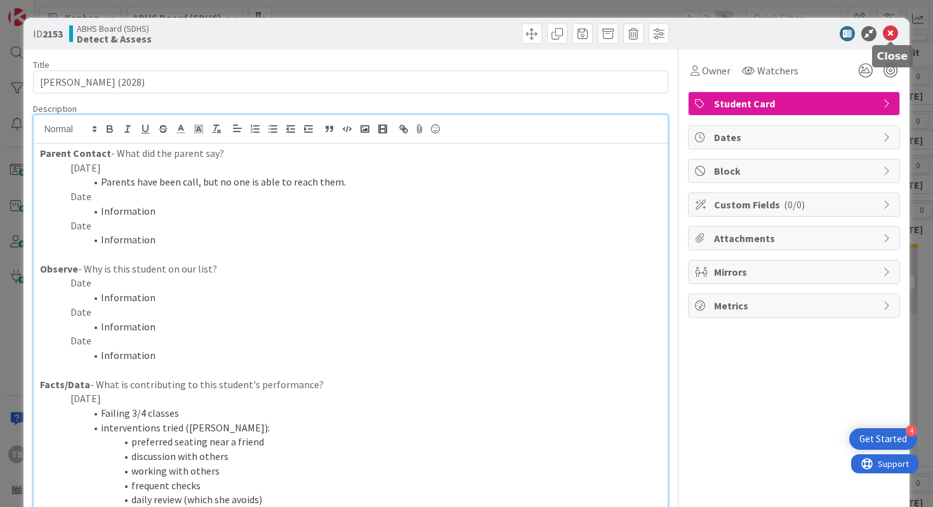
click at [893, 32] on icon at bounding box center [890, 33] width 15 height 15
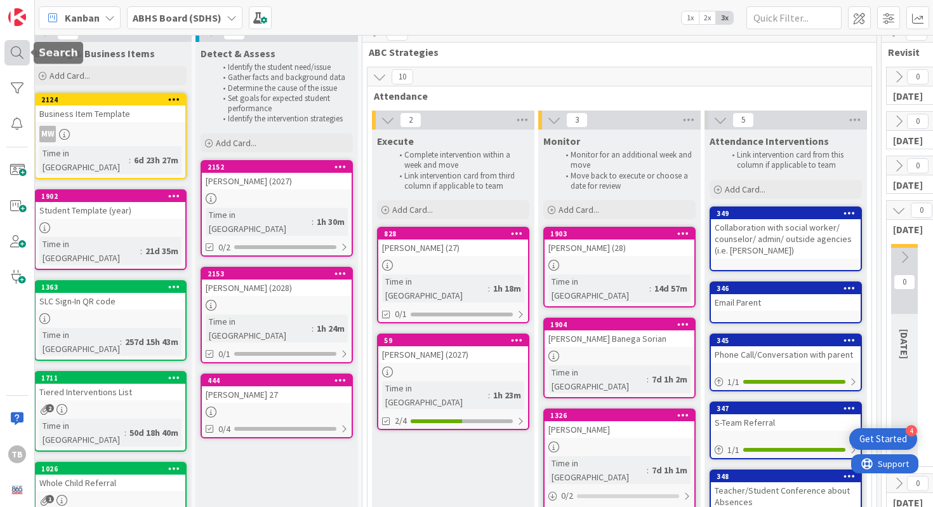
click at [25, 55] on div at bounding box center [16, 52] width 25 height 25
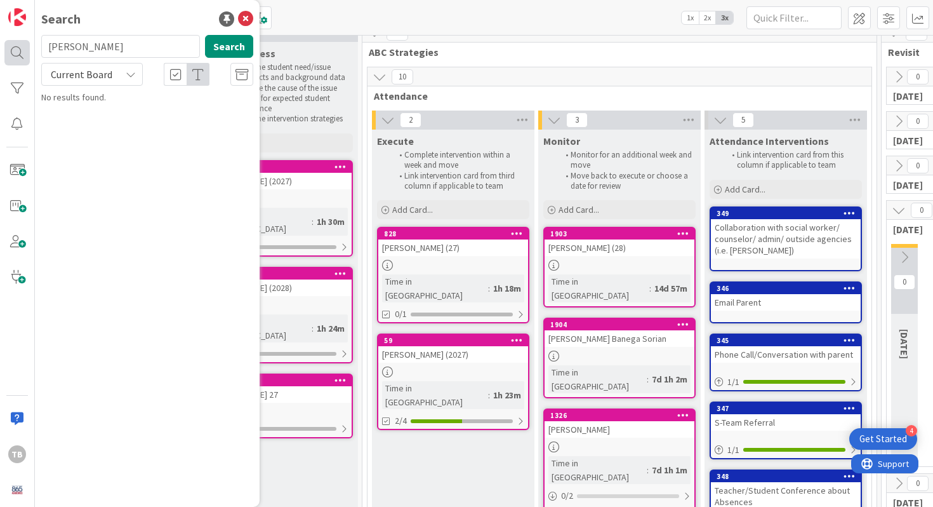
drag, startPoint x: 144, startPoint y: 55, endPoint x: 19, endPoint y: 51, distance: 124.5
click at [19, 51] on div "TB Search [PERSON_NAME] Search Current Board No results found." at bounding box center [17, 253] width 35 height 507
type input "Jayla"
click at [155, 110] on span "[PERSON_NAME] (2028)" at bounding box center [157, 111] width 86 height 11
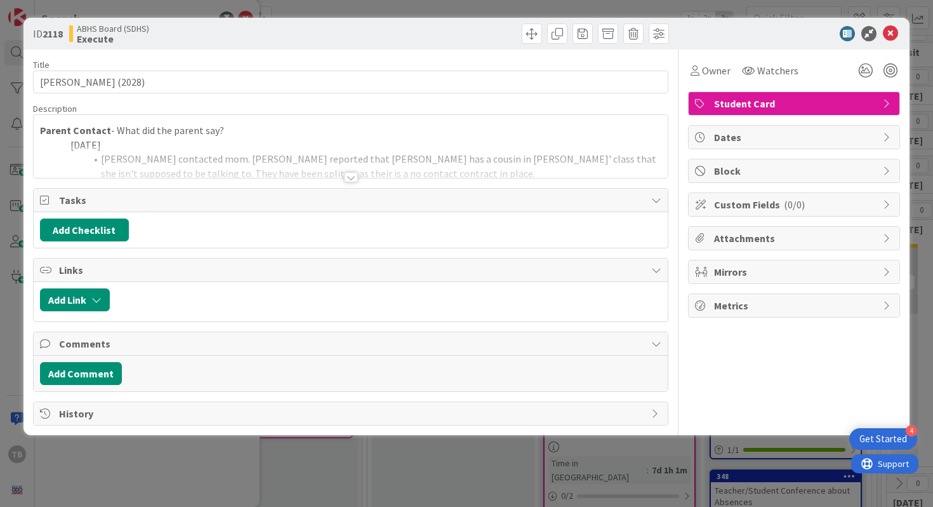
click at [351, 173] on div at bounding box center [351, 177] width 14 height 10
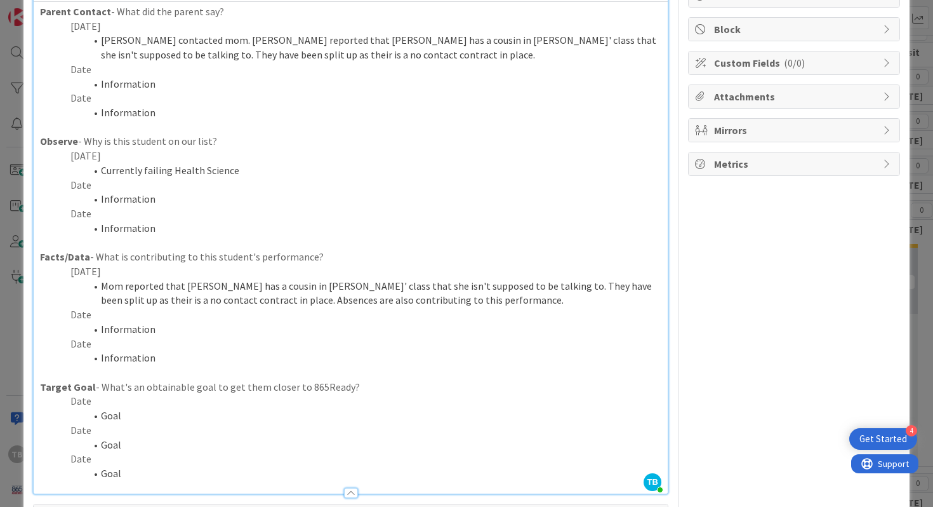
scroll to position [124, 0]
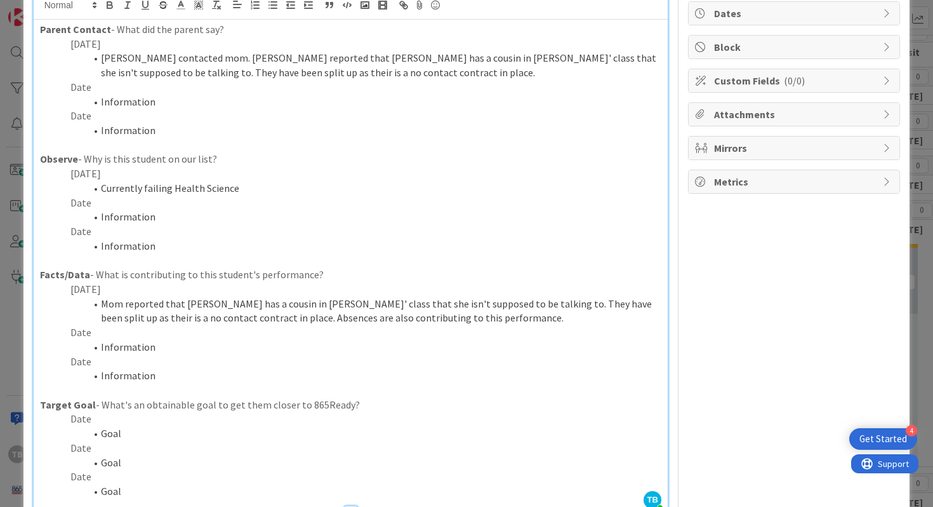
click at [172, 331] on p "Date" at bounding box center [351, 332] width 622 height 15
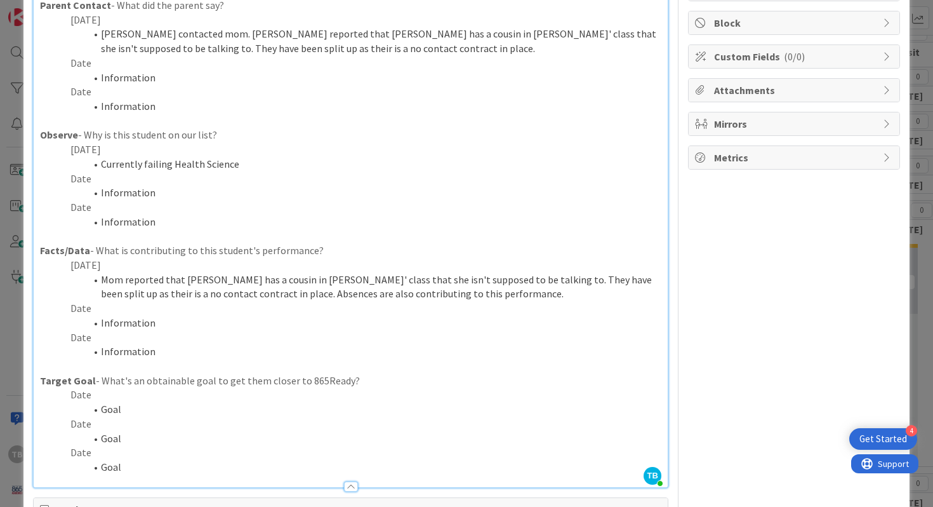
scroll to position [164, 0]
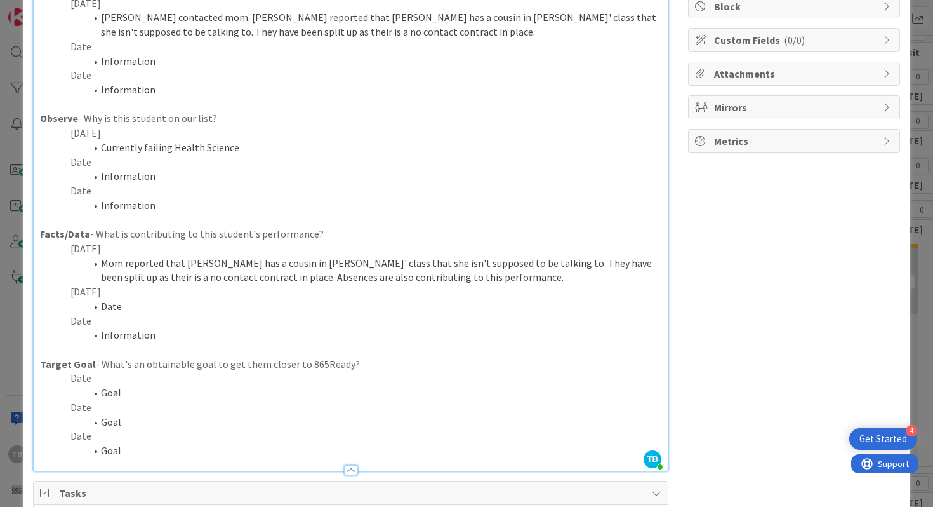
click at [120, 286] on p "[DATE]" at bounding box center [351, 291] width 622 height 15
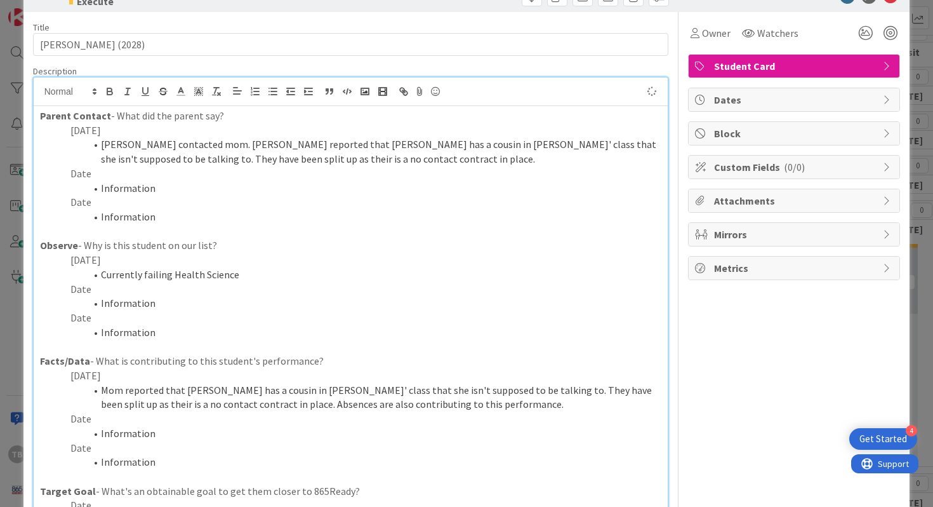
scroll to position [0, 0]
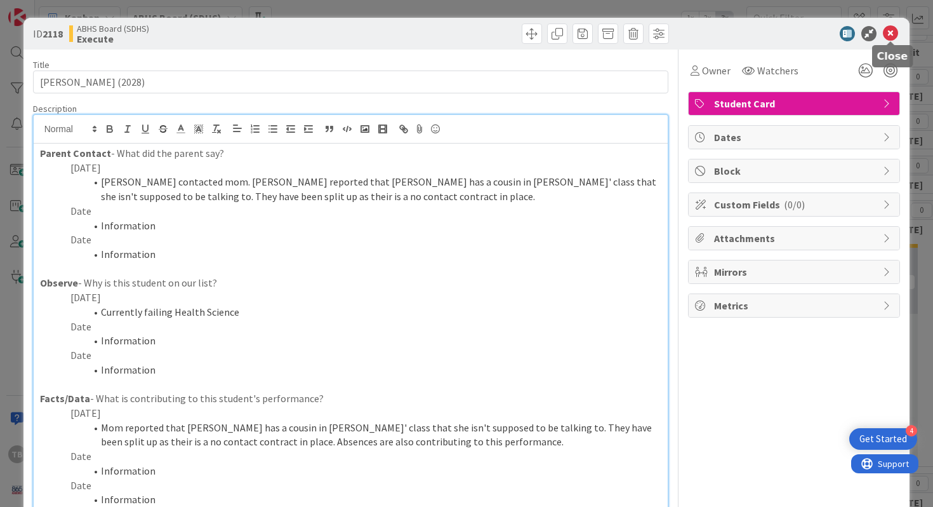
click at [888, 34] on icon at bounding box center [890, 33] width 15 height 15
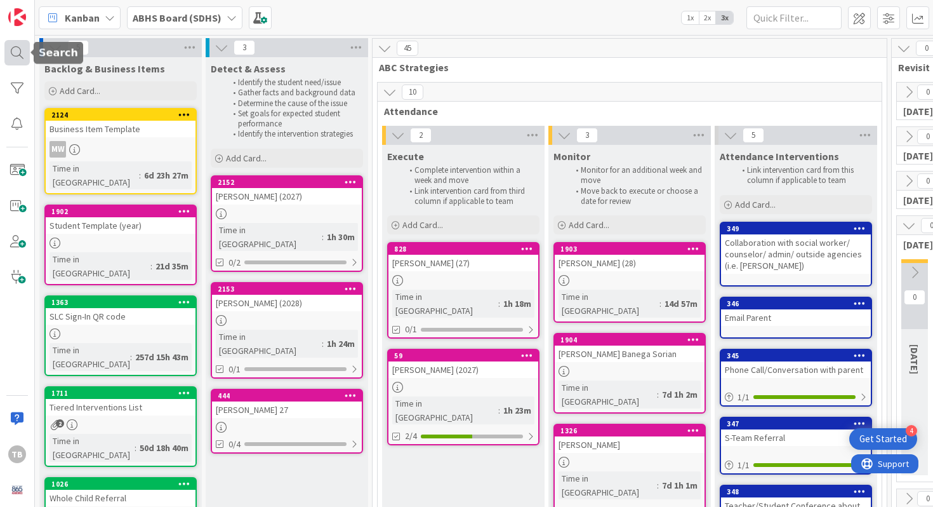
click at [18, 57] on div at bounding box center [16, 52] width 25 height 25
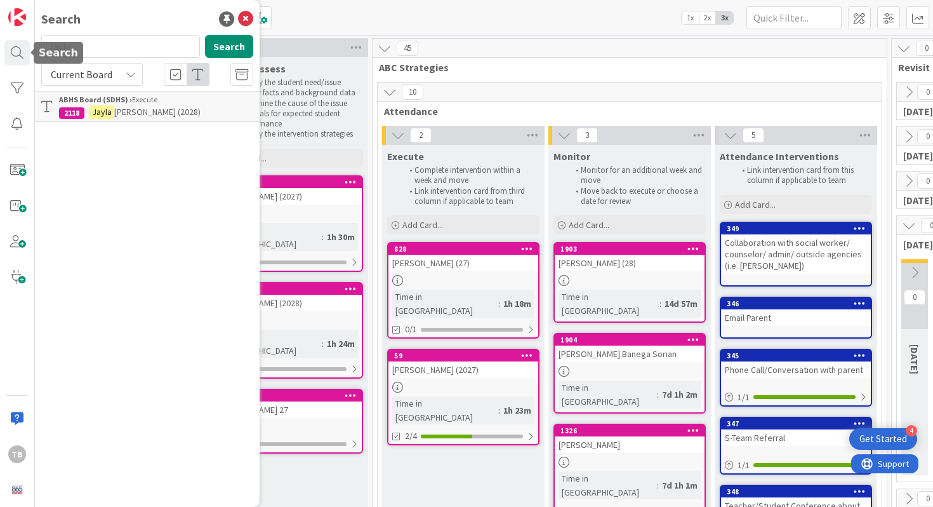
drag, startPoint x: 118, startPoint y: 51, endPoint x: 0, endPoint y: 41, distance: 118.6
click at [0, 41] on div "TB Search Jayla Search Current Board ABHS Board (SDHS) › Execute 2118 [PERSON_N…" at bounding box center [17, 253] width 35 height 507
type input "[PERSON_NAME]"
click at [105, 101] on b "ABHS Board (SDHS) ›" at bounding box center [95, 100] width 73 height 10
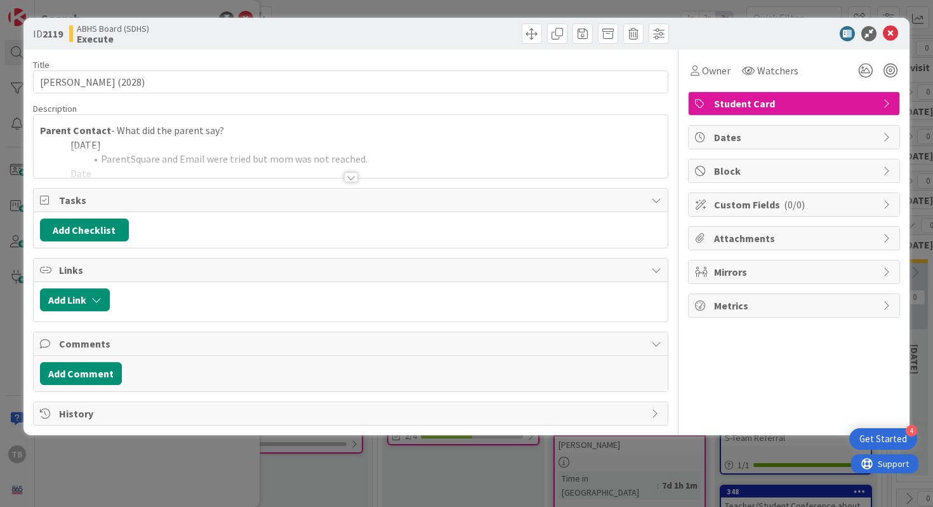
click at [346, 172] on div at bounding box center [351, 177] width 14 height 10
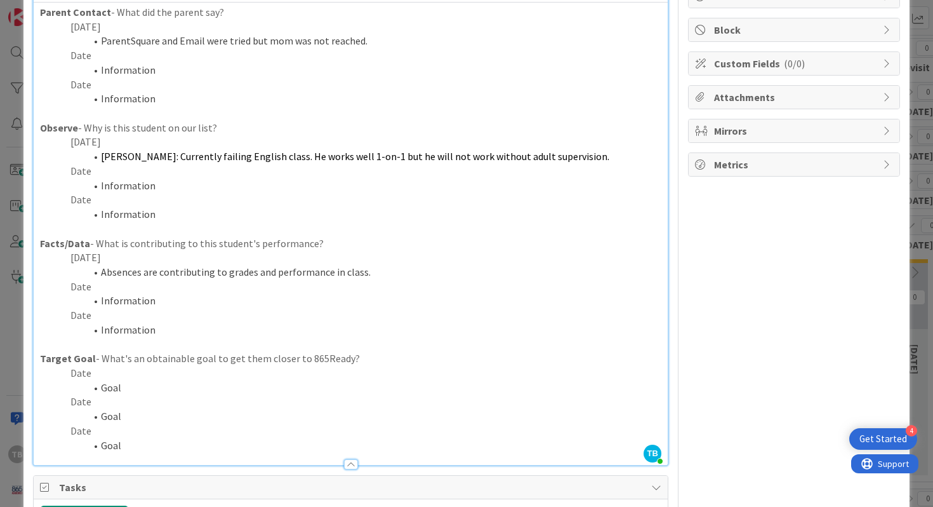
scroll to position [144, 0]
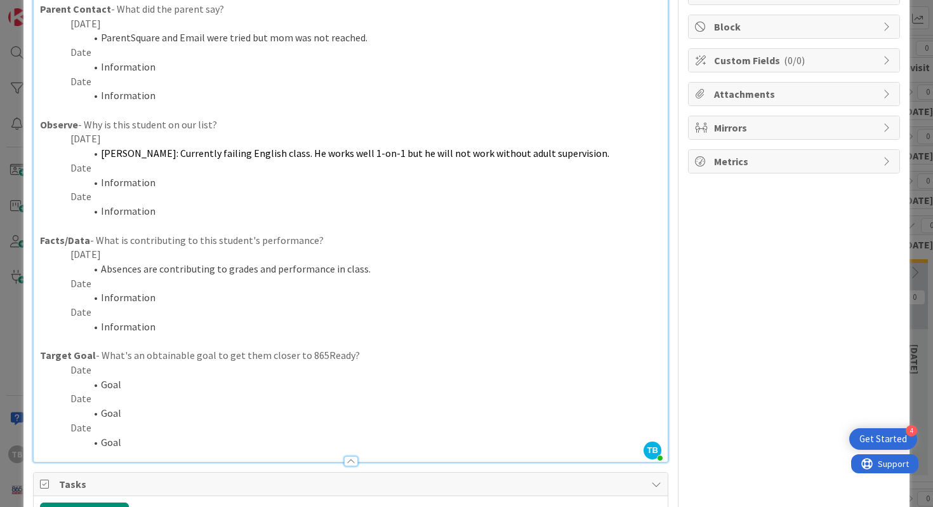
click at [144, 286] on p "Date" at bounding box center [351, 283] width 622 height 15
click at [190, 304] on li "Disruptive in class, sleeps in and checks in to school late, is tardy to first …" at bounding box center [358, 297] width 607 height 15
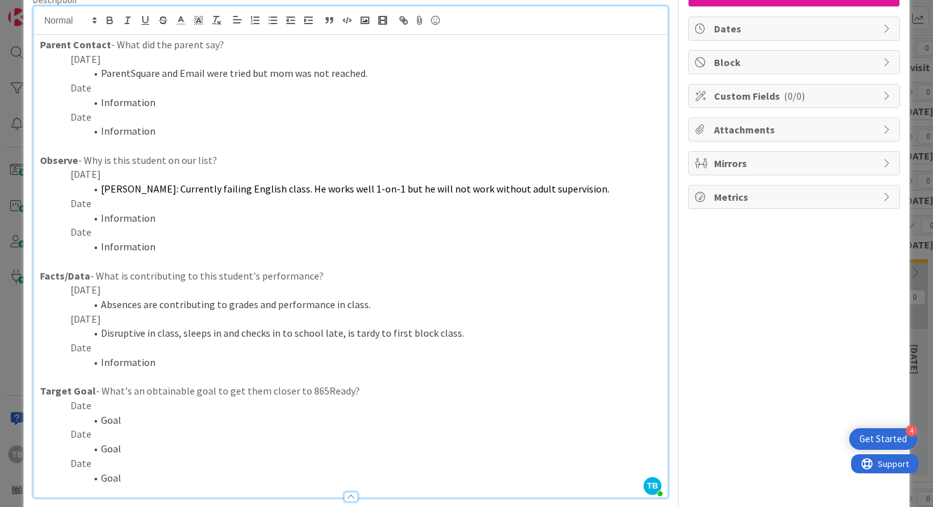
scroll to position [107, 0]
click at [161, 338] on li "Disruptive in class, sleeps in and checks in to school late, is tardy to first …" at bounding box center [358, 334] width 607 height 15
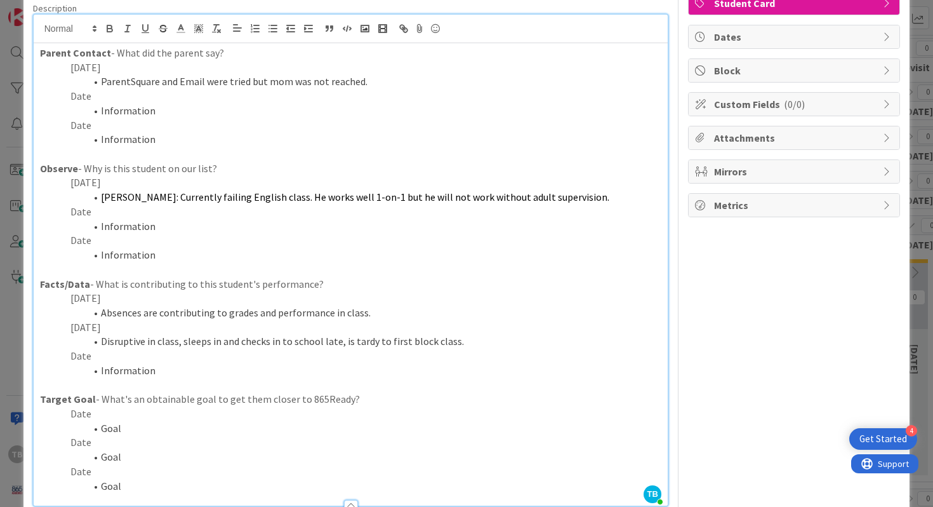
scroll to position [90, 0]
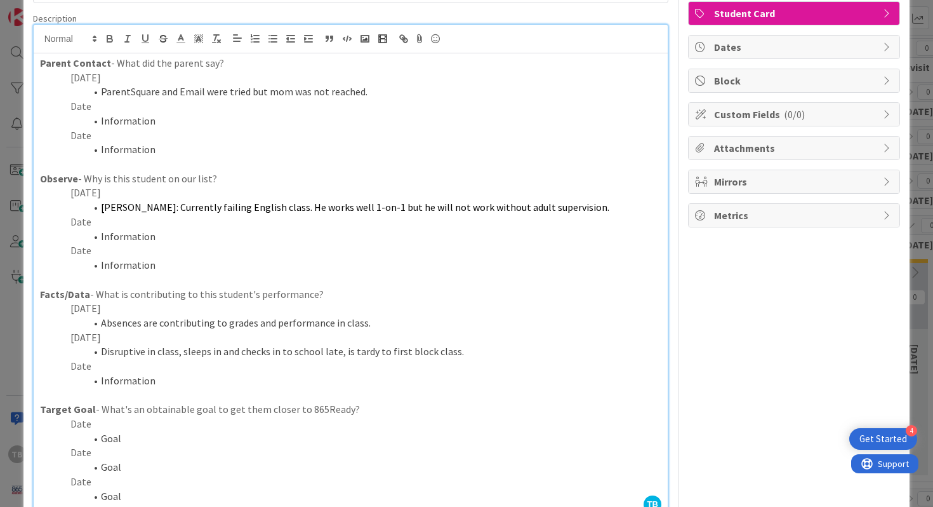
click at [340, 351] on li "Disruptive in class, sleeps in and checks in to school late, is tardy to first …" at bounding box center [358, 351] width 607 height 15
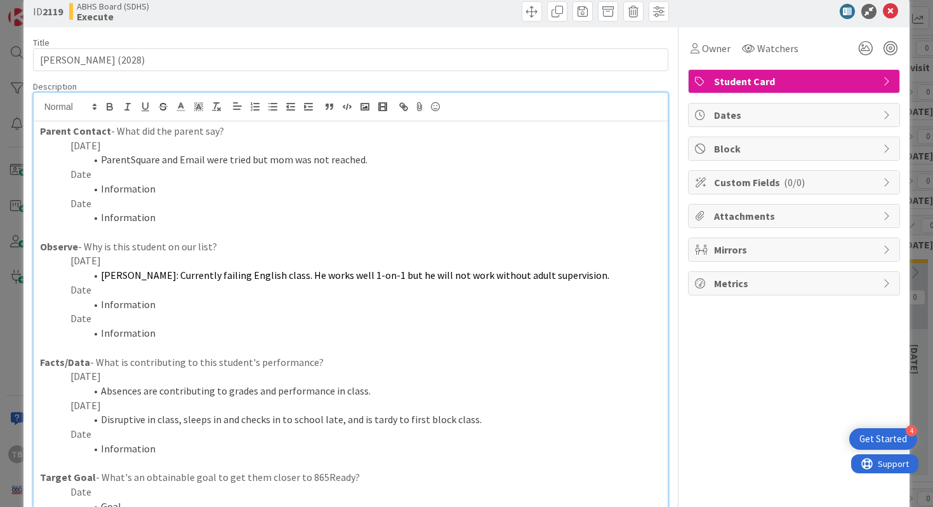
scroll to position [0, 0]
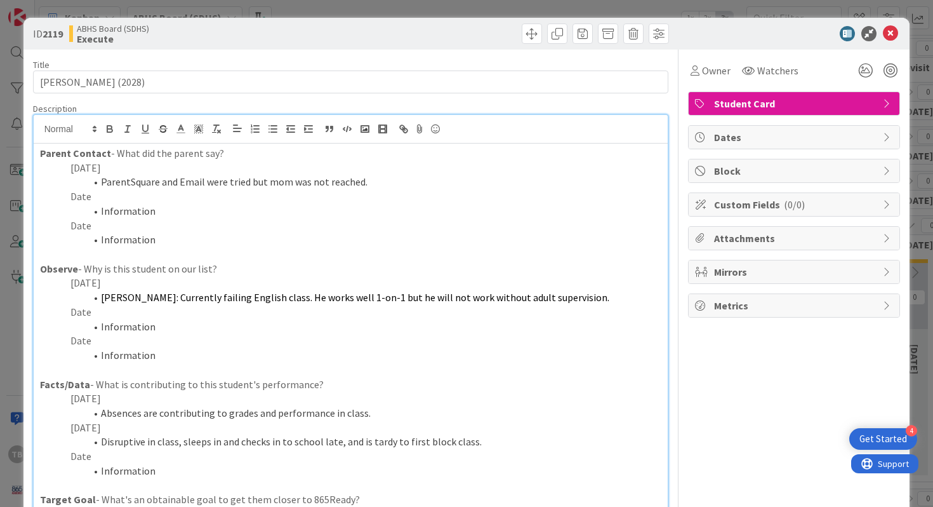
click at [182, 440] on li "Disruptive in class, sleeps in and checks in to school late, and is tardy to fi…" at bounding box center [358, 441] width 607 height 15
click at [305, 441] on li "Disruptive in class. He sleeps in and checks in to school late, and is tardy to…" at bounding box center [358, 441] width 607 height 15
click at [890, 39] on icon at bounding box center [890, 33] width 15 height 15
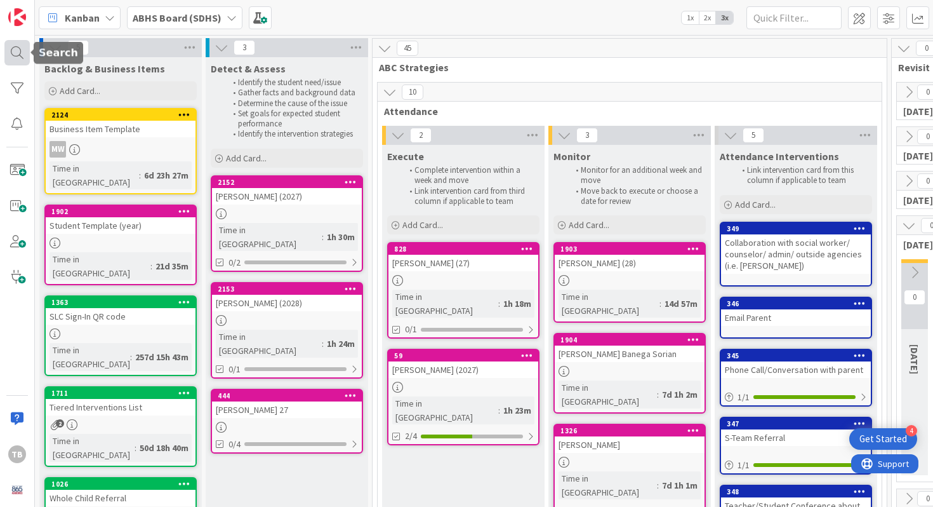
click at [9, 48] on div at bounding box center [16, 52] width 25 height 25
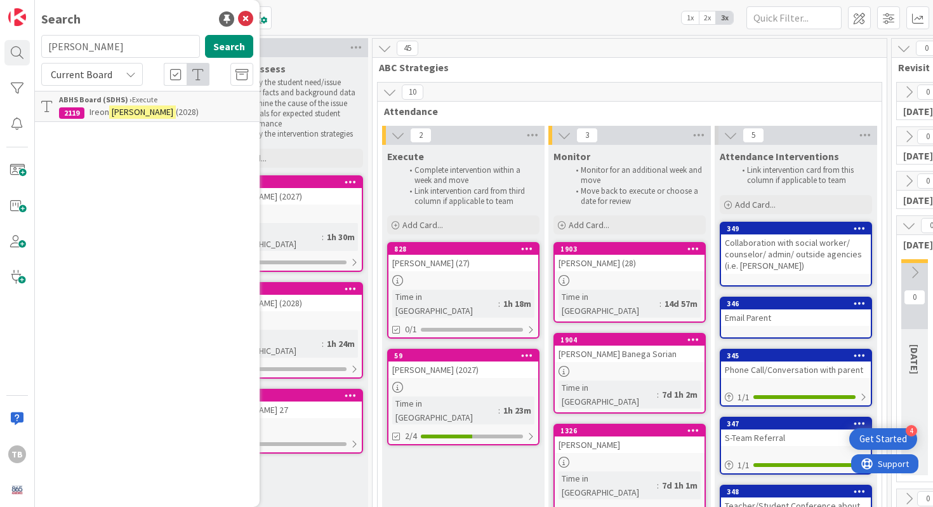
drag, startPoint x: 106, startPoint y: 50, endPoint x: 43, endPoint y: 50, distance: 63.5
click at [43, 50] on input "[PERSON_NAME]" at bounding box center [120, 46] width 159 height 23
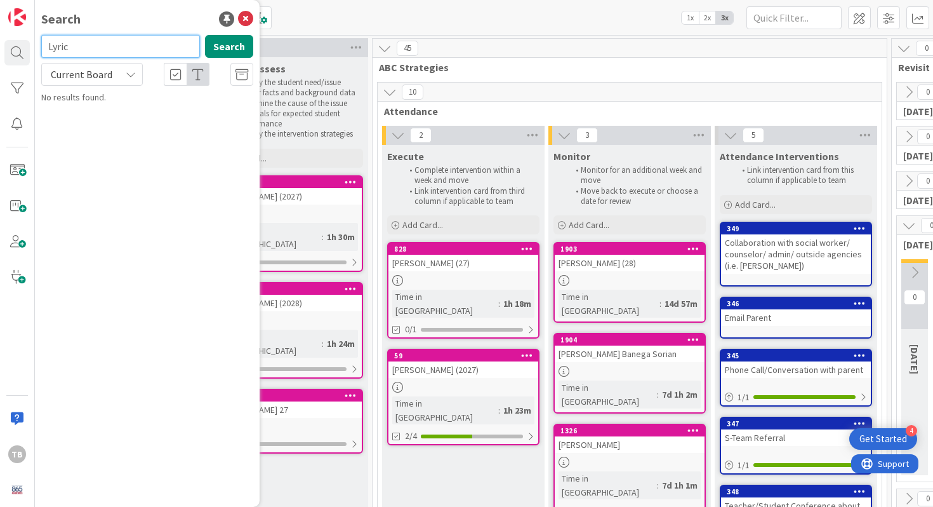
click at [101, 54] on input "Lyric" at bounding box center [120, 46] width 159 height 23
type input "L"
type input "[PERSON_NAME]"
click at [240, 22] on icon at bounding box center [245, 18] width 15 height 15
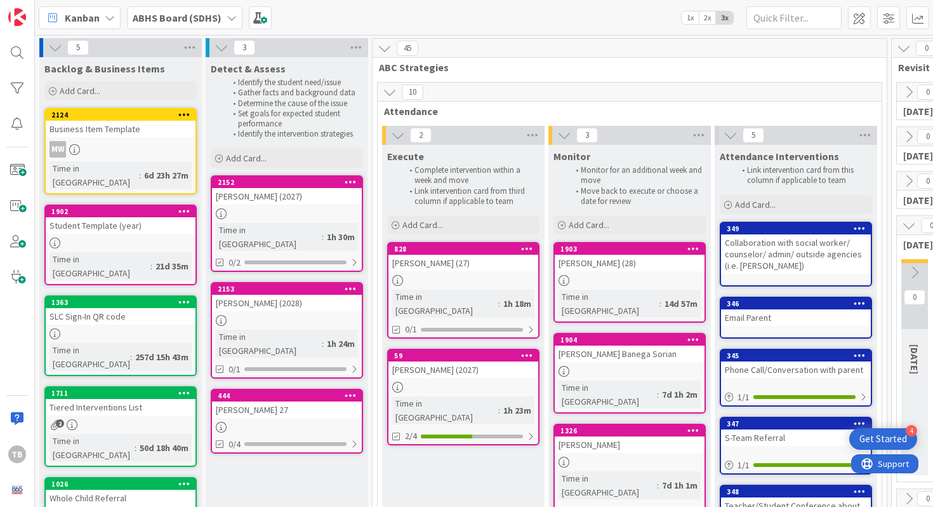
click at [194, 21] on b "ABHS Board (SDHS)" at bounding box center [177, 17] width 89 height 13
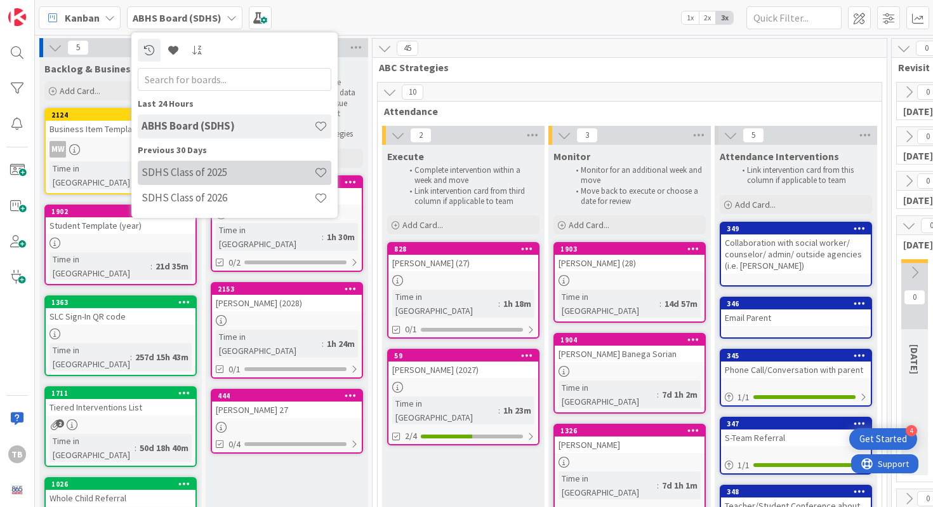
click at [215, 181] on div "SDHS Class of 2025" at bounding box center [235, 173] width 194 height 24
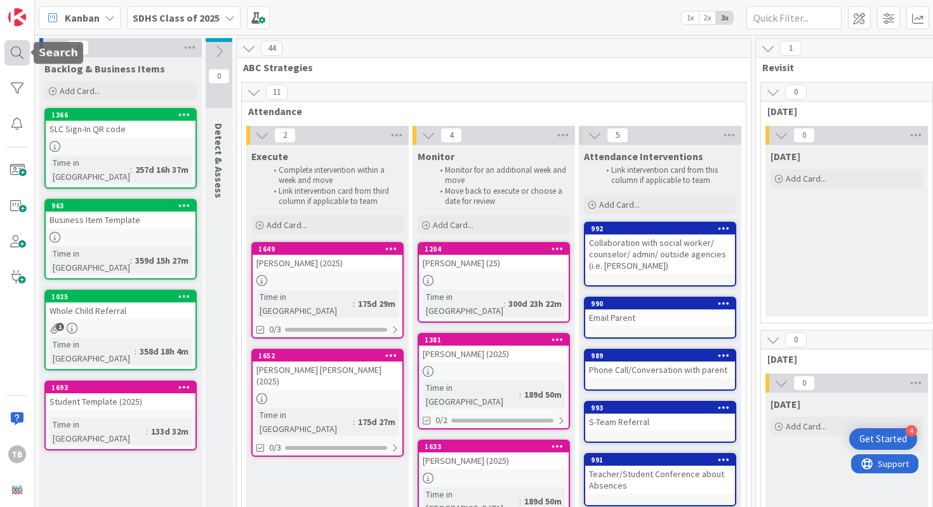
click at [21, 58] on div at bounding box center [16, 52] width 25 height 25
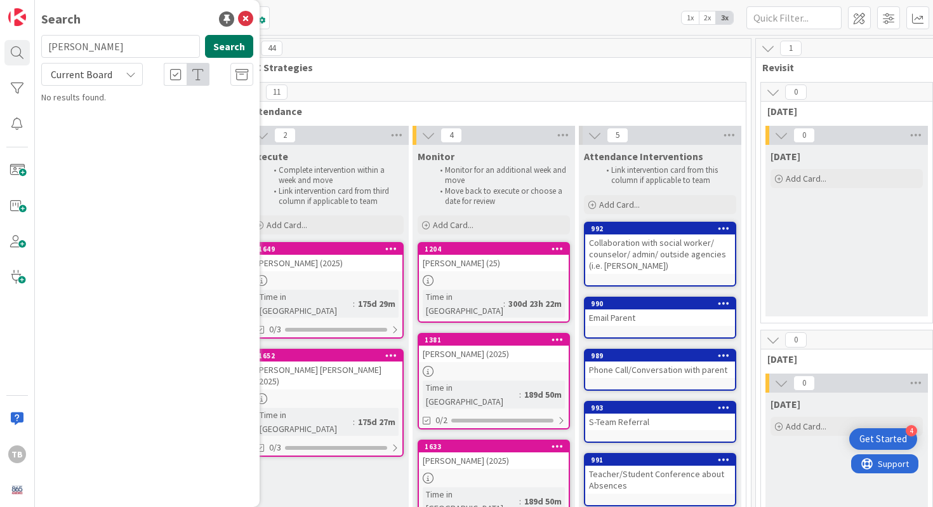
click at [217, 50] on button "Search" at bounding box center [229, 46] width 48 height 23
drag, startPoint x: 171, startPoint y: 50, endPoint x: 36, endPoint y: 39, distance: 136.3
click at [35, 40] on div "[PERSON_NAME] Search" at bounding box center [147, 49] width 227 height 28
type input "Lyric"
click at [241, 20] on icon at bounding box center [245, 18] width 15 height 15
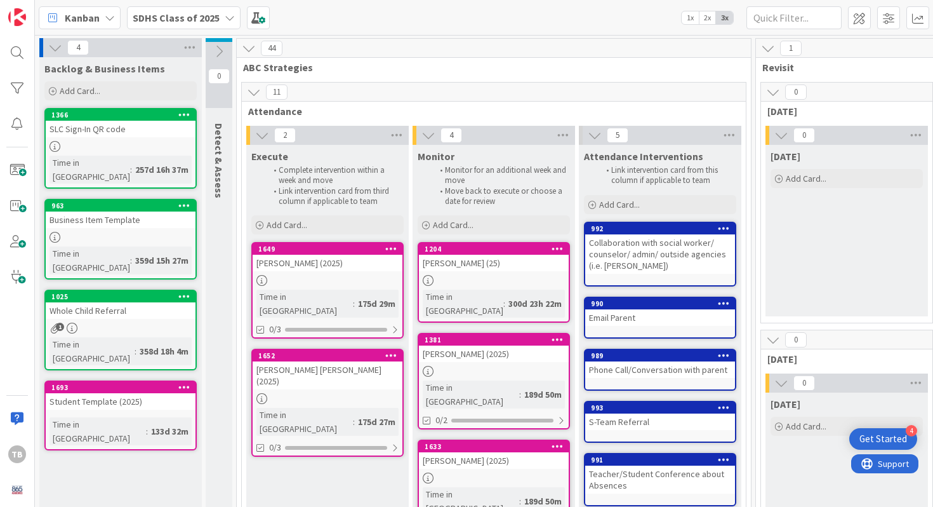
click at [209, 20] on b "SDHS Class of 2025" at bounding box center [176, 17] width 87 height 13
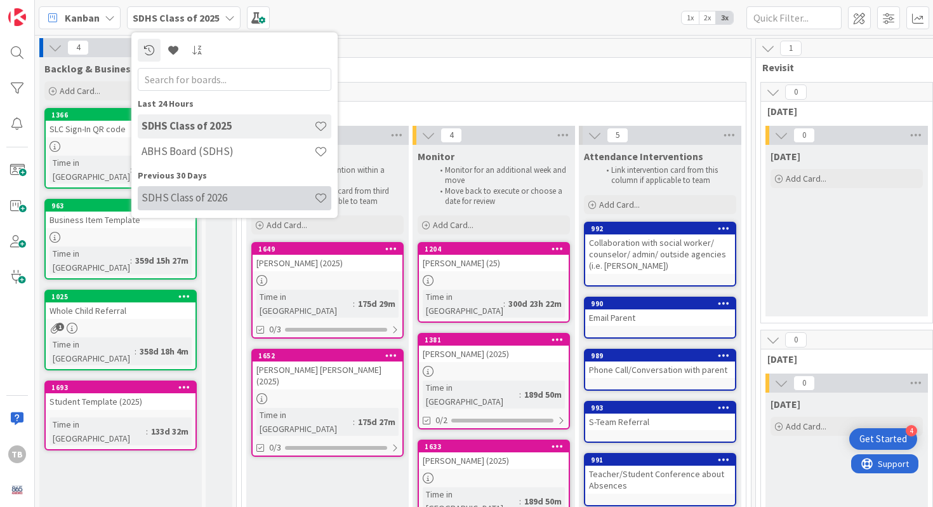
click at [227, 196] on h4 "SDHS Class of 2026" at bounding box center [228, 197] width 173 height 13
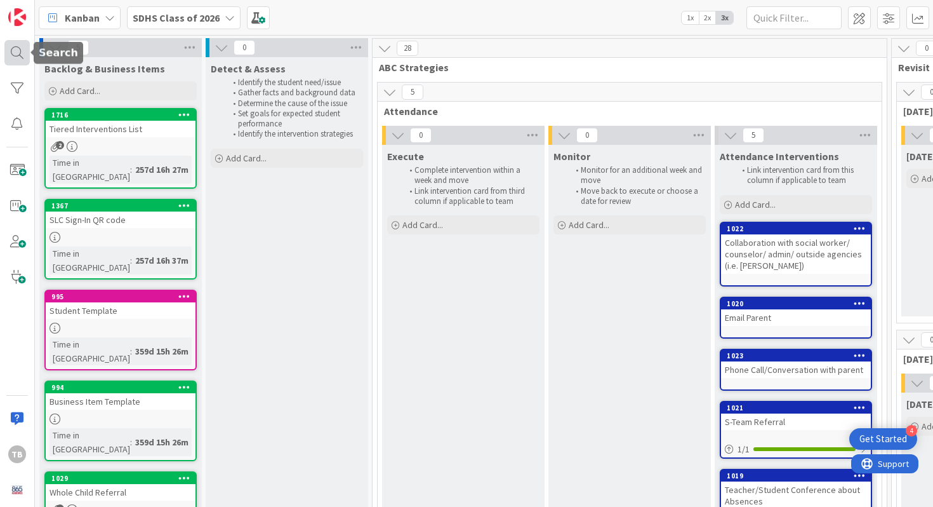
click at [21, 51] on div at bounding box center [16, 52] width 25 height 25
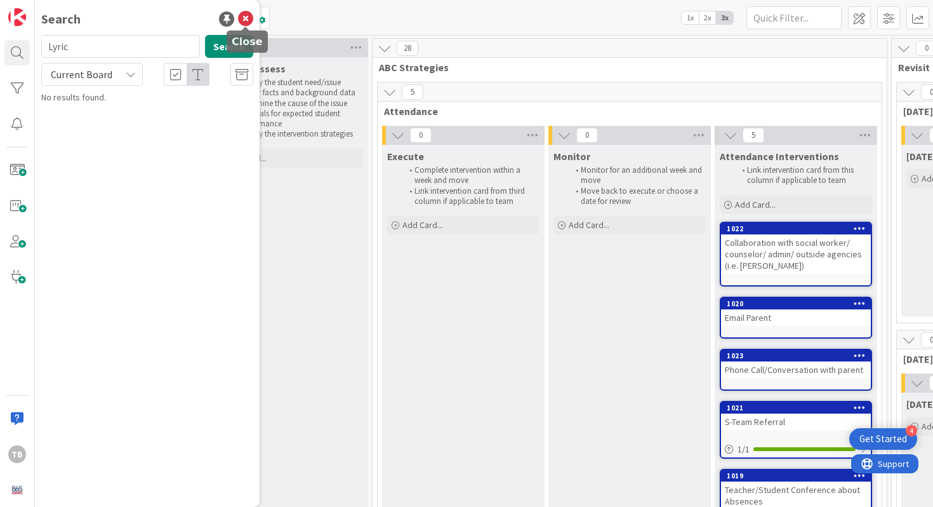
click at [248, 21] on icon at bounding box center [245, 18] width 15 height 15
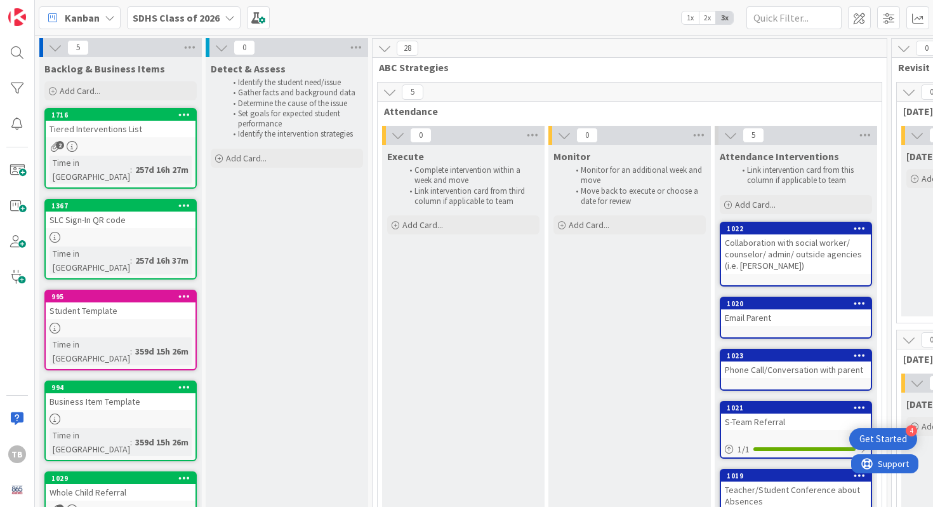
click at [193, 22] on b "SDHS Class of 2026" at bounding box center [176, 17] width 87 height 13
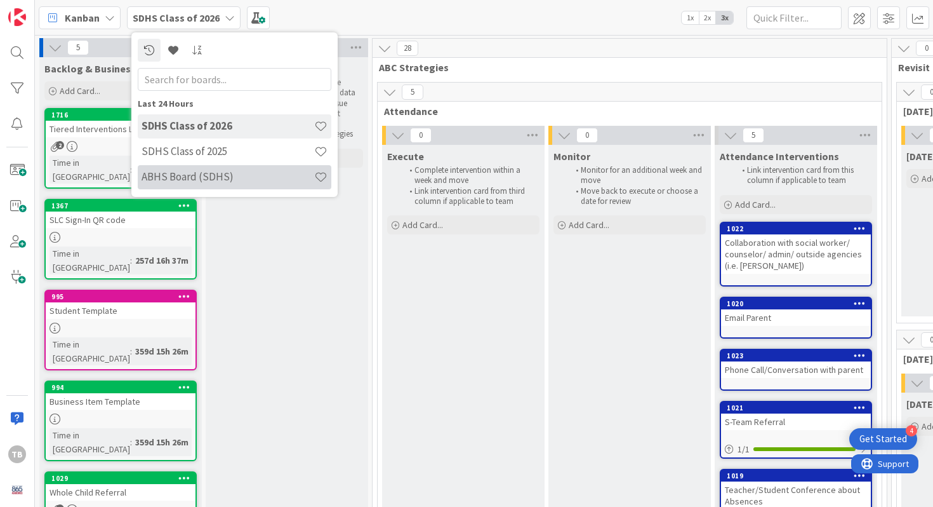
click at [220, 172] on h4 "ABHS Board (SDHS)" at bounding box center [228, 176] width 173 height 13
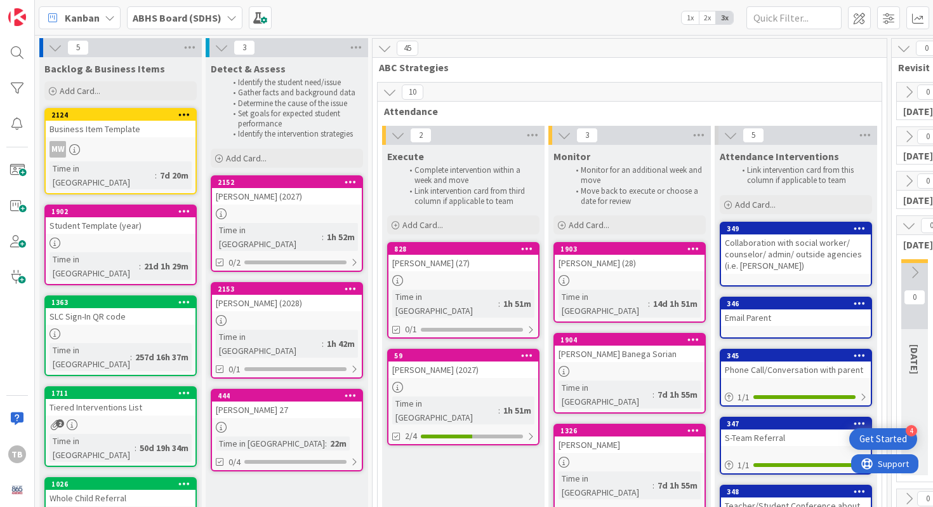
click at [636, 436] on div "[PERSON_NAME]" at bounding box center [630, 444] width 150 height 17
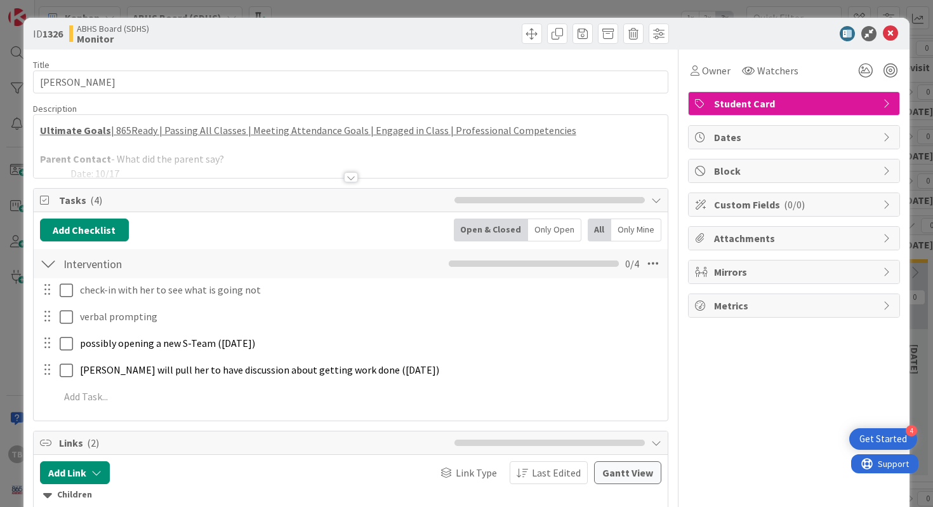
click at [352, 175] on div at bounding box center [351, 177] width 14 height 10
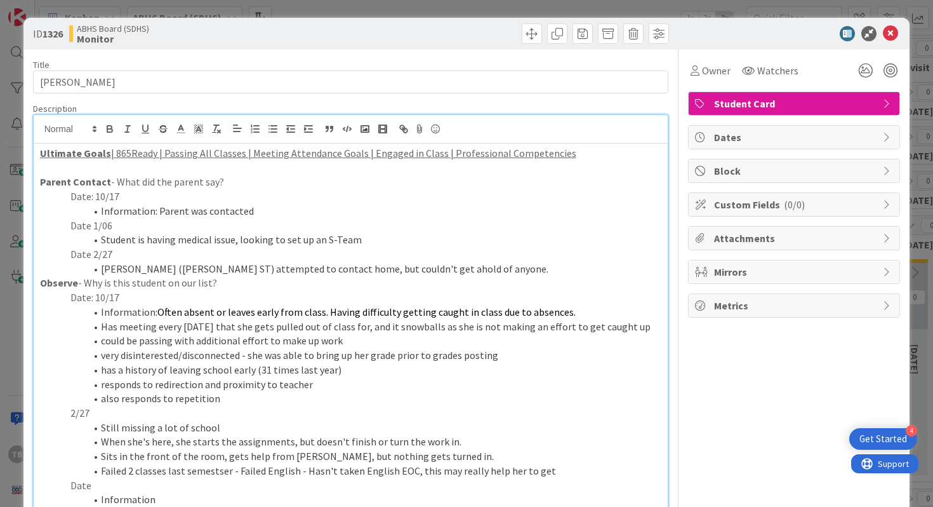
click at [133, 167] on p at bounding box center [351, 168] width 622 height 15
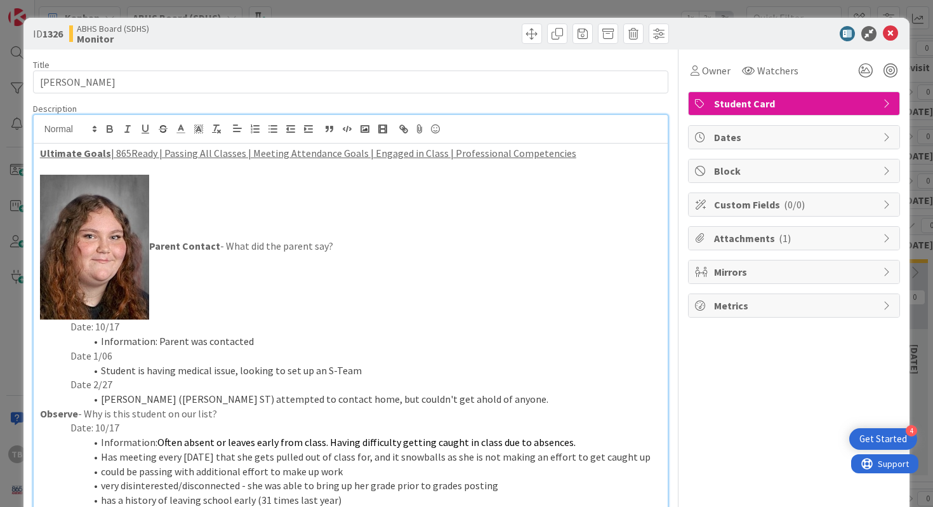
click at [162, 248] on strong "Parent Contact" at bounding box center [130, 245] width 180 height 13
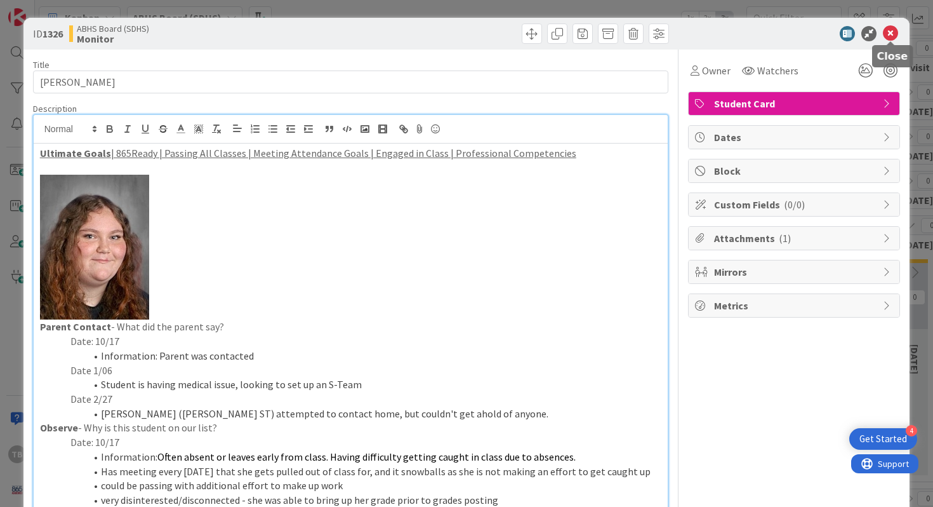
click at [891, 33] on icon at bounding box center [890, 33] width 15 height 15
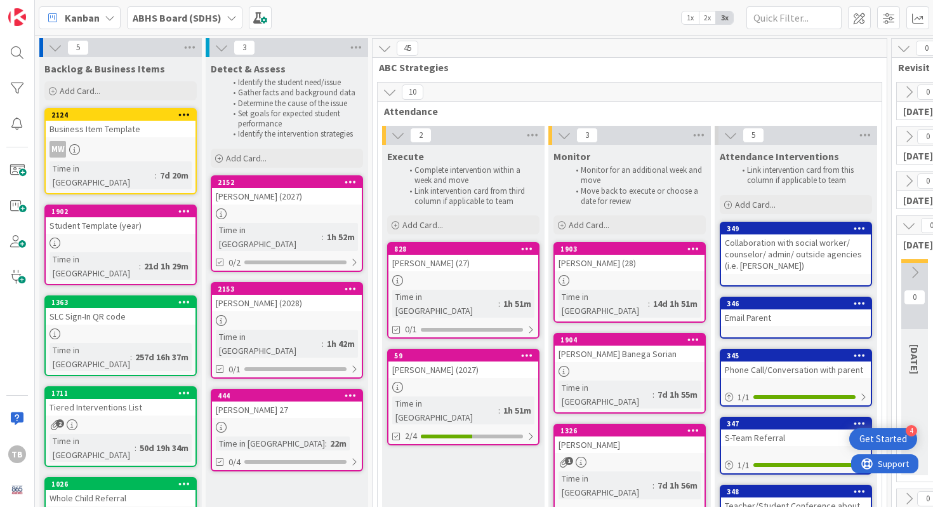
click at [624, 436] on div "[PERSON_NAME]" at bounding box center [630, 444] width 150 height 17
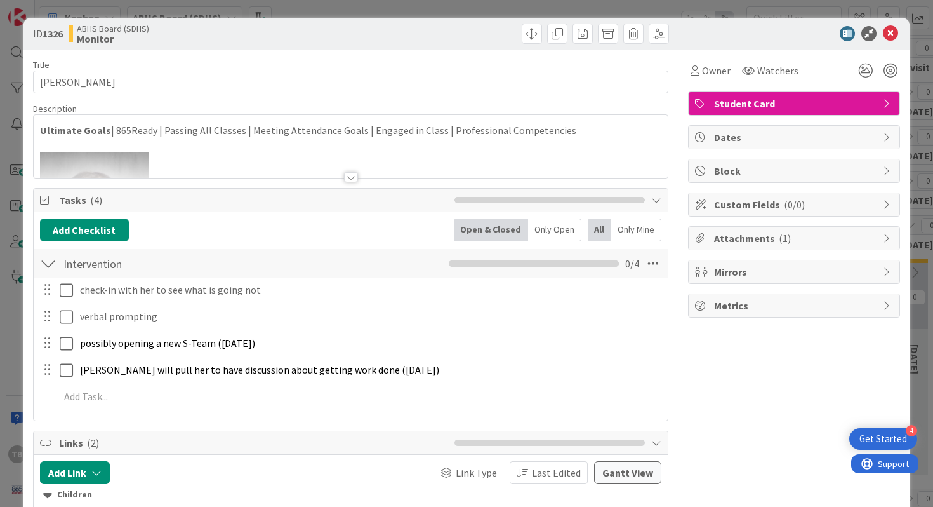
click at [346, 181] on div at bounding box center [351, 177] width 14 height 10
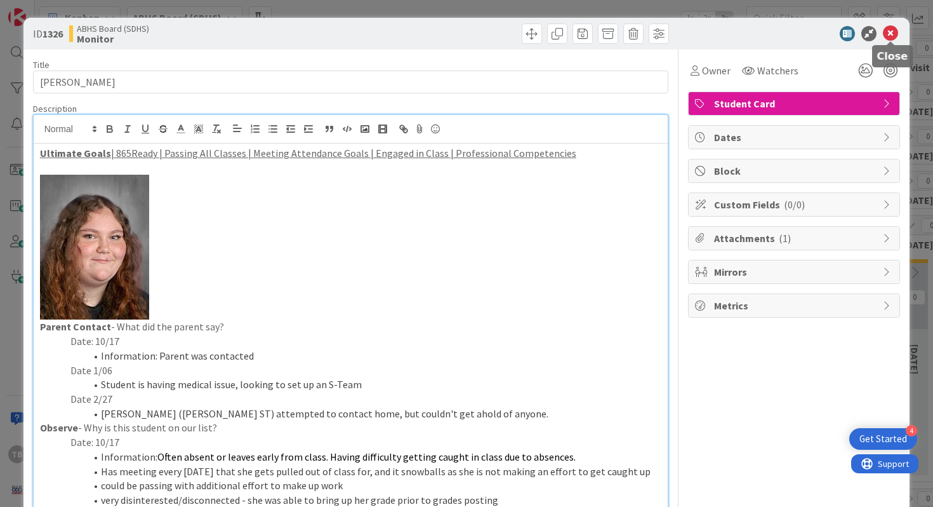
click at [889, 34] on icon at bounding box center [890, 33] width 15 height 15
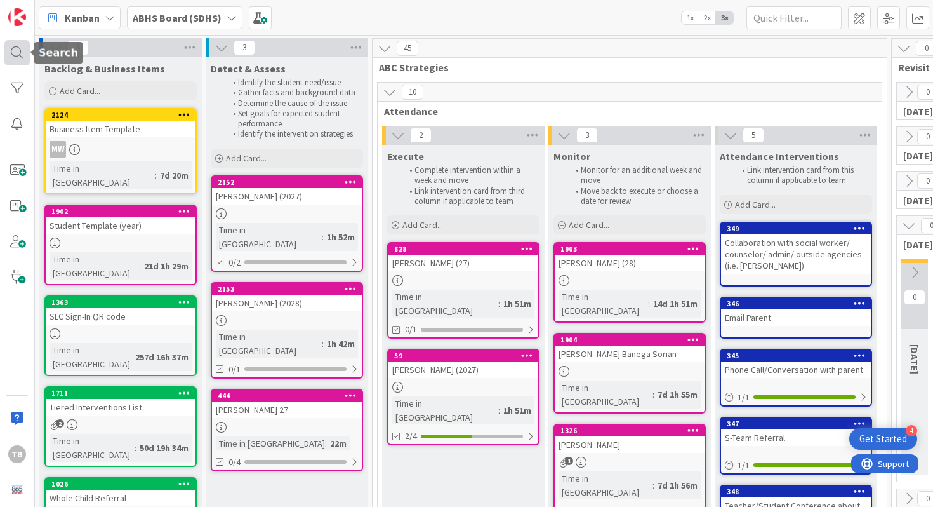
click at [20, 51] on div at bounding box center [16, 52] width 25 height 25
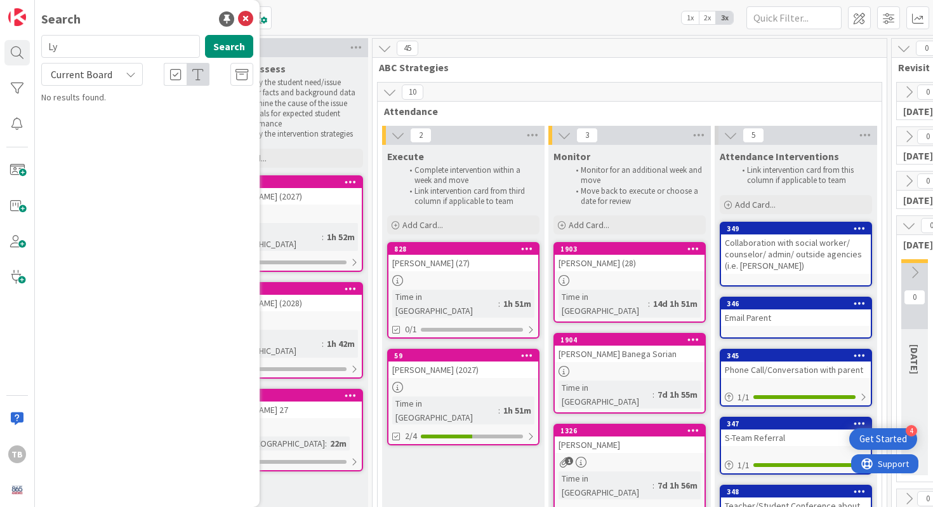
type input "L"
type input "Ireon"
click at [150, 104] on div "ABHS Board (SDHS) › Execute" at bounding box center [156, 99] width 194 height 11
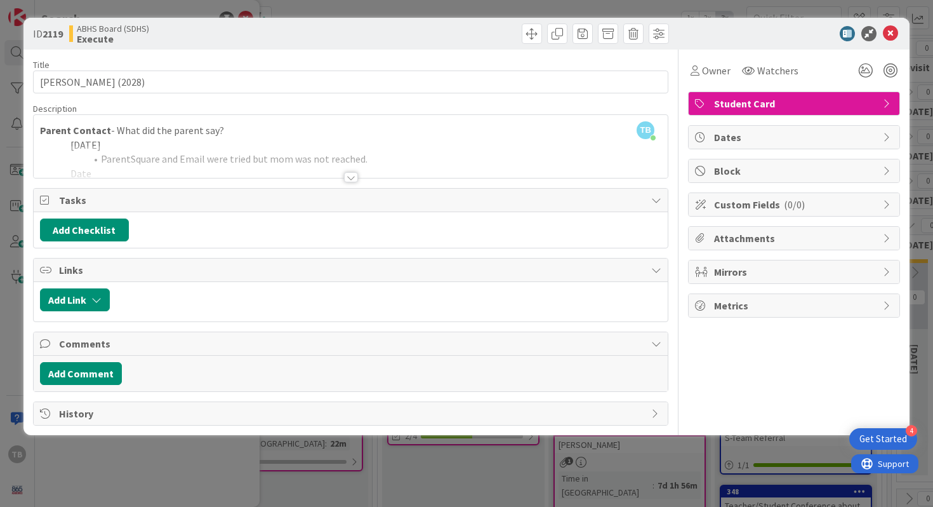
click at [344, 180] on div at bounding box center [351, 177] width 14 height 10
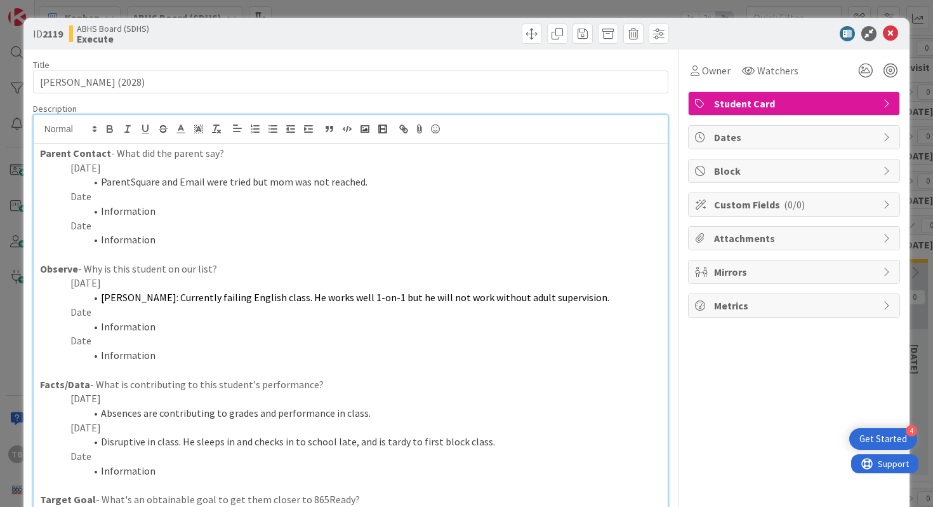
click at [84, 164] on p "[DATE]" at bounding box center [351, 168] width 622 height 15
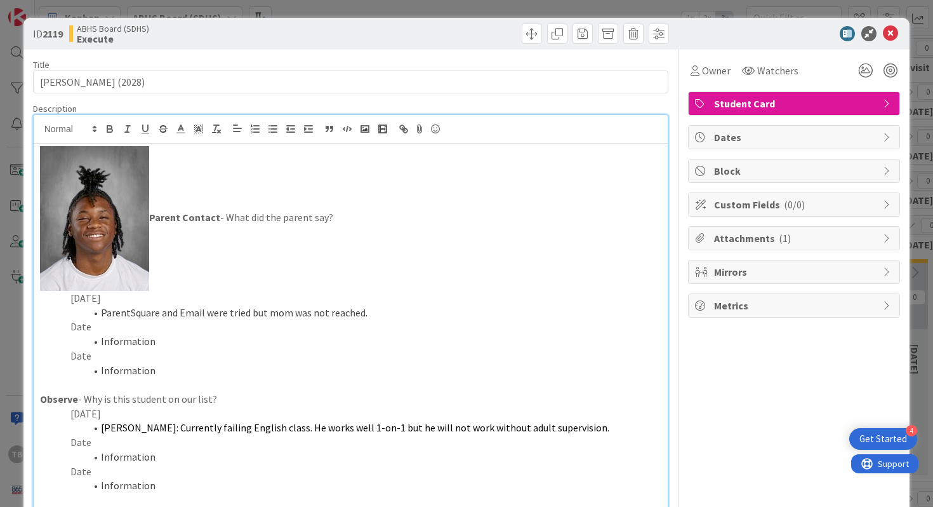
click at [189, 213] on strong "Parent Contact" at bounding box center [130, 217] width 180 height 13
click at [161, 215] on strong "Parent Contact" at bounding box center [130, 217] width 180 height 13
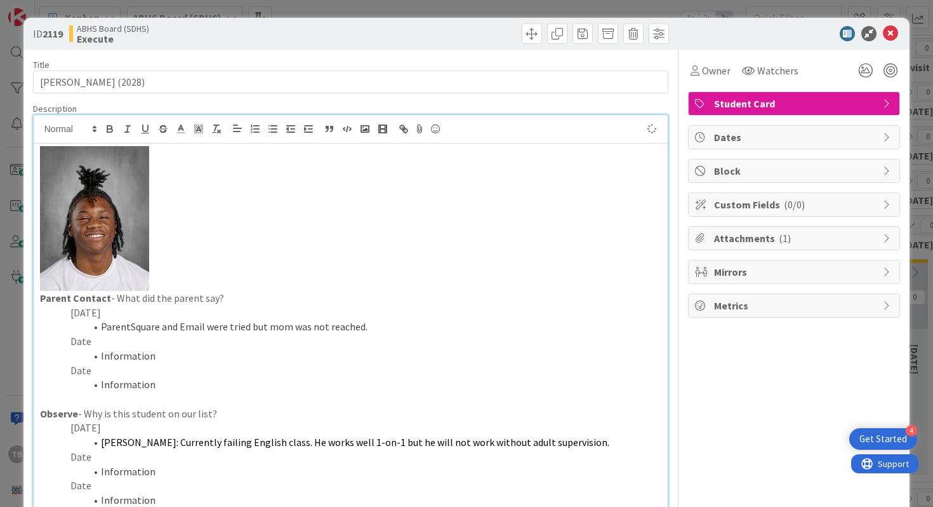
click at [328, 244] on p at bounding box center [351, 218] width 622 height 145
click at [892, 37] on icon at bounding box center [890, 33] width 15 height 15
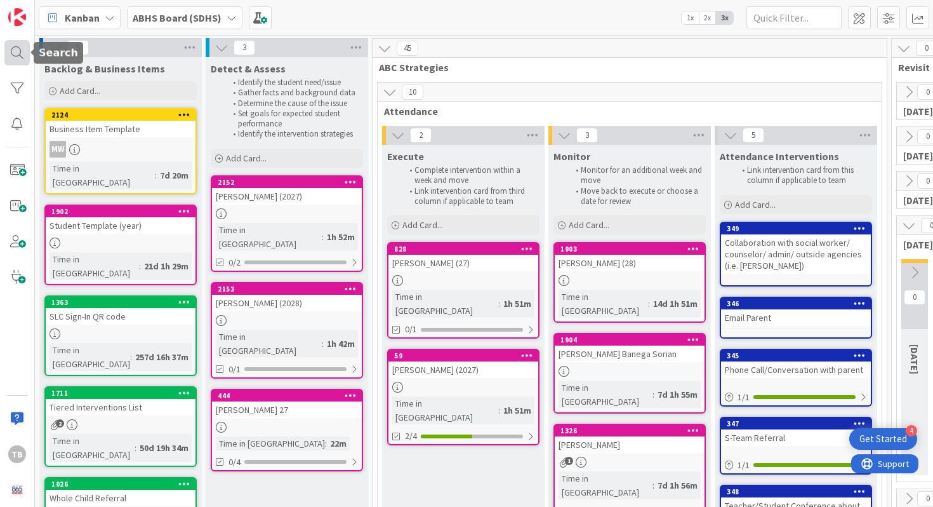
click at [26, 58] on div at bounding box center [16, 52] width 25 height 25
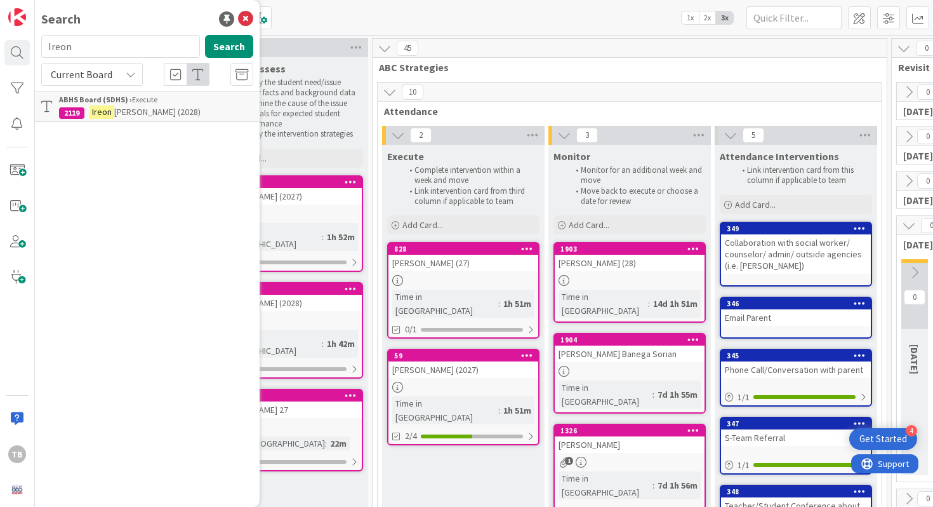
drag, startPoint x: 107, startPoint y: 53, endPoint x: 38, endPoint y: 50, distance: 69.3
click at [38, 50] on div "Ireon Search" at bounding box center [147, 49] width 227 height 28
type input "[PERSON_NAME]"
click at [181, 116] on span "(28)" at bounding box center [188, 111] width 14 height 11
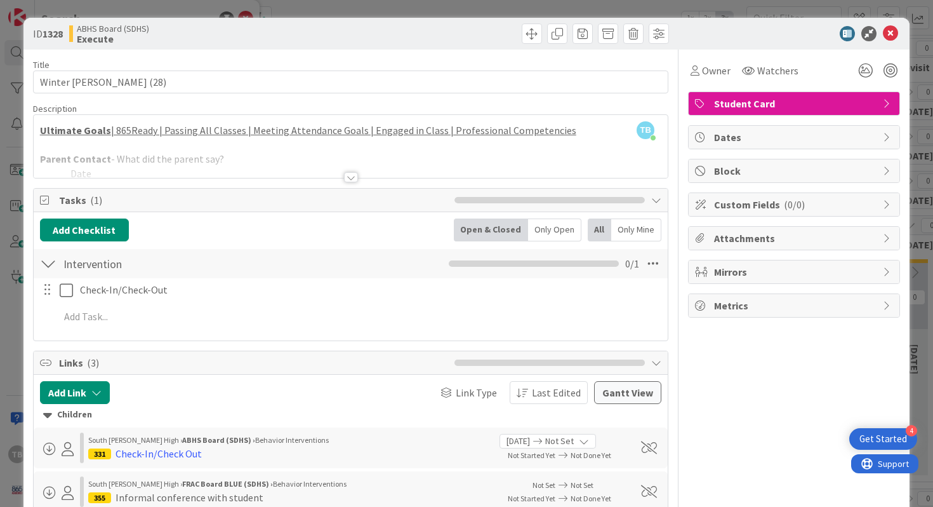
click at [350, 176] on div at bounding box center [351, 177] width 14 height 10
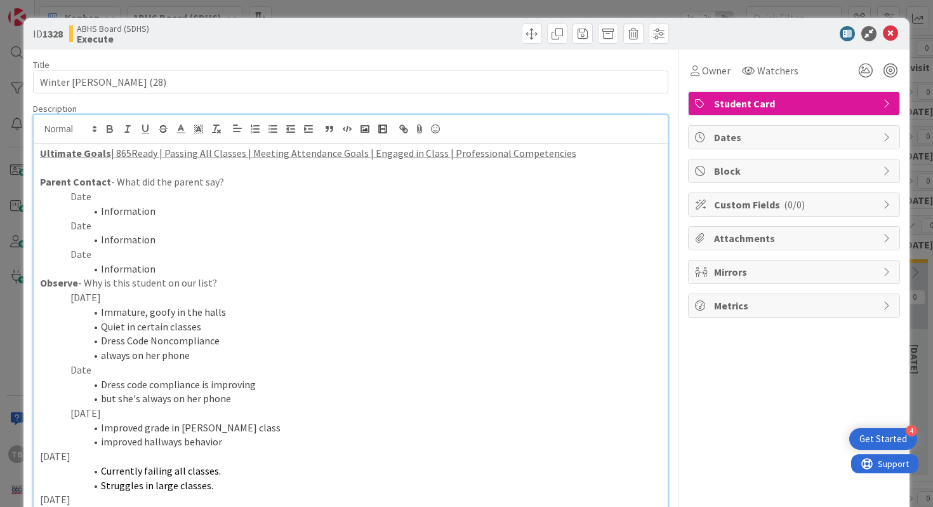
click at [137, 194] on p "Date" at bounding box center [351, 196] width 622 height 15
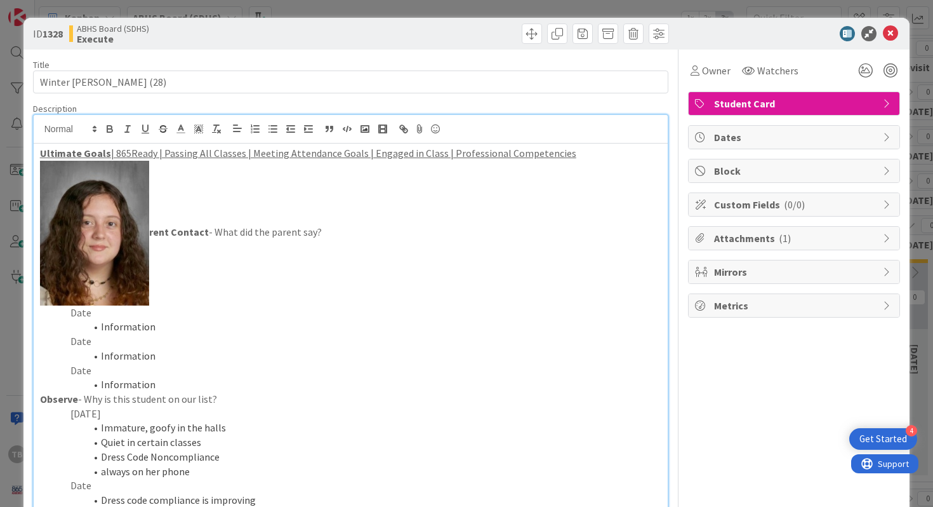
click at [161, 234] on strong "rent Contact" at bounding box center [124, 231] width 169 height 13
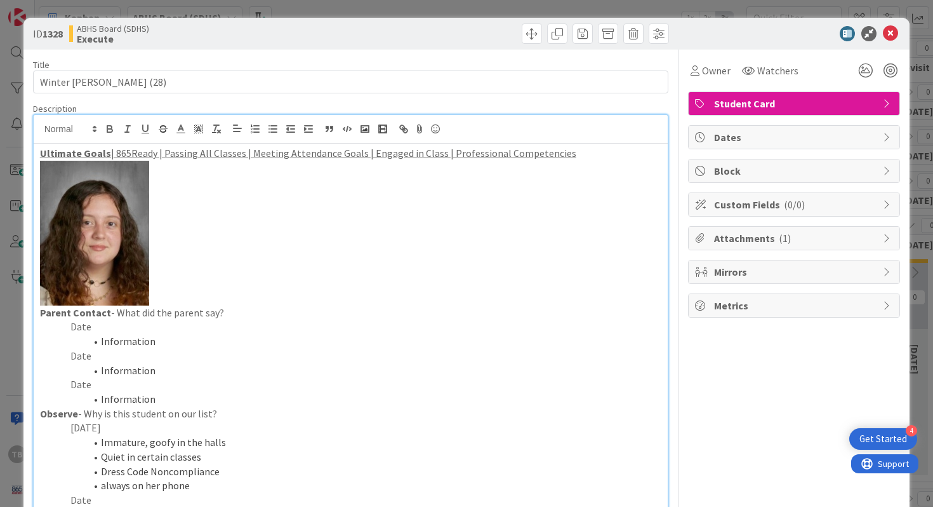
click at [175, 309] on p "Parent Contact - What did the parent say?" at bounding box center [351, 312] width 622 height 15
click at [232, 331] on p "Date" at bounding box center [351, 326] width 622 height 15
click at [895, 37] on icon at bounding box center [890, 33] width 15 height 15
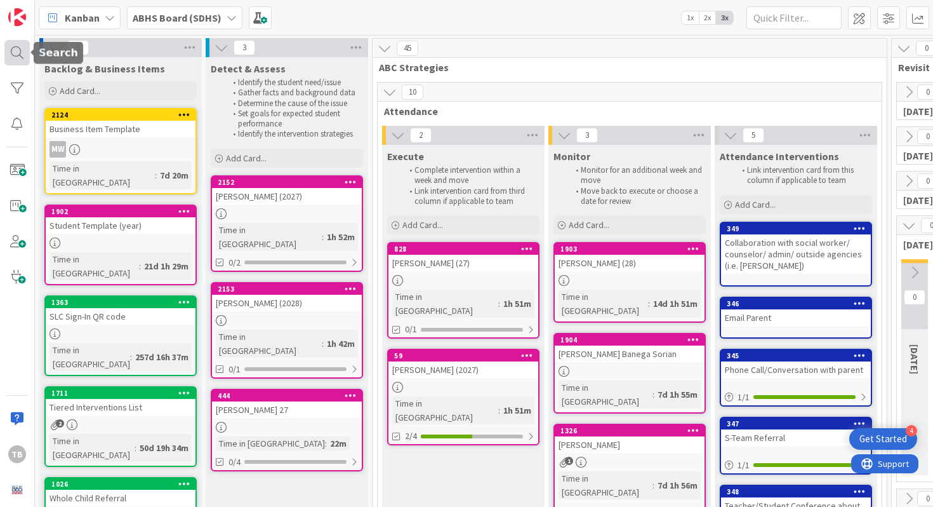
click at [15, 57] on div at bounding box center [16, 52] width 25 height 25
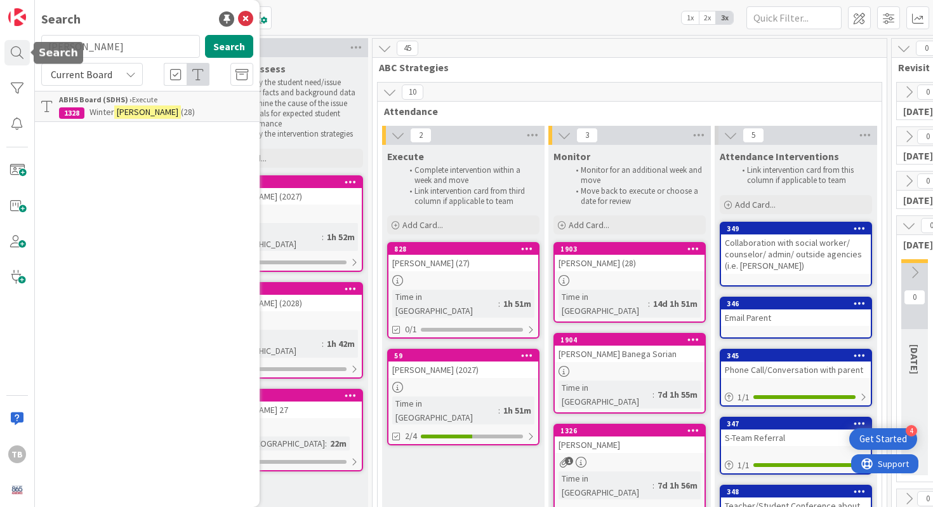
drag, startPoint x: 147, startPoint y: 57, endPoint x: 34, endPoint y: 42, distance: 114.0
click at [34, 42] on div "TB Search [PERSON_NAME] Search Current Board ABHS Board (SDHS) › Execute 1328 W…" at bounding box center [17, 253] width 35 height 507
type input "[PERSON_NAME]"
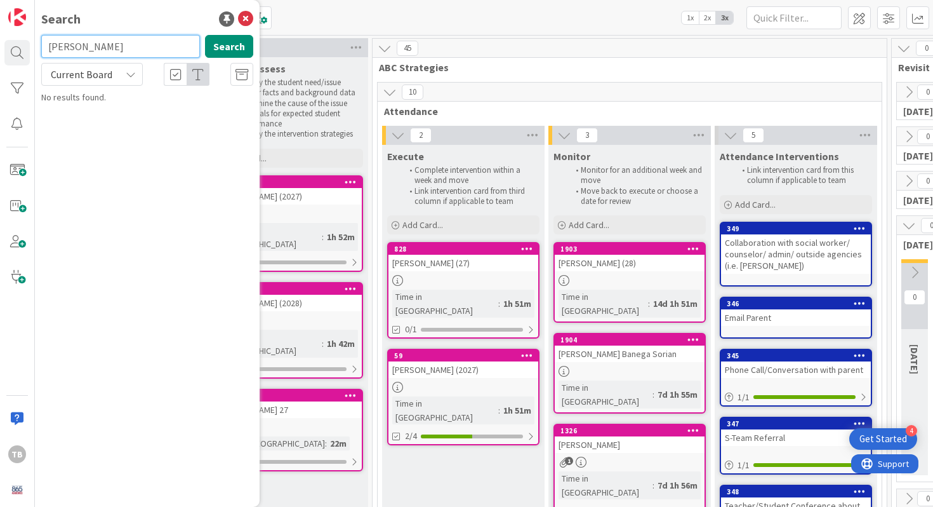
drag, startPoint x: 92, startPoint y: 46, endPoint x: 32, endPoint y: 46, distance: 60.3
click at [32, 46] on div "TB Search [PERSON_NAME] Search Current Board No results found." at bounding box center [17, 253] width 35 height 507
type input "[PERSON_NAME]"
